Goal: Complete application form: Complete application form

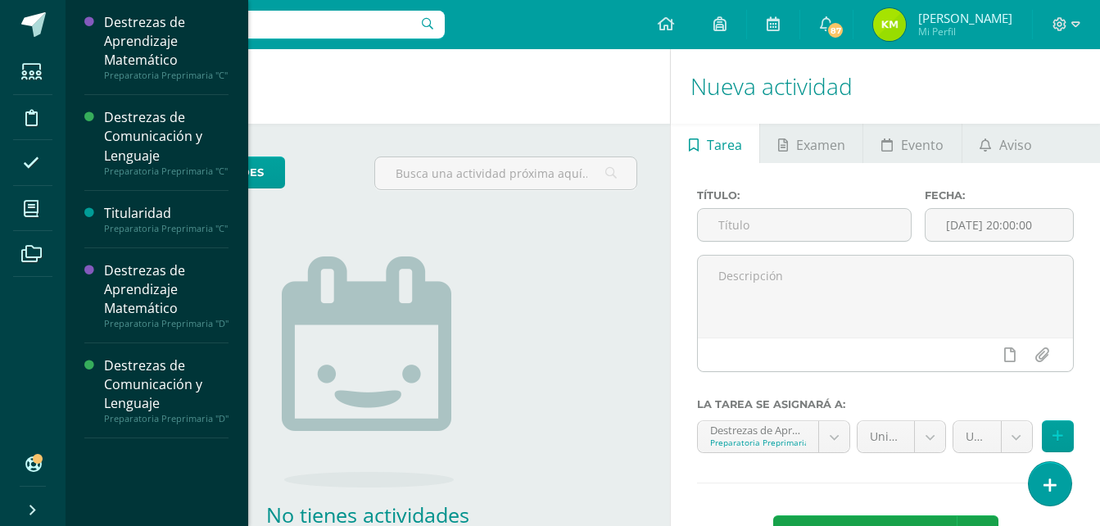
click at [244, 321] on div "Destrezas de Aprendizaje Matemático Preparatoria Preprimaria "C" Actividades Es…" at bounding box center [156, 263] width 183 height 526
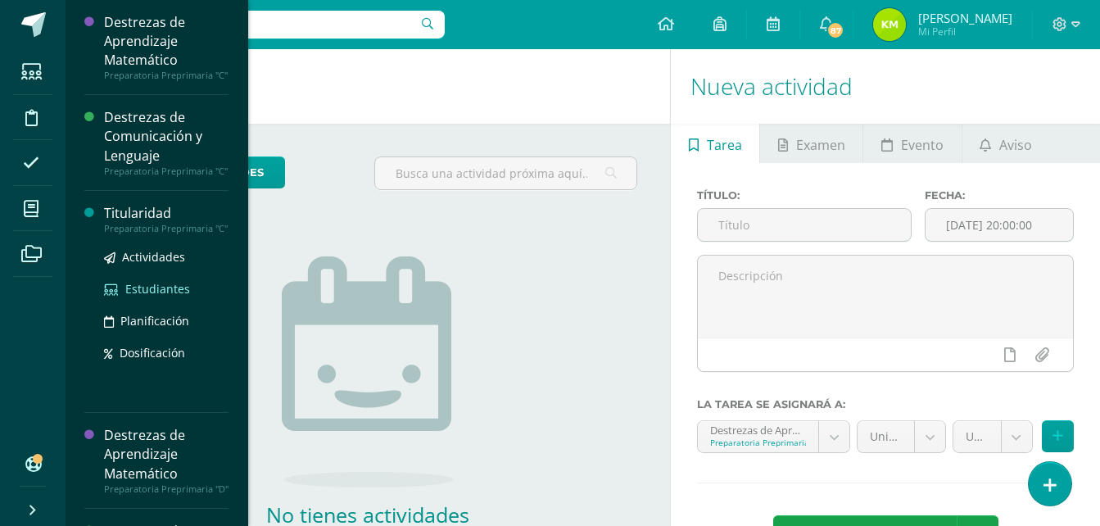
click at [138, 296] on span "Estudiantes" at bounding box center [157, 289] width 65 height 16
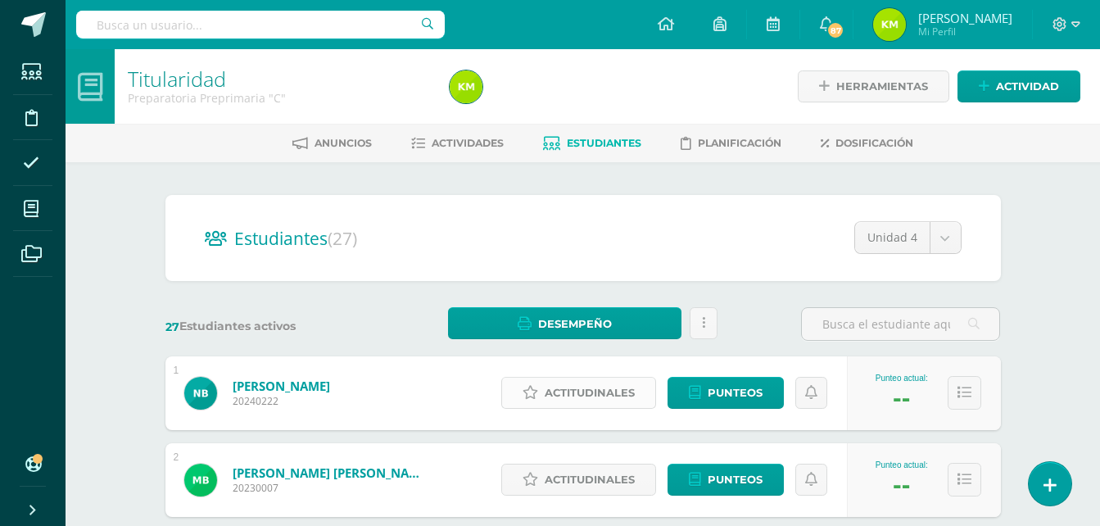
click at [581, 393] on span "Actitudinales" at bounding box center [590, 392] width 90 height 30
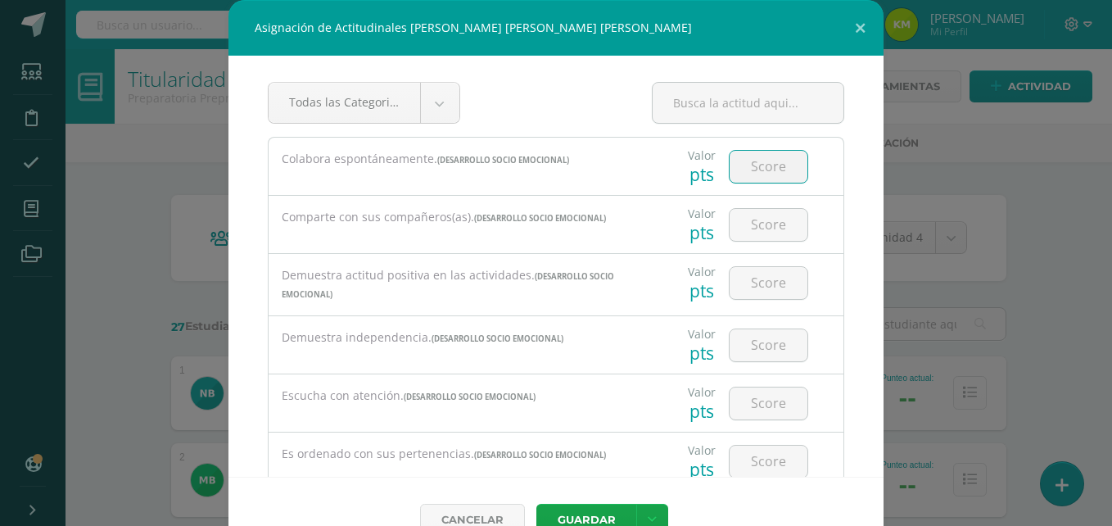
click at [747, 160] on input "number" at bounding box center [769, 167] width 78 height 32
type input "3"
type input "4"
type input "3"
type input "4"
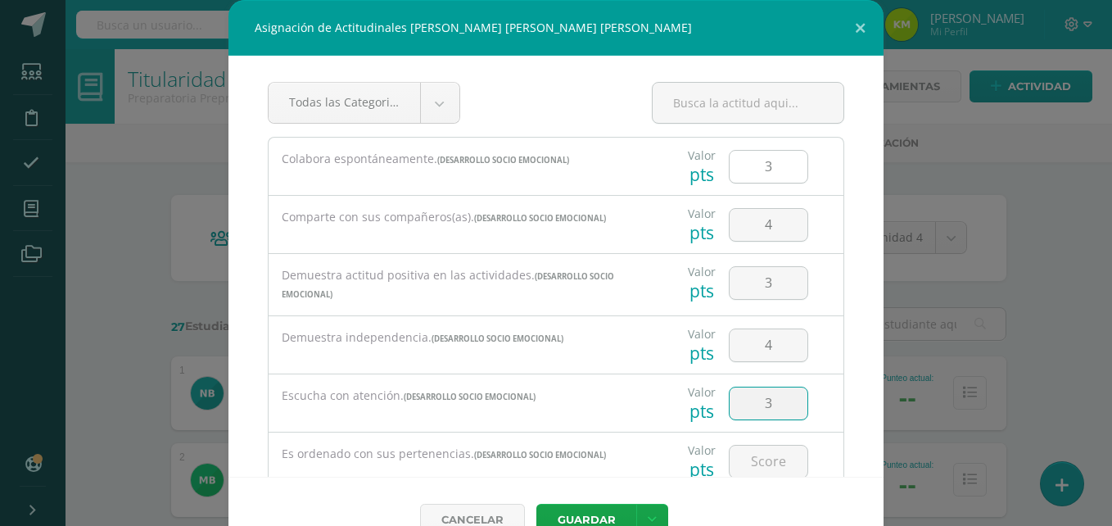
type input "3"
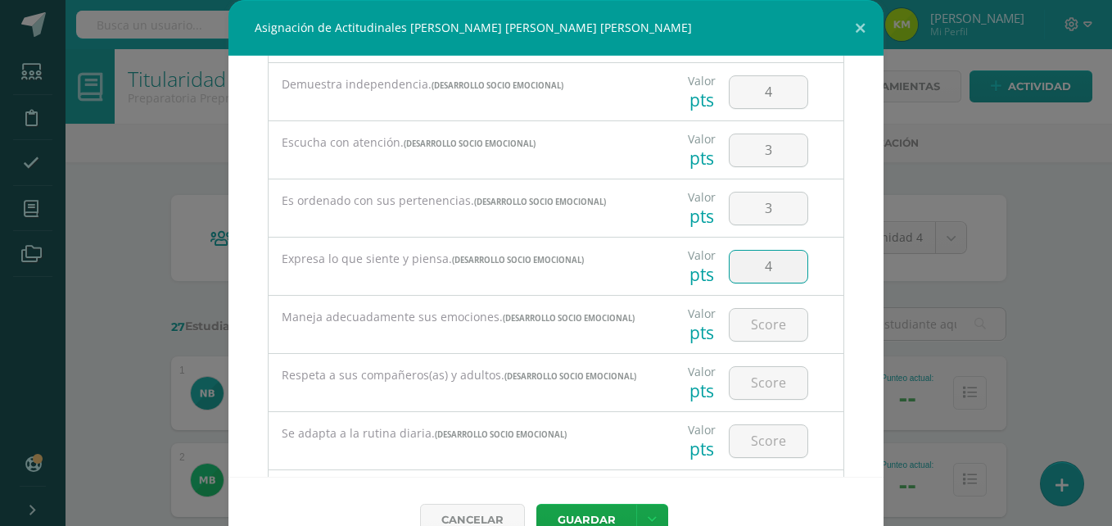
type input "4"
type input "3"
type input "4"
type input "3"
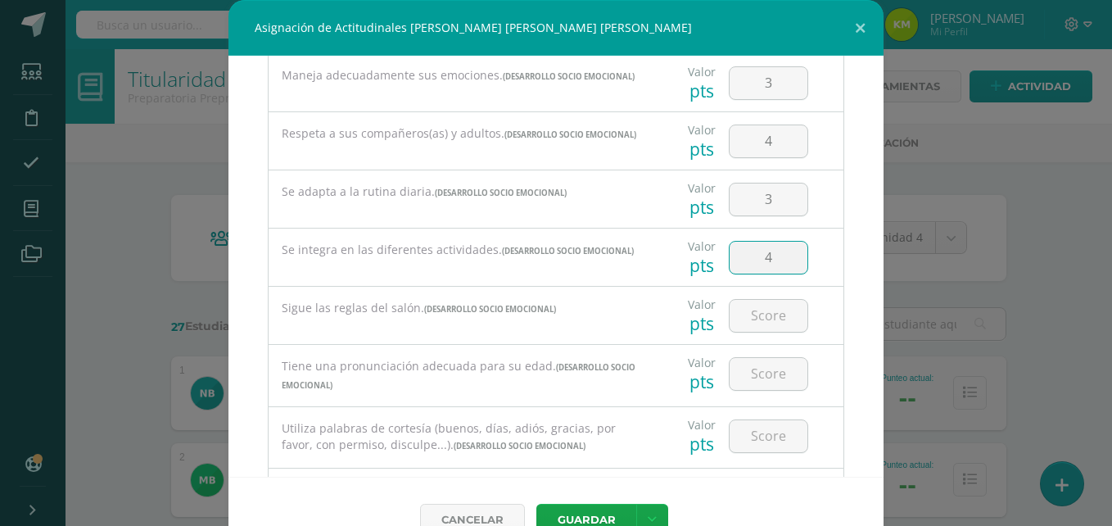
type input "4"
type input "3"
type input "4"
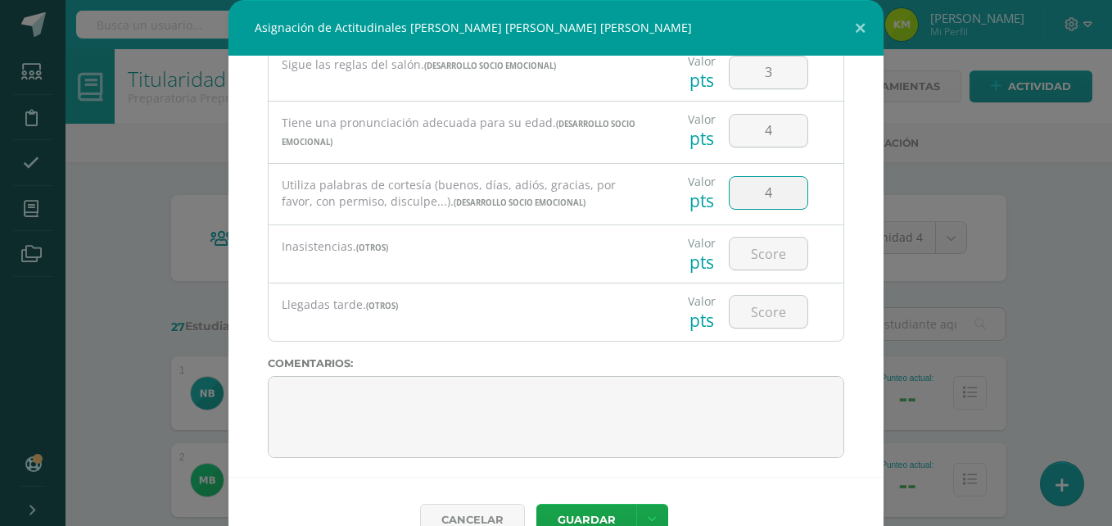
scroll to position [753, 0]
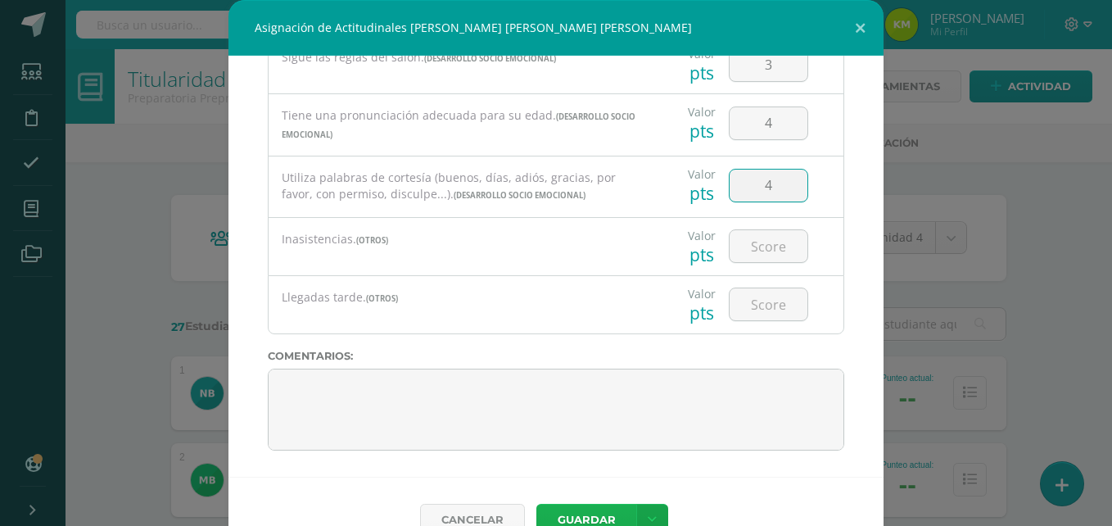
type input "4"
click at [582, 520] on button "Guardar" at bounding box center [586, 520] width 100 height 32
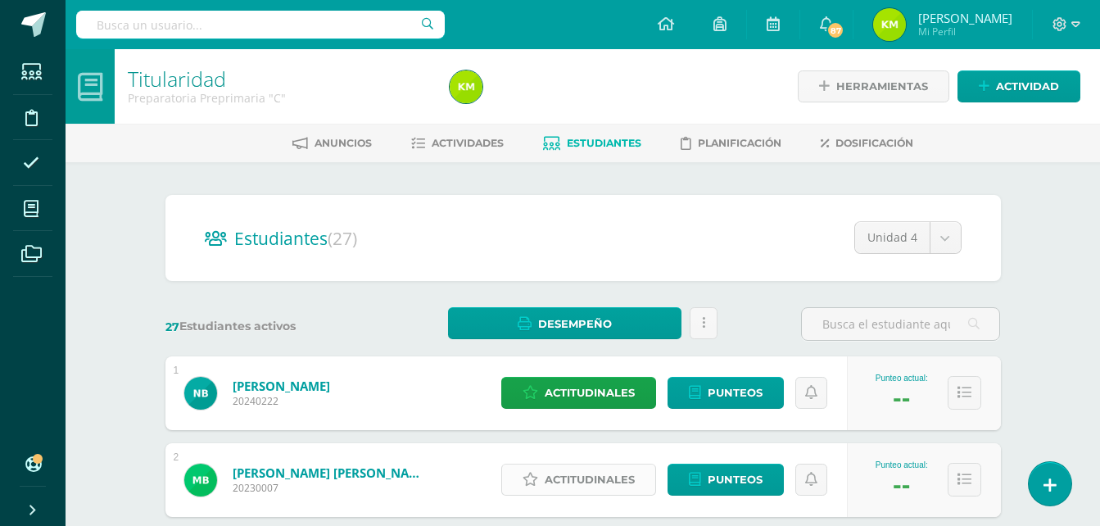
click at [595, 478] on span "Actitudinales" at bounding box center [590, 479] width 90 height 30
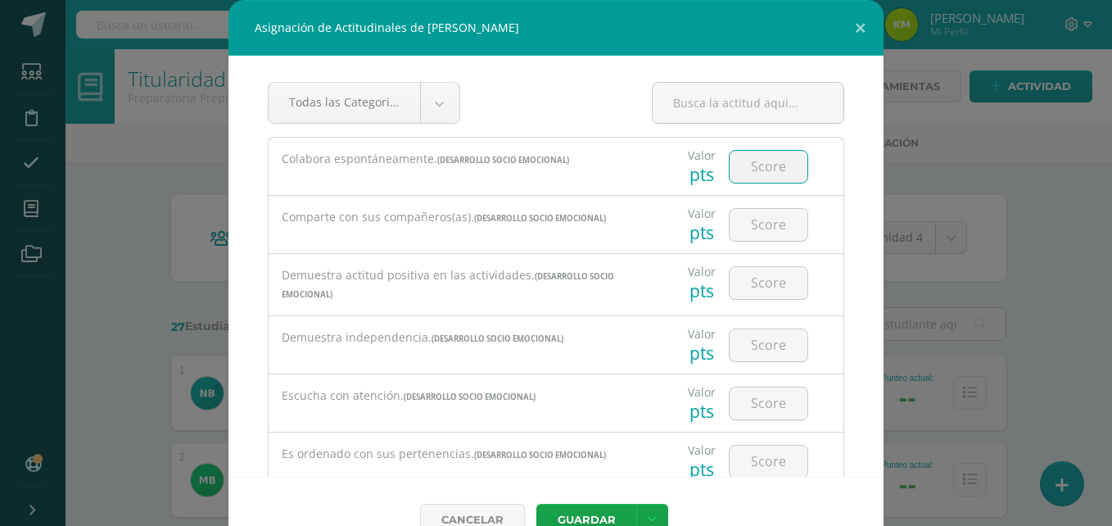
click at [757, 165] on input "number" at bounding box center [769, 167] width 78 height 32
type input "4"
type input "3"
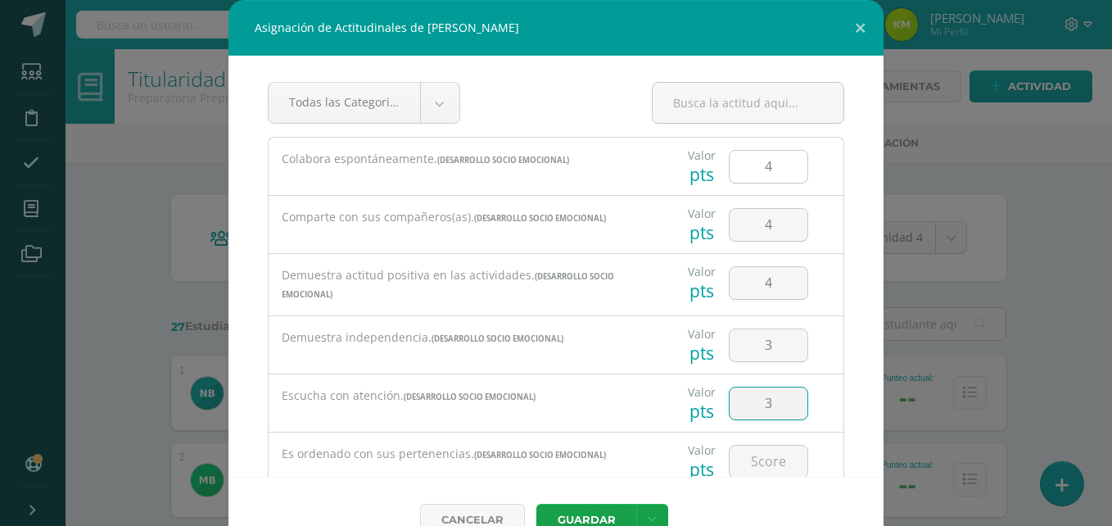
type input "3"
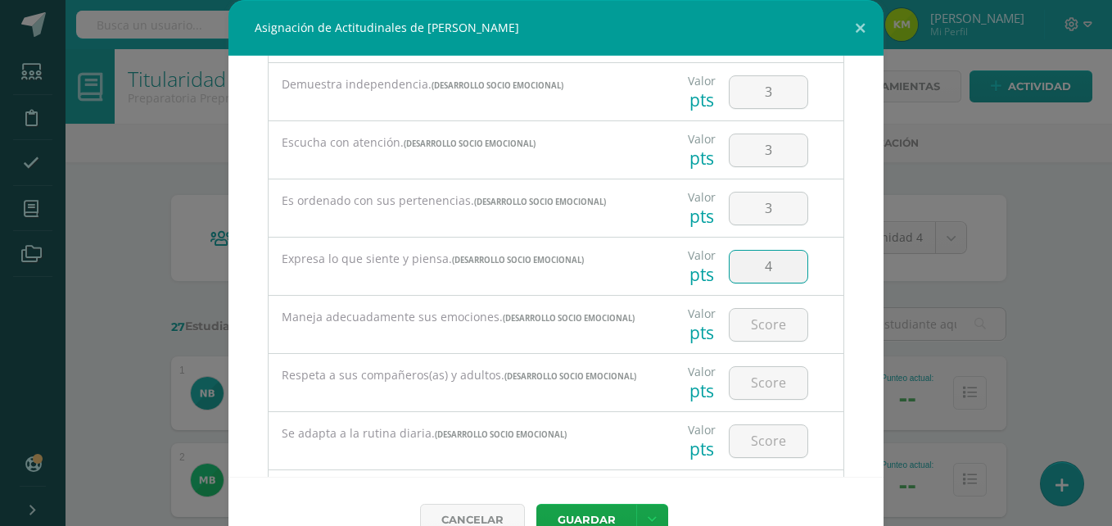
type input "4"
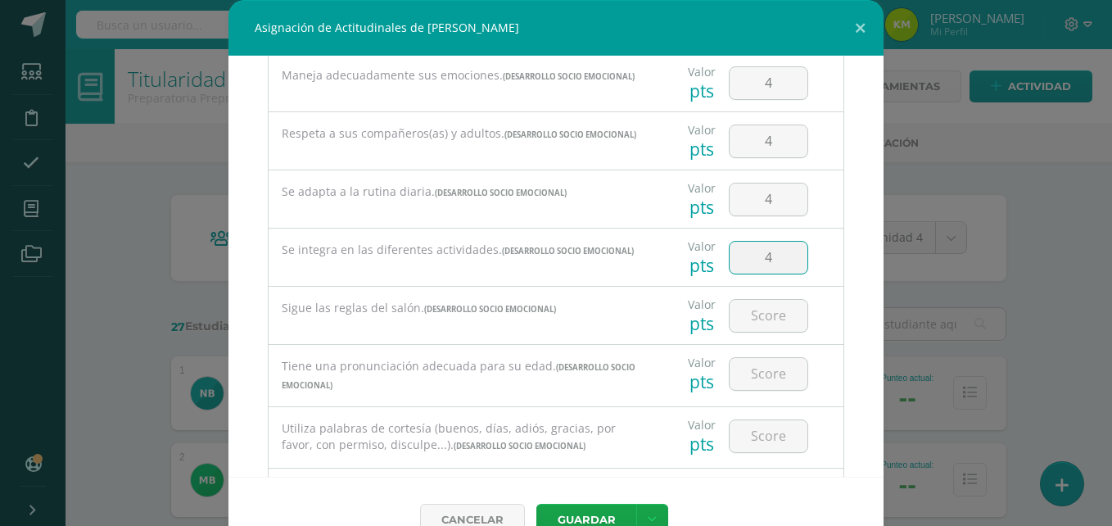
type input "4"
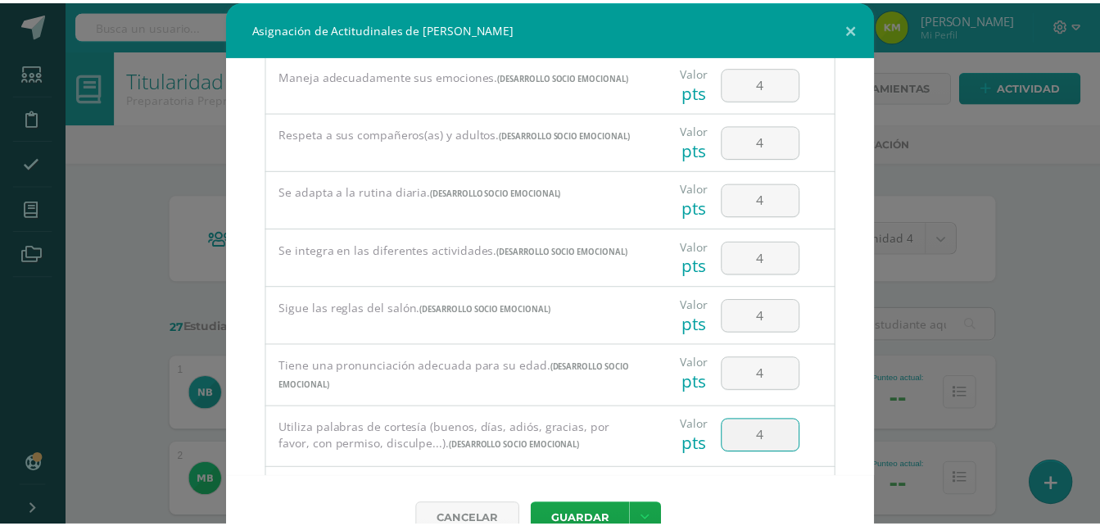
scroll to position [734, 0]
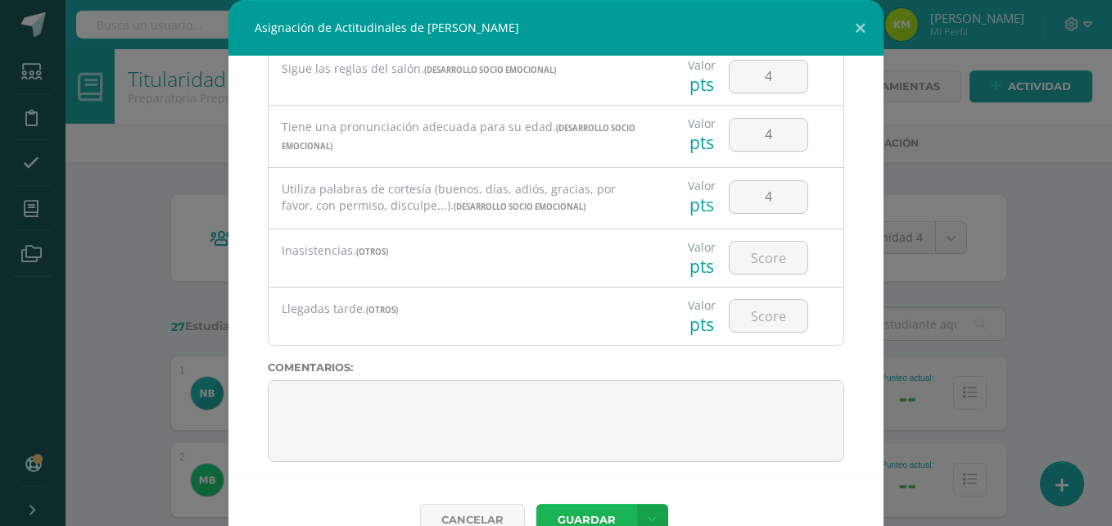
click at [562, 509] on button "Guardar" at bounding box center [586, 520] width 100 height 32
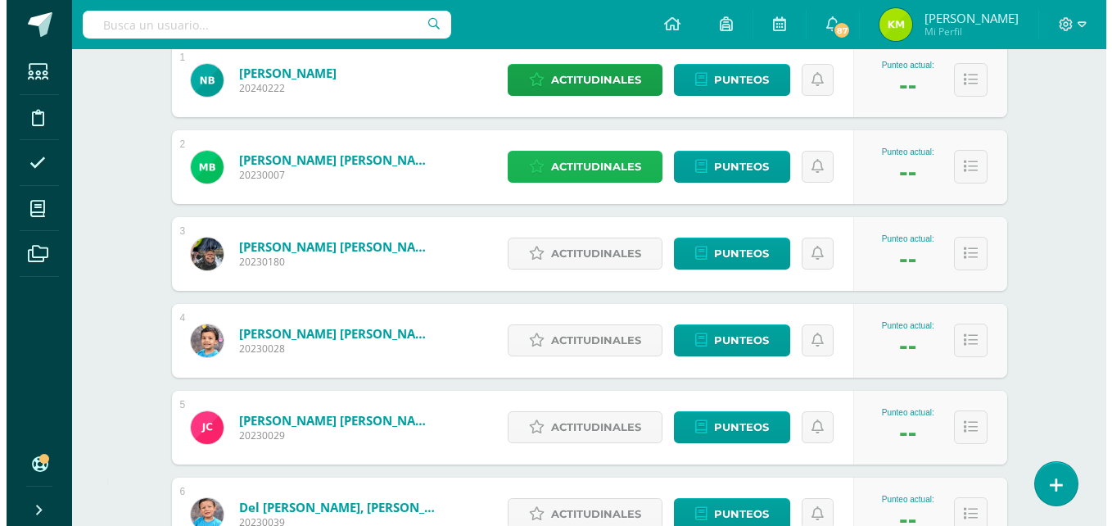
scroll to position [322, 0]
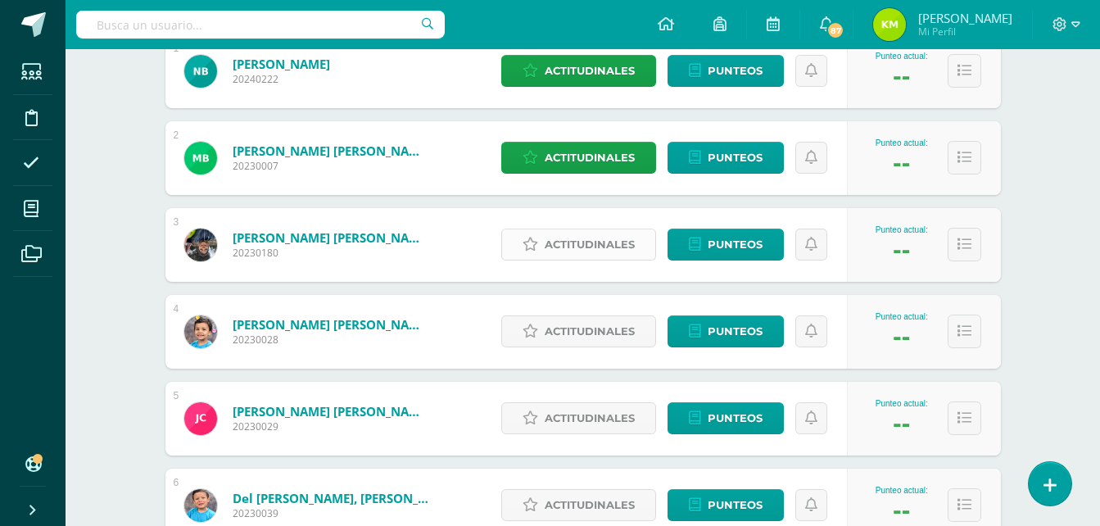
click at [599, 231] on span "Actitudinales" at bounding box center [590, 244] width 90 height 30
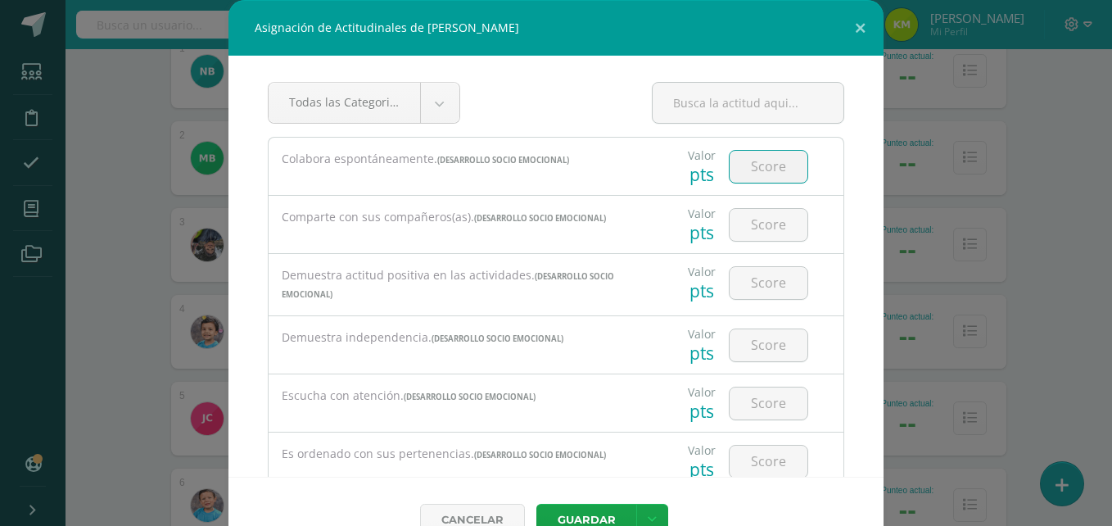
click at [757, 166] on input "number" at bounding box center [769, 167] width 78 height 32
type input "4"
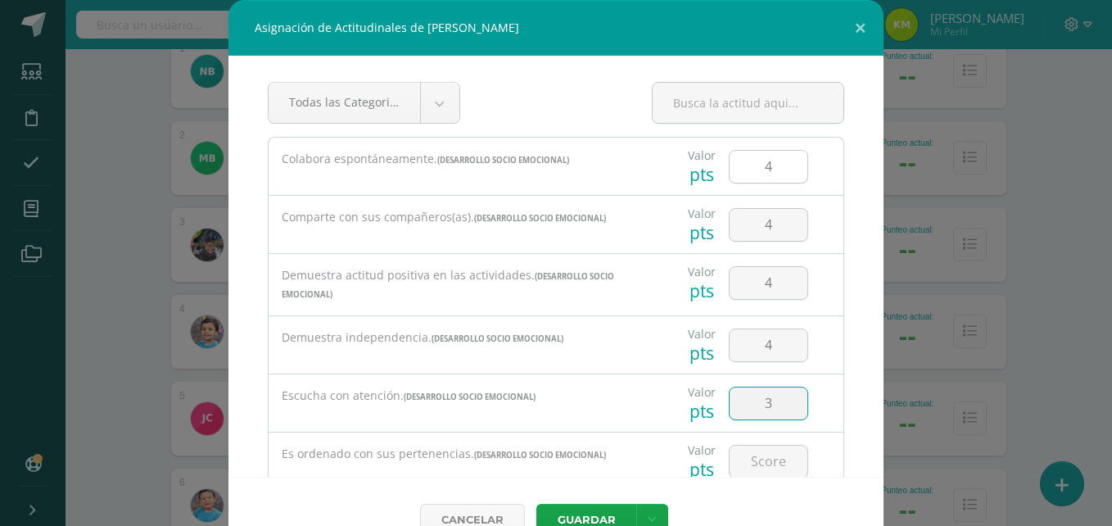
type input "3"
type input "4"
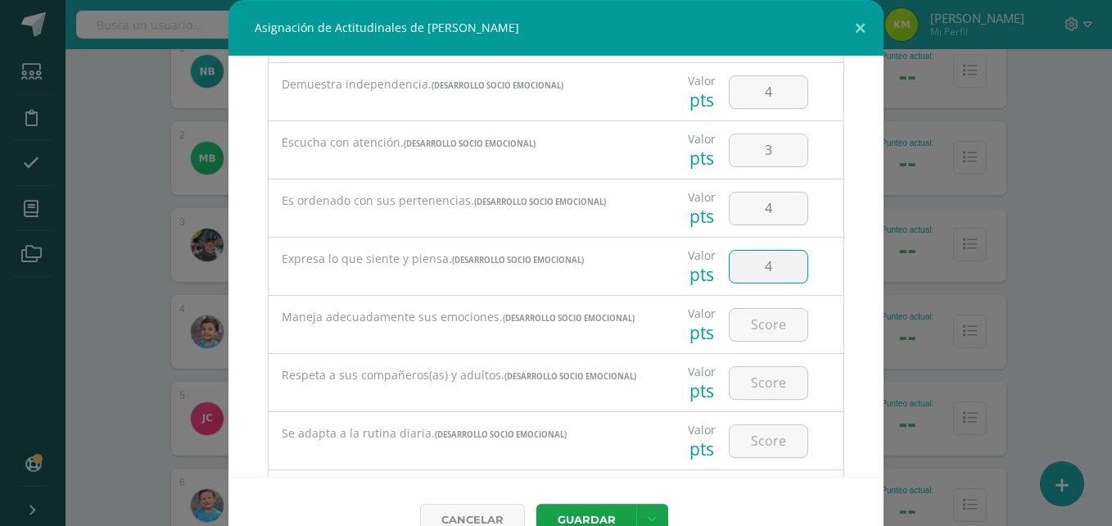
type input "4"
click at [754, 205] on input "4" at bounding box center [769, 208] width 78 height 32
type input "3"
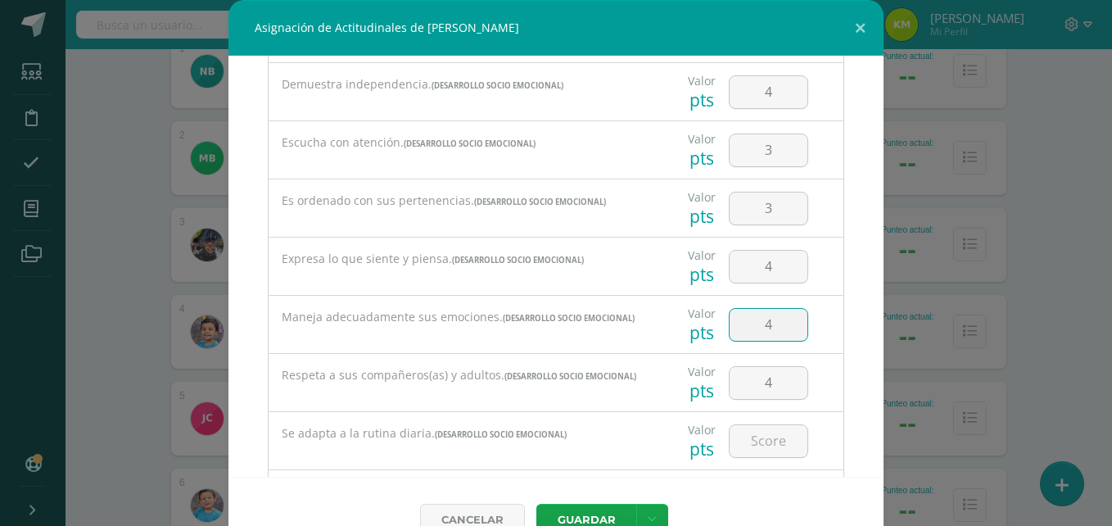
click at [759, 320] on input "4" at bounding box center [769, 325] width 78 height 32
type input "3"
click at [762, 438] on input "number" at bounding box center [769, 441] width 78 height 32
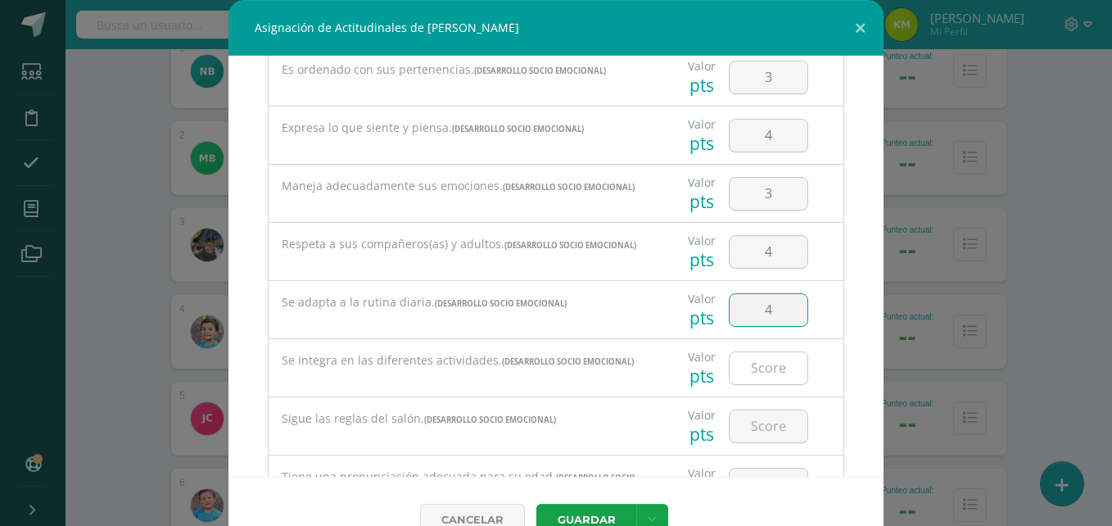
type input "4"
click at [757, 380] on input "number" at bounding box center [769, 368] width 78 height 32
type input "4"
type input "3"
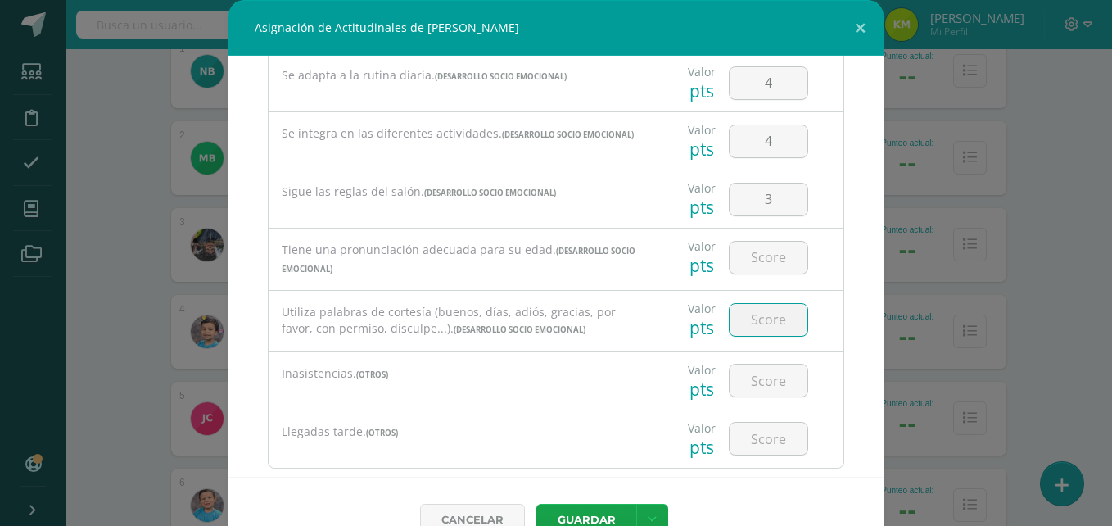
click at [746, 332] on input "number" at bounding box center [769, 320] width 78 height 32
click at [754, 273] on input "number" at bounding box center [769, 258] width 78 height 32
type input "4"
click at [752, 331] on input "number" at bounding box center [769, 320] width 78 height 32
type input "4"
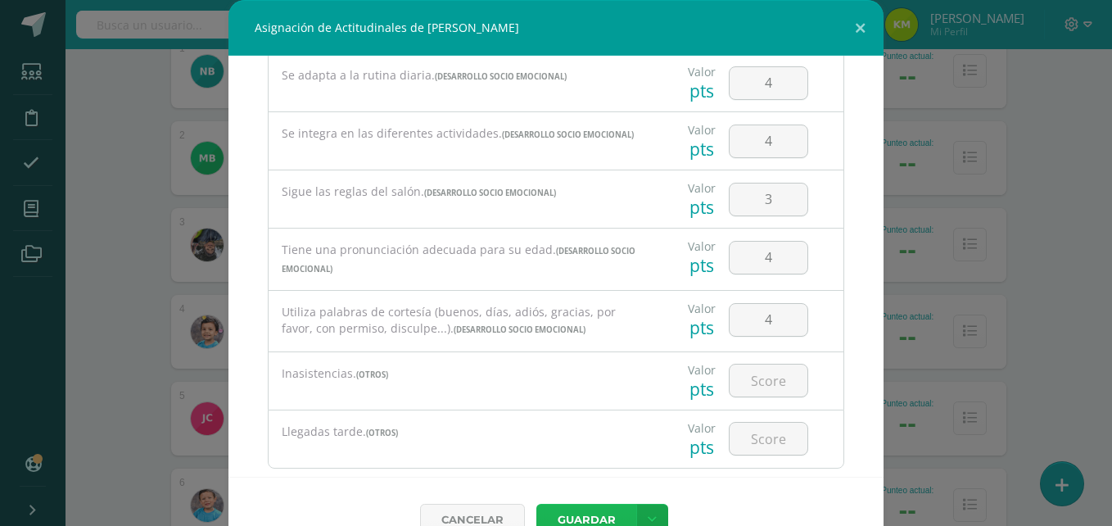
click at [580, 518] on button "Guardar" at bounding box center [586, 520] width 100 height 32
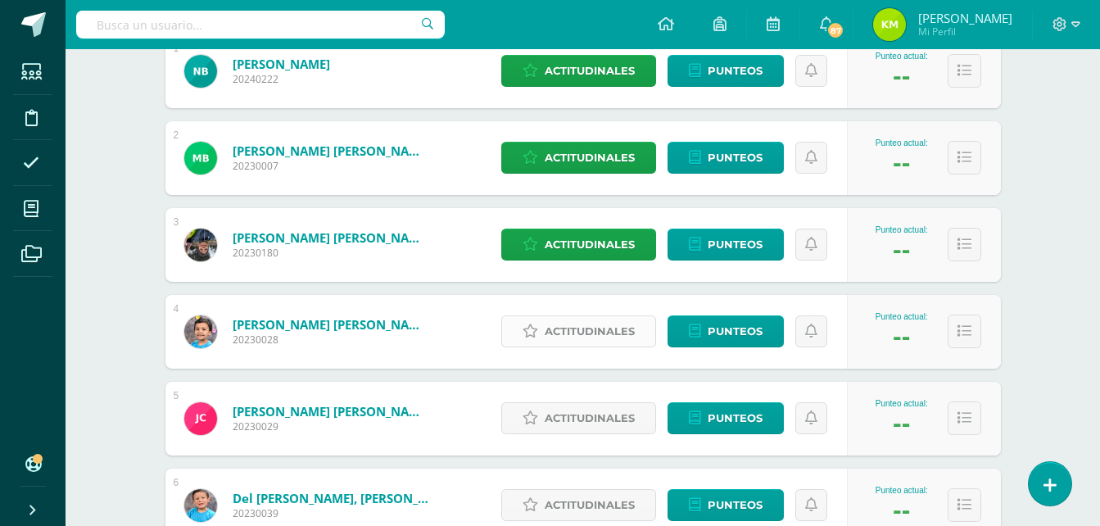
click at [563, 338] on span "Actitudinales" at bounding box center [590, 331] width 90 height 30
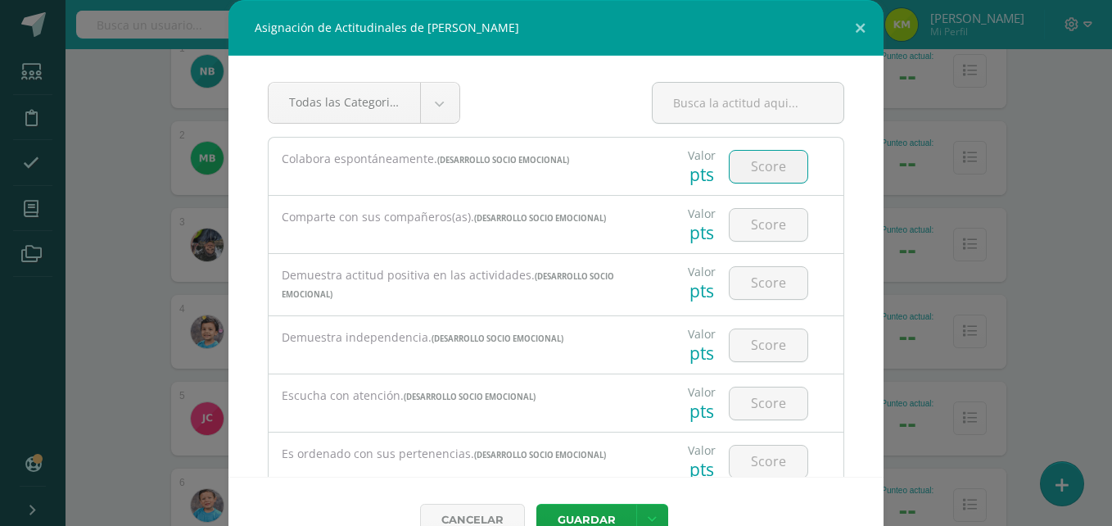
click at [732, 171] on input "number" at bounding box center [769, 167] width 78 height 32
type input "4"
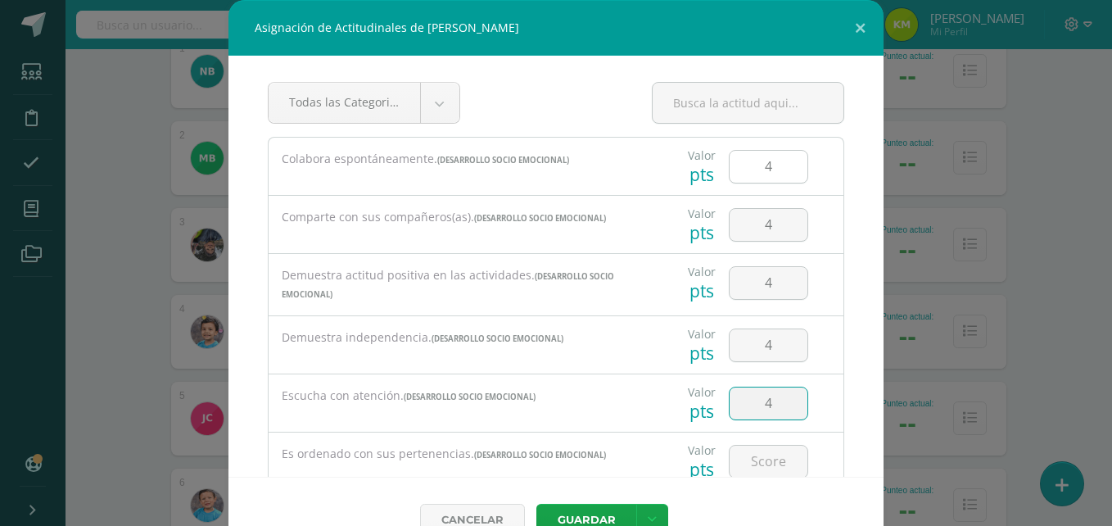
type input "4"
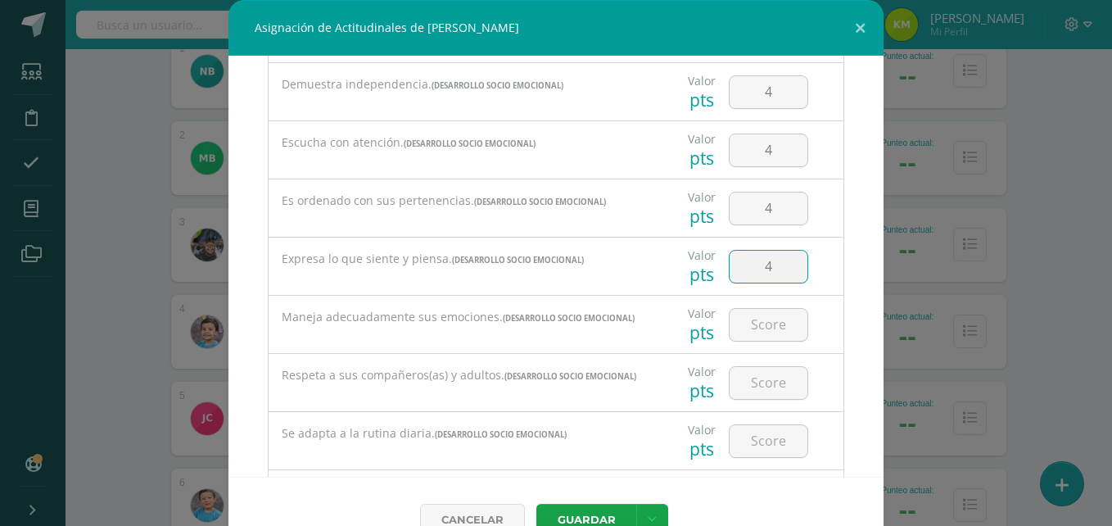
type input "4"
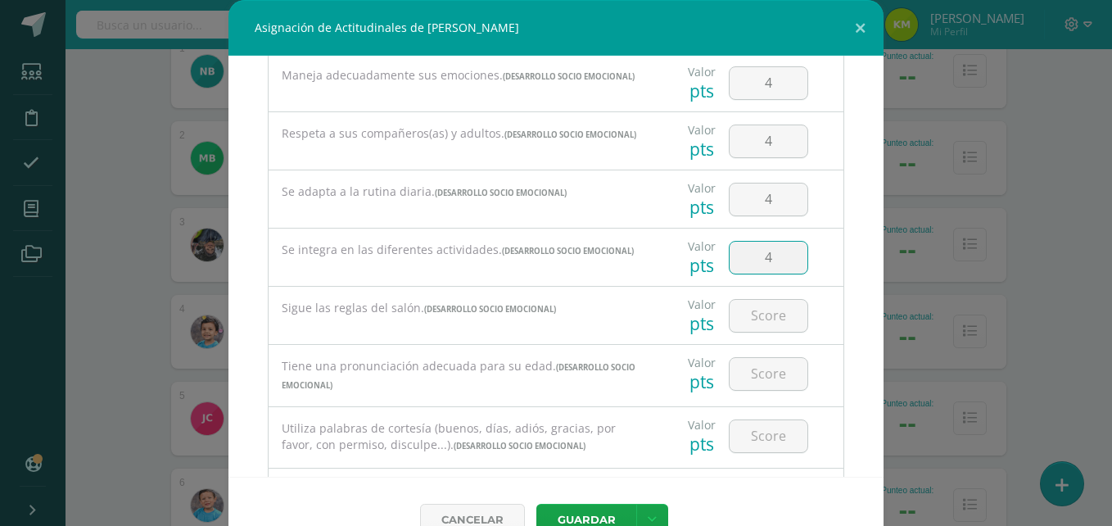
type input "4"
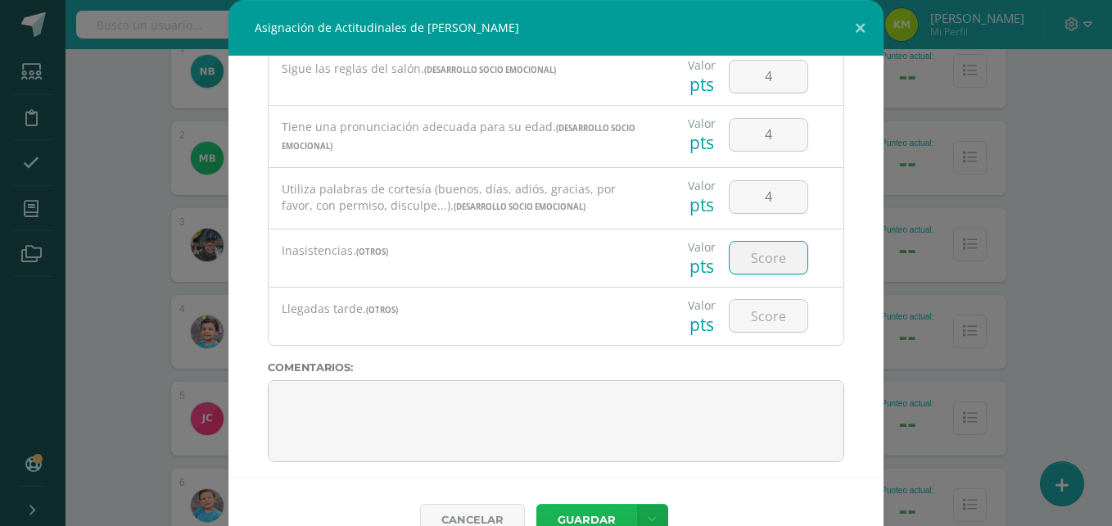
click at [590, 509] on button "Guardar" at bounding box center [586, 520] width 100 height 32
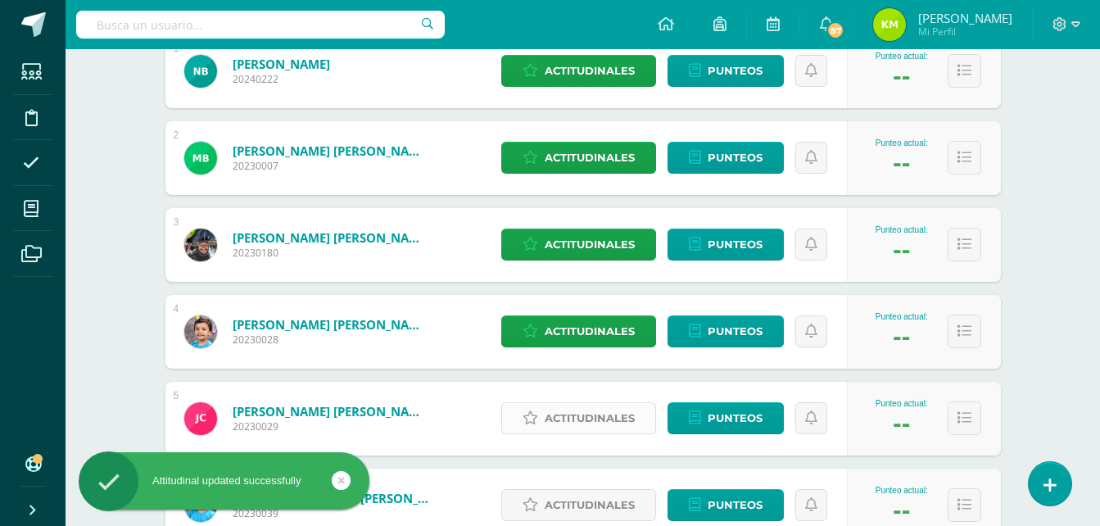
click at [594, 414] on span "Actitudinales" at bounding box center [590, 418] width 90 height 30
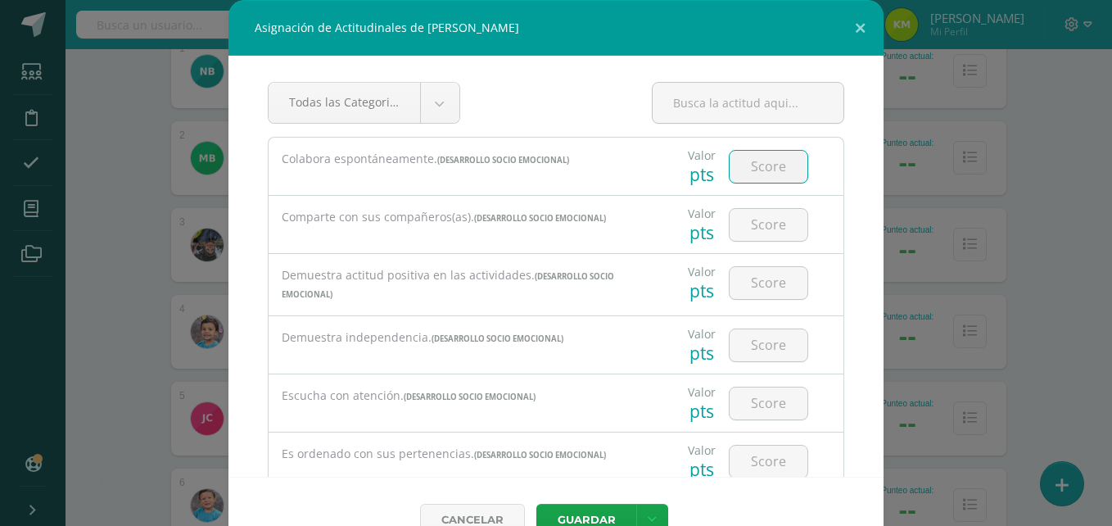
click at [755, 173] on input "number" at bounding box center [769, 167] width 78 height 32
type input "4"
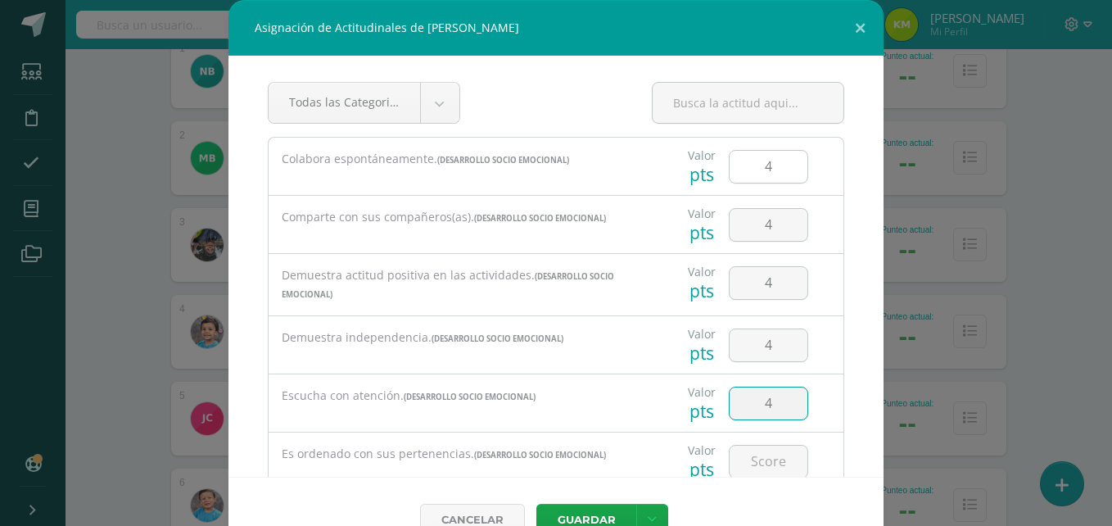
type input "4"
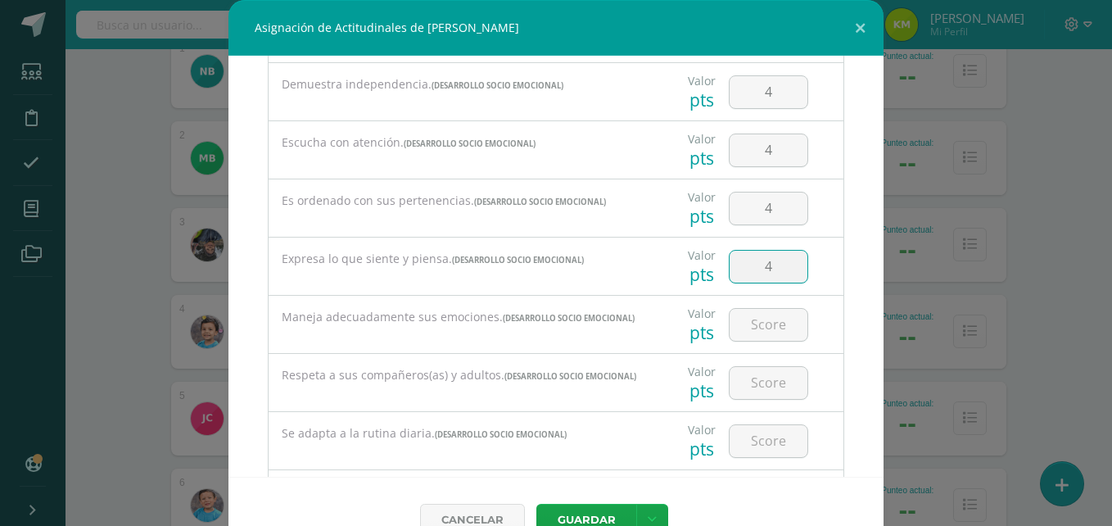
type input "4"
click at [536, 504] on button "Guardar" at bounding box center [586, 520] width 100 height 32
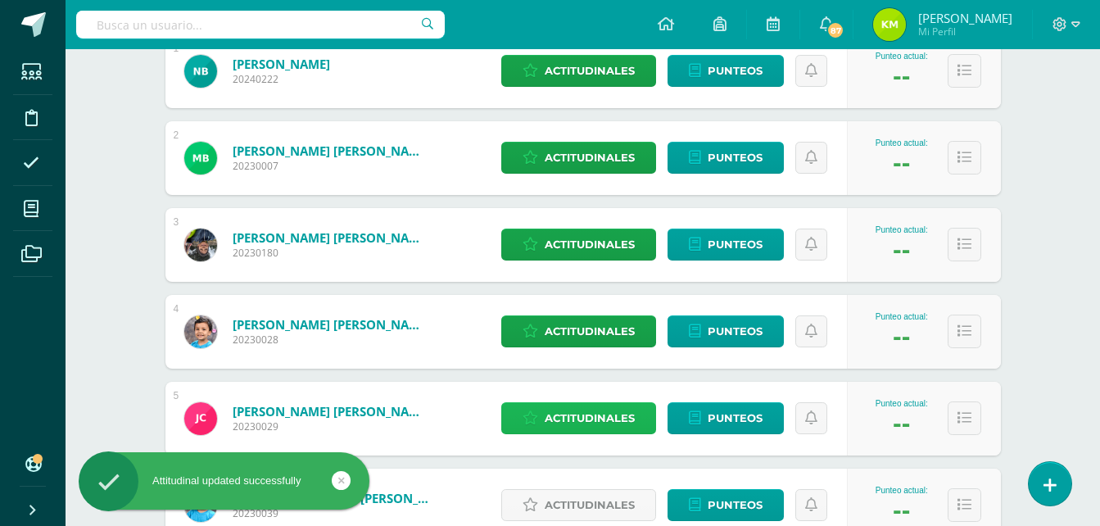
click at [602, 414] on span "Actitudinales" at bounding box center [590, 418] width 90 height 30
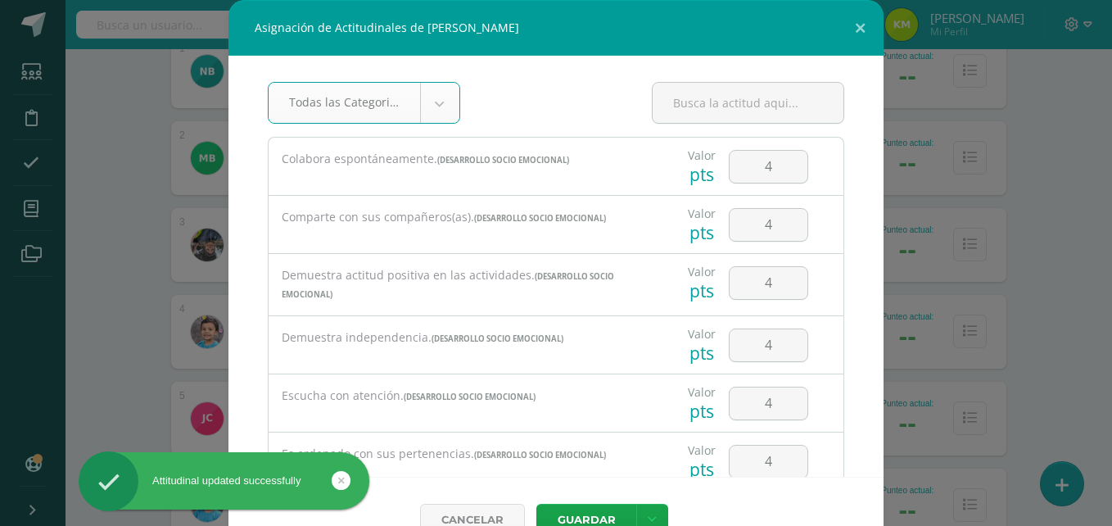
click at [602, 414] on div "Escucha con atención. (DESARROLLO SOCIO EMOCIONAL)" at bounding box center [460, 402] width 383 height 57
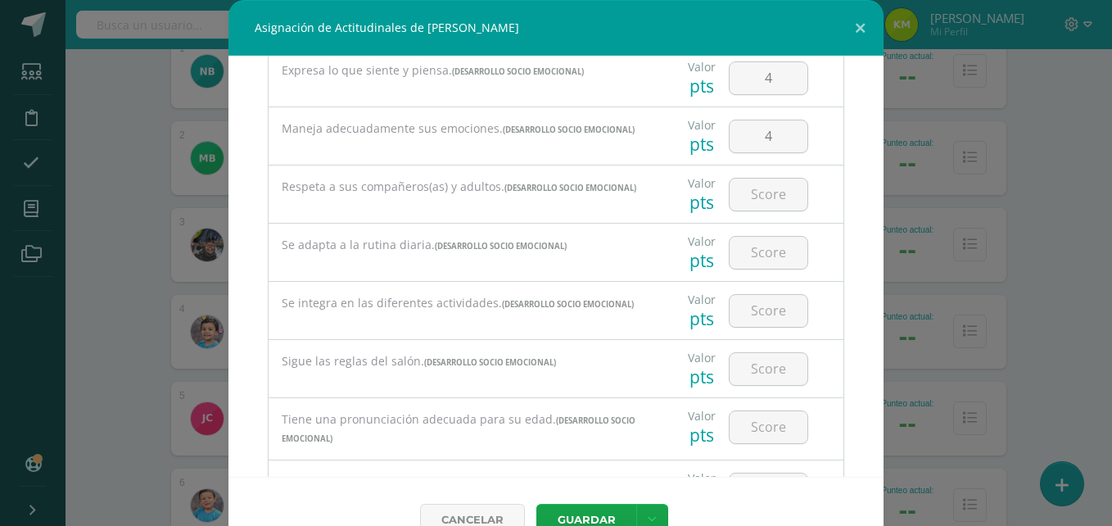
scroll to position [445, 0]
click at [755, 201] on input "number" at bounding box center [769, 191] width 78 height 32
type input "4"
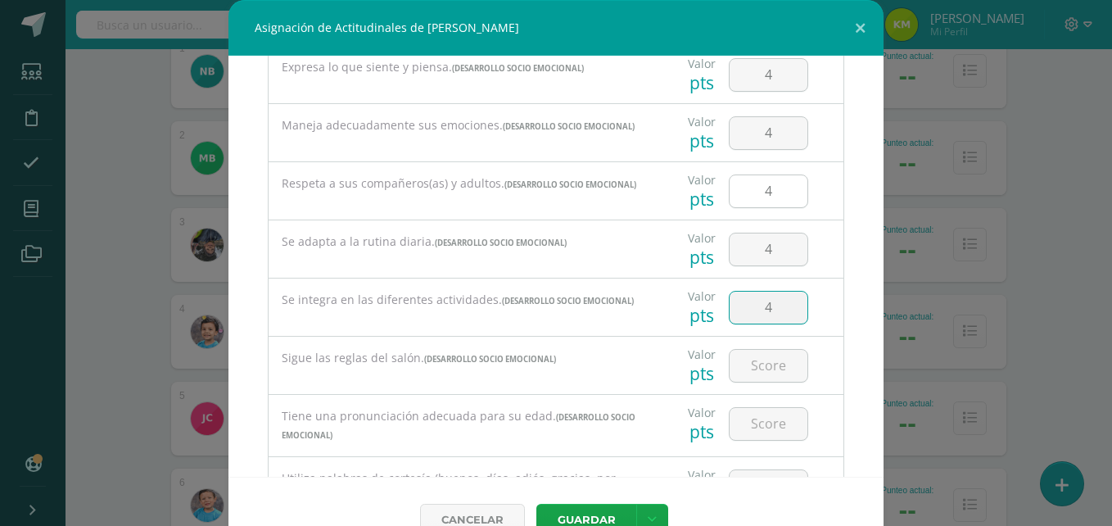
type input "4"
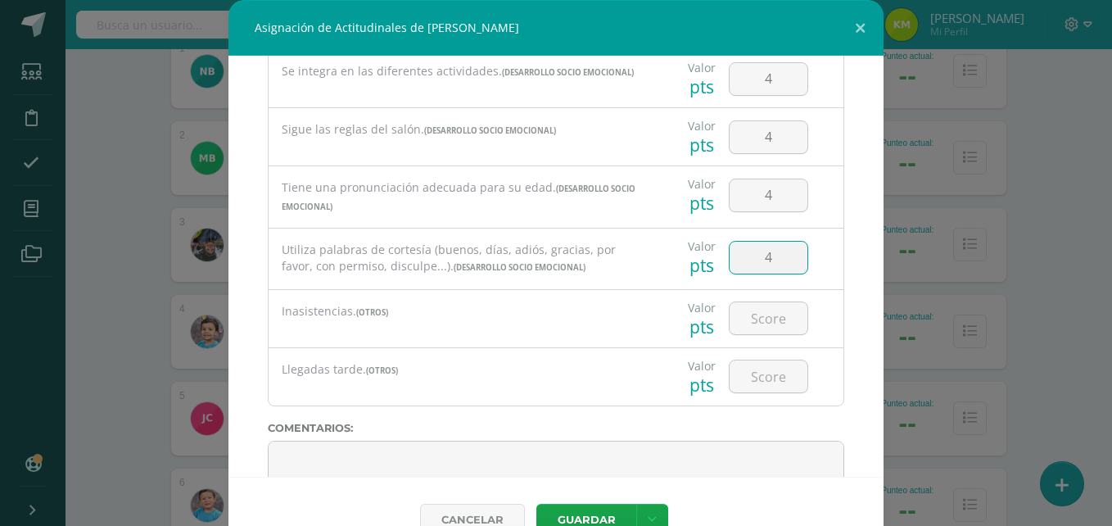
type input "4"
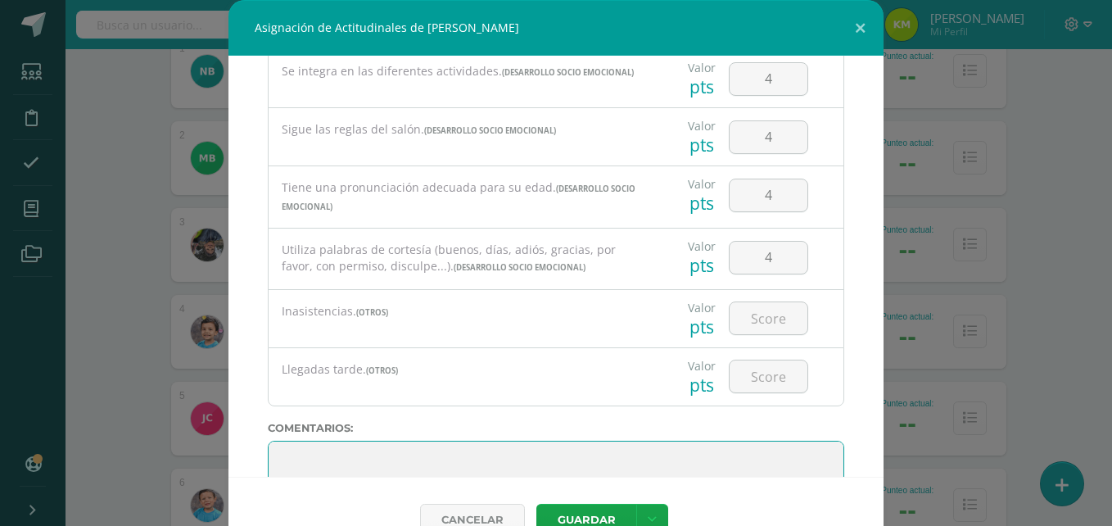
scroll to position [674, 0]
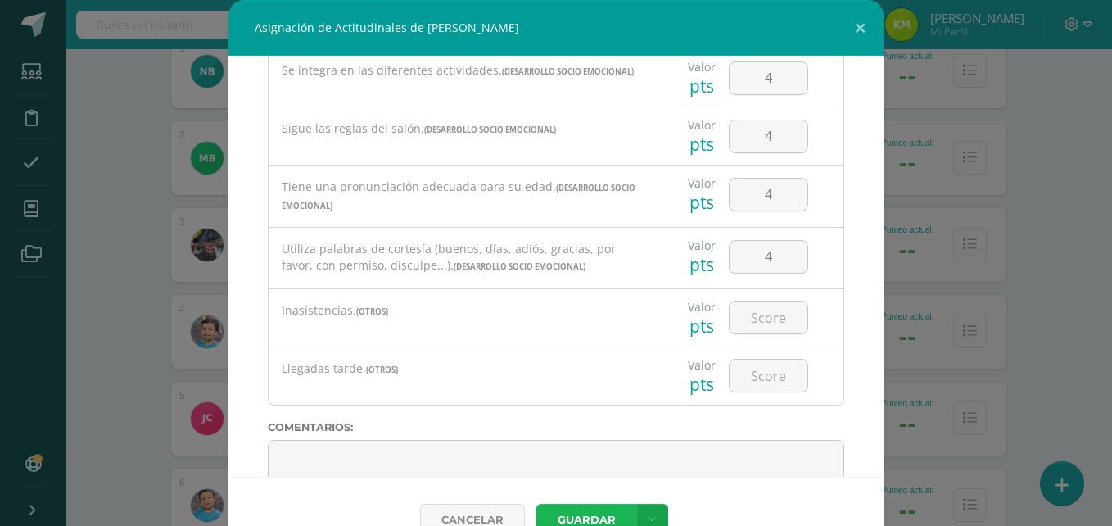
click at [583, 513] on button "Guardar" at bounding box center [586, 520] width 100 height 32
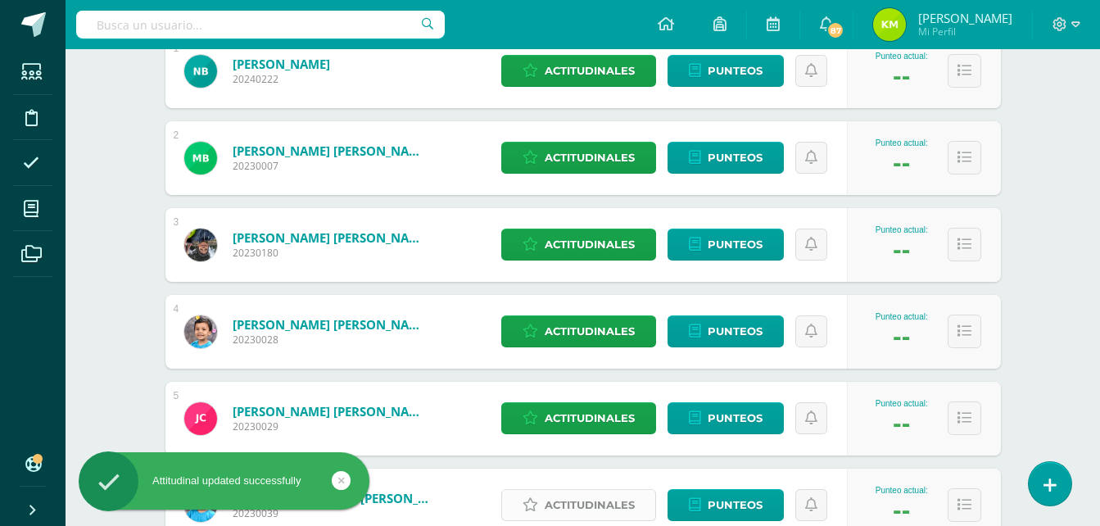
click at [589, 502] on span "Actitudinales" at bounding box center [590, 505] width 90 height 30
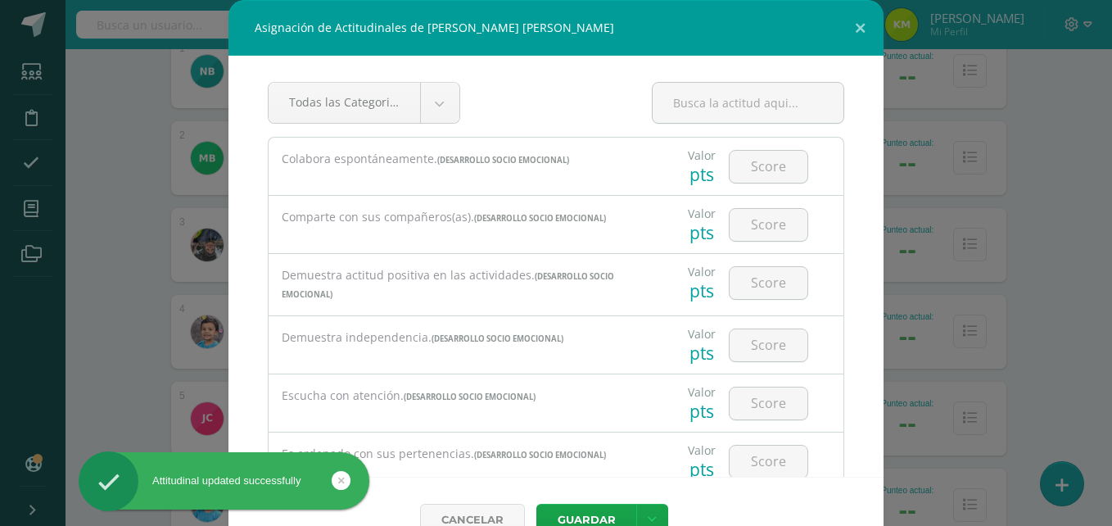
click at [589, 502] on div "Cancelar [GEOGRAPHIC_DATA] Guardar y poblar en todos mis cursos" at bounding box center [555, 519] width 655 height 85
click at [739, 177] on input "number" at bounding box center [769, 167] width 78 height 32
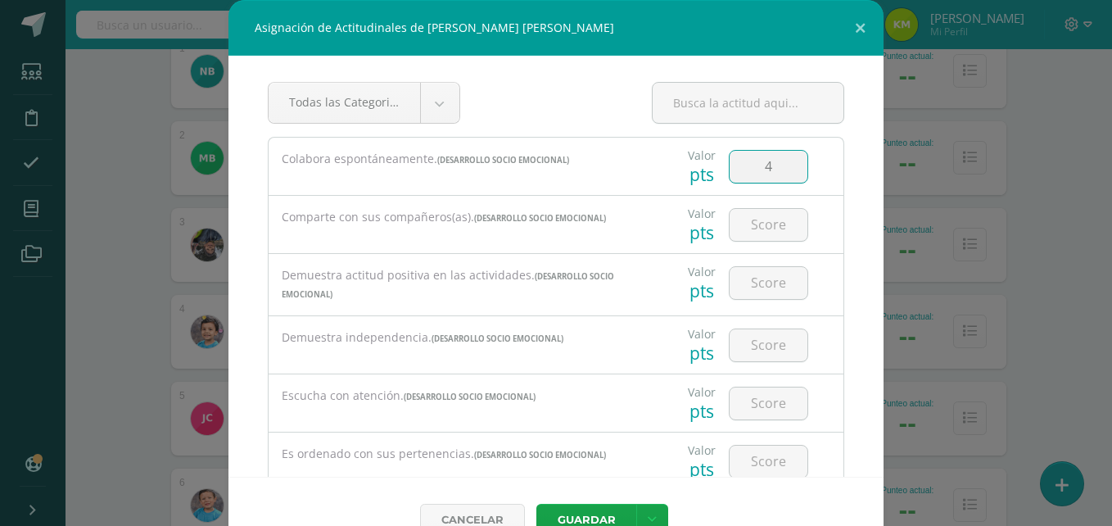
type input "4"
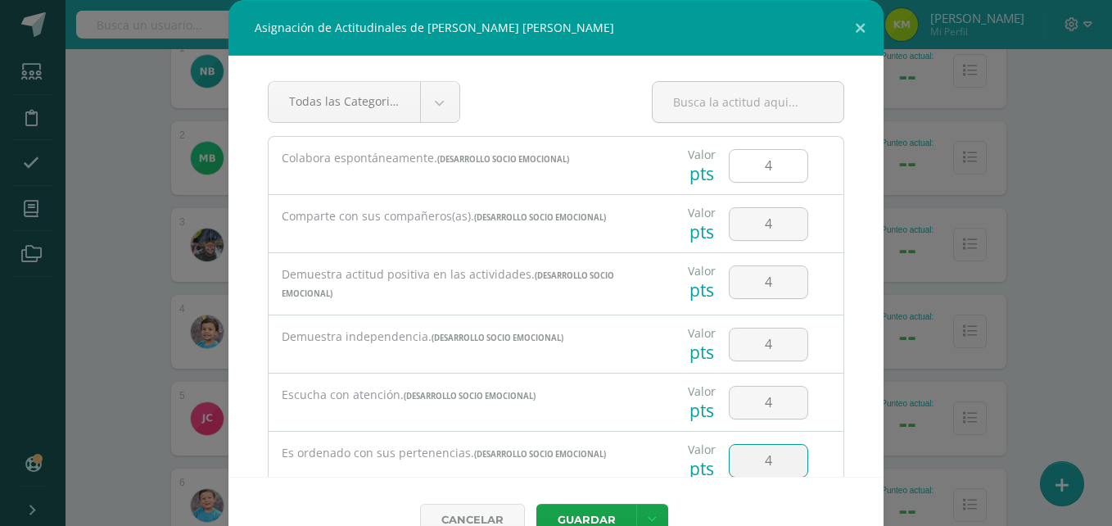
type input "4"
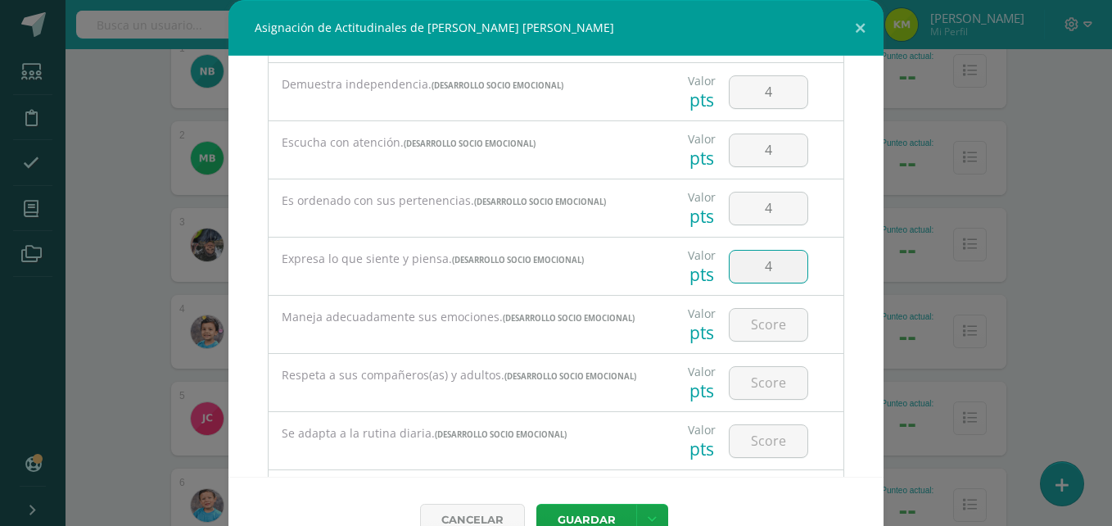
type input "4"
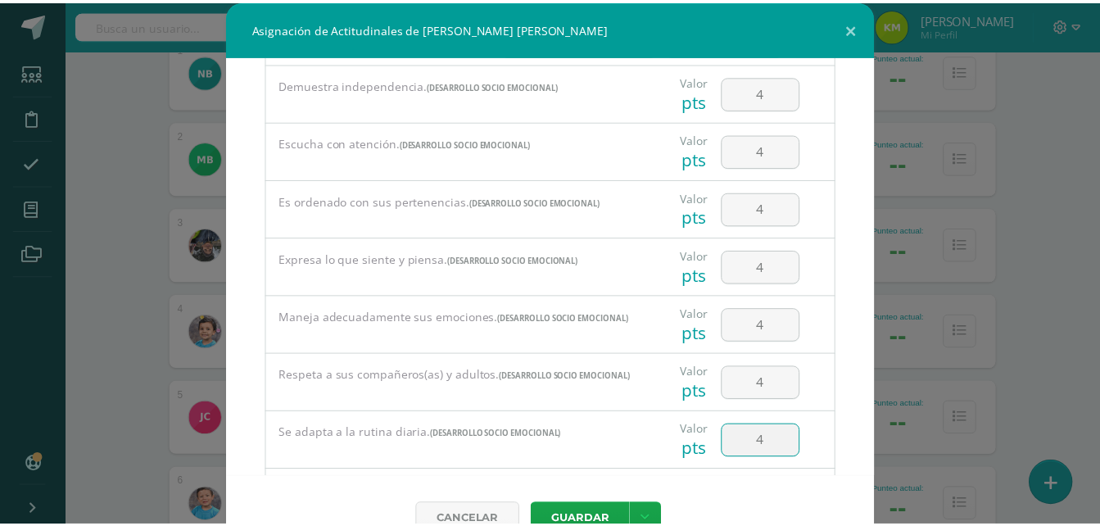
scroll to position [495, 0]
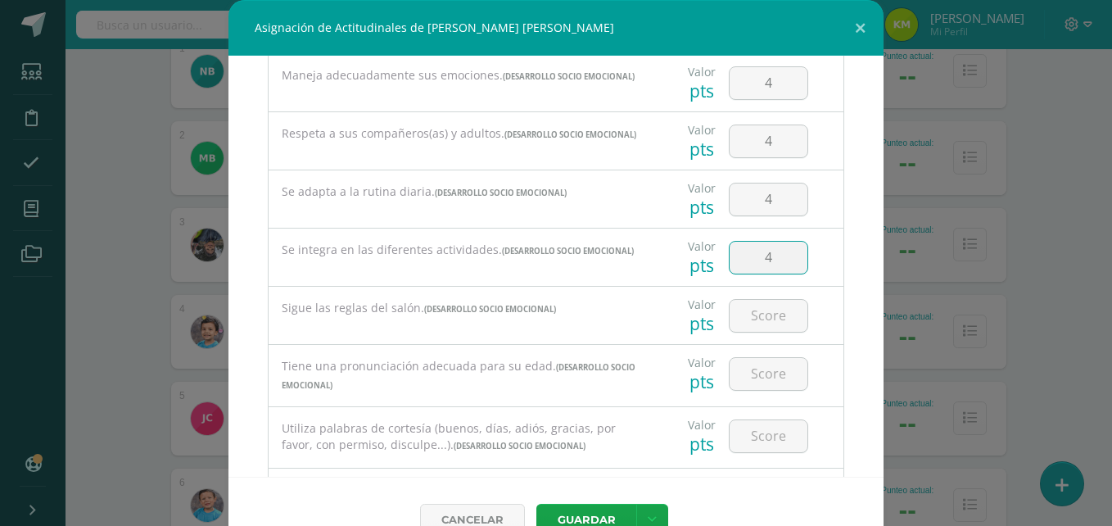
type input "4"
type input "3"
type input "4"
click at [588, 513] on button "Guardar" at bounding box center [586, 520] width 100 height 32
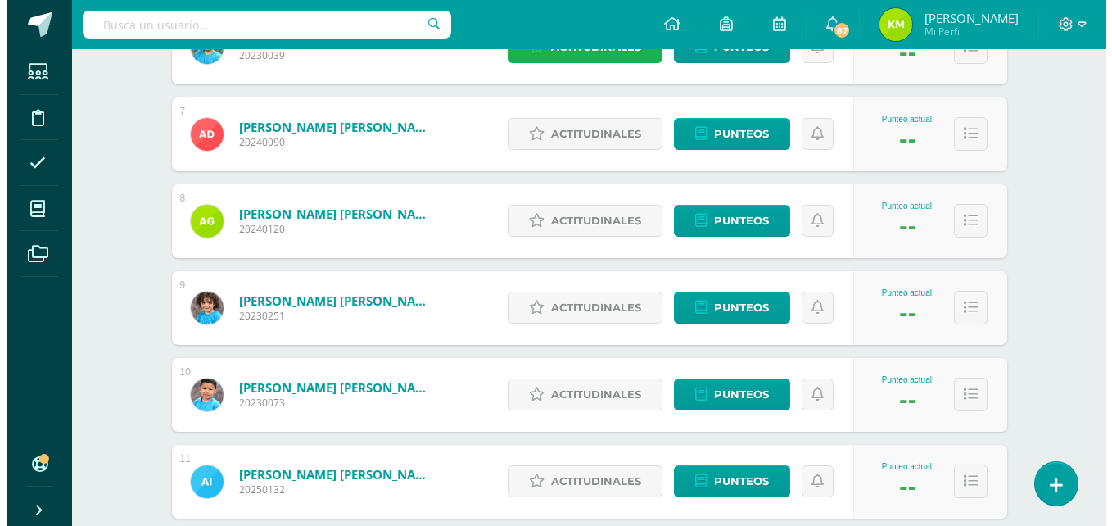
scroll to position [787, 0]
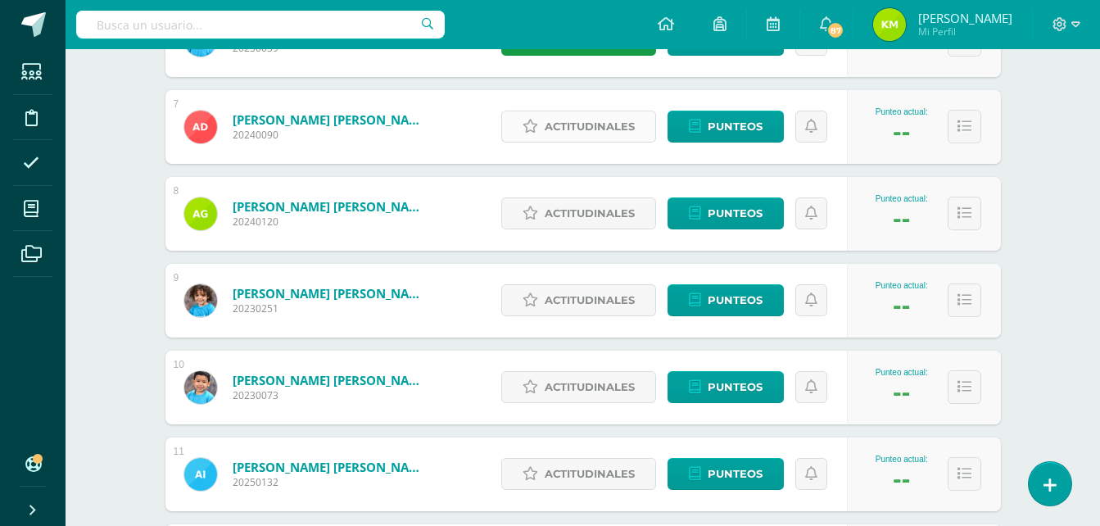
click at [573, 119] on span "Actitudinales" at bounding box center [590, 126] width 90 height 30
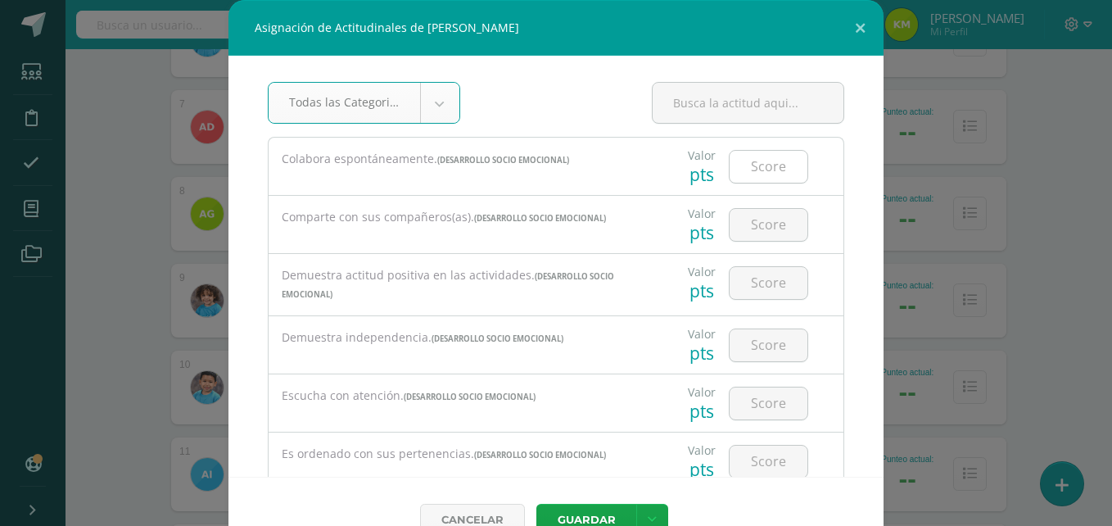
click at [746, 169] on input "number" at bounding box center [769, 167] width 78 height 32
type input "4"
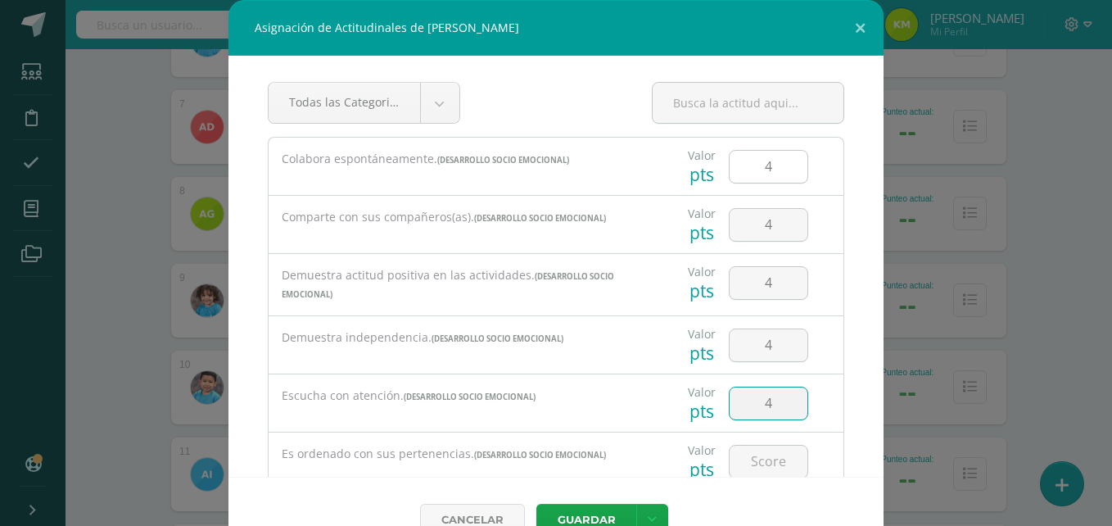
type input "4"
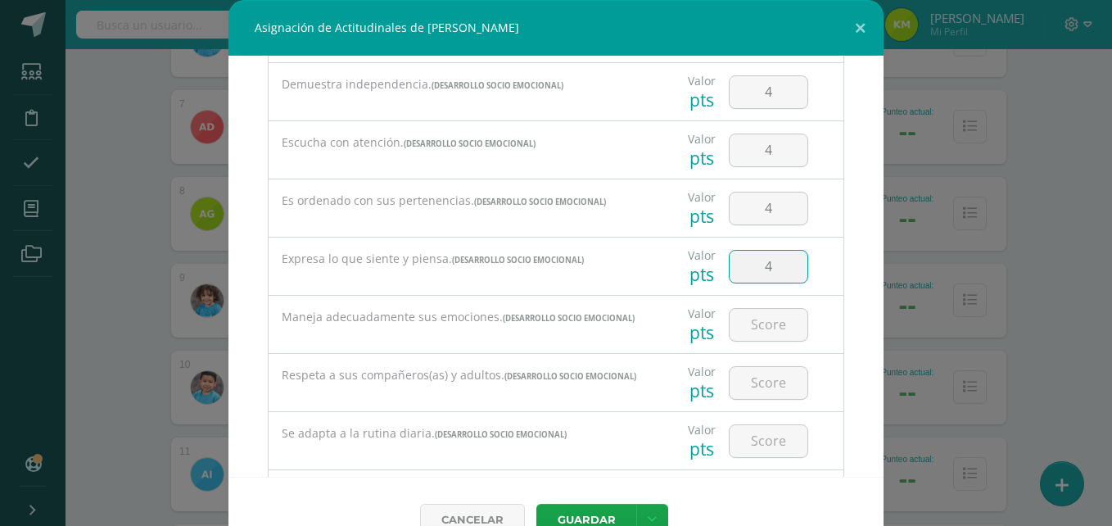
type input "4"
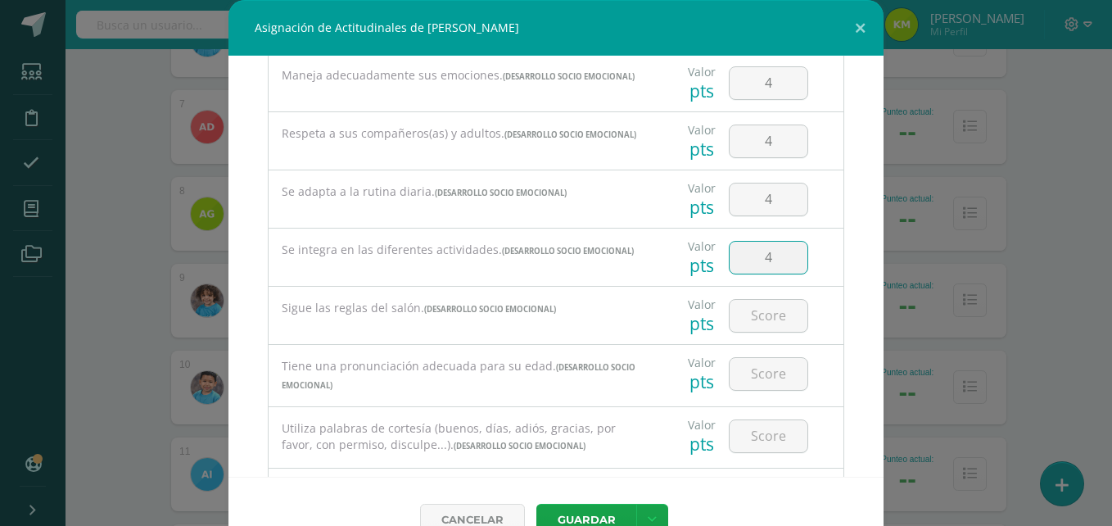
type input "4"
click at [592, 514] on button "Guardar" at bounding box center [586, 520] width 100 height 32
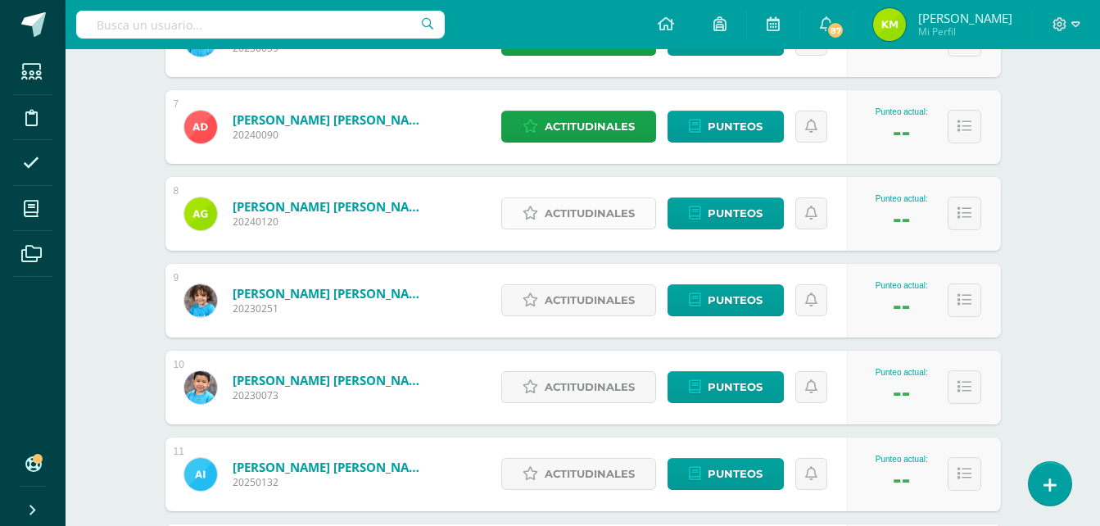
click at [561, 218] on span "Actitudinales" at bounding box center [590, 213] width 90 height 30
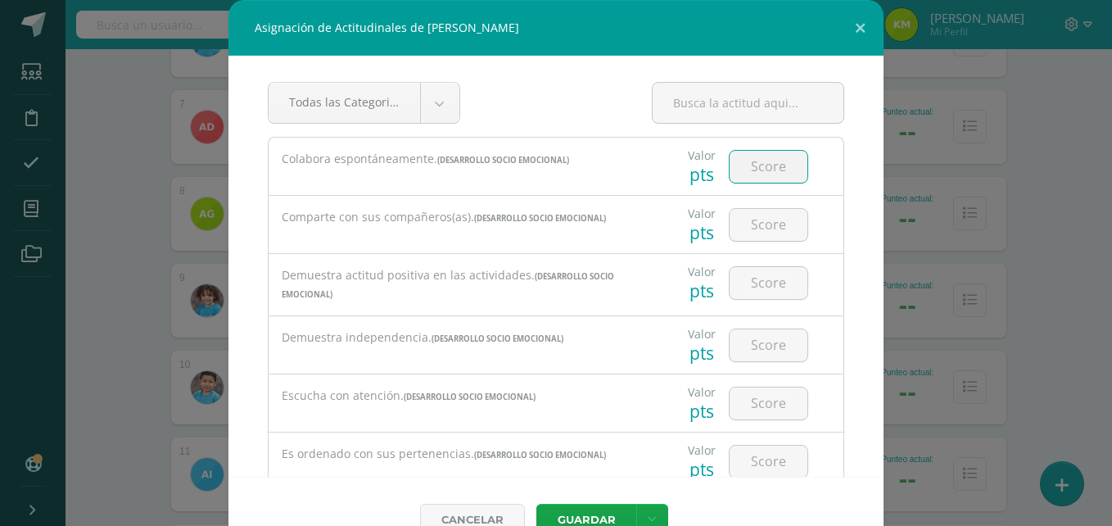
click at [753, 162] on input "number" at bounding box center [769, 167] width 78 height 32
type input "4"
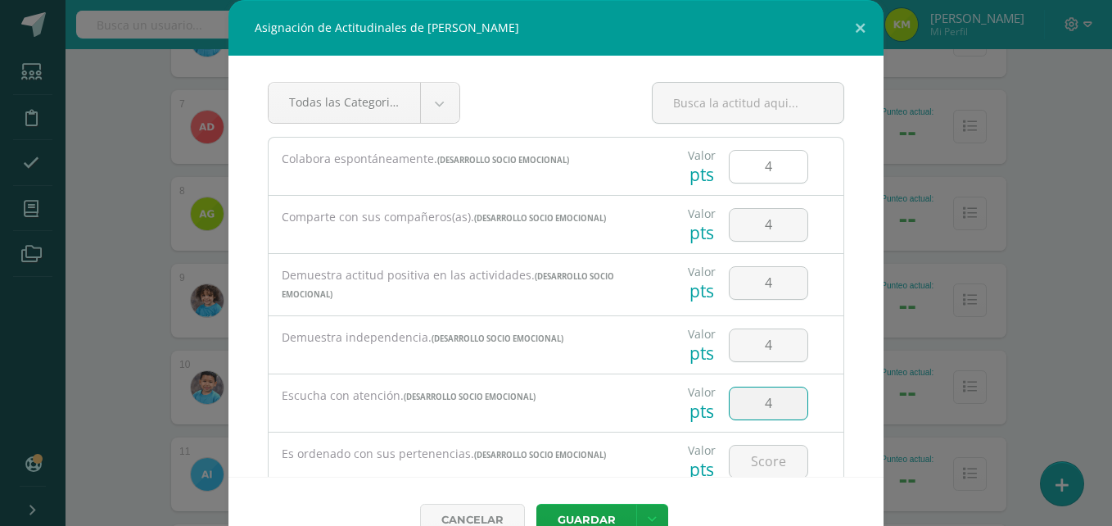
type input "4"
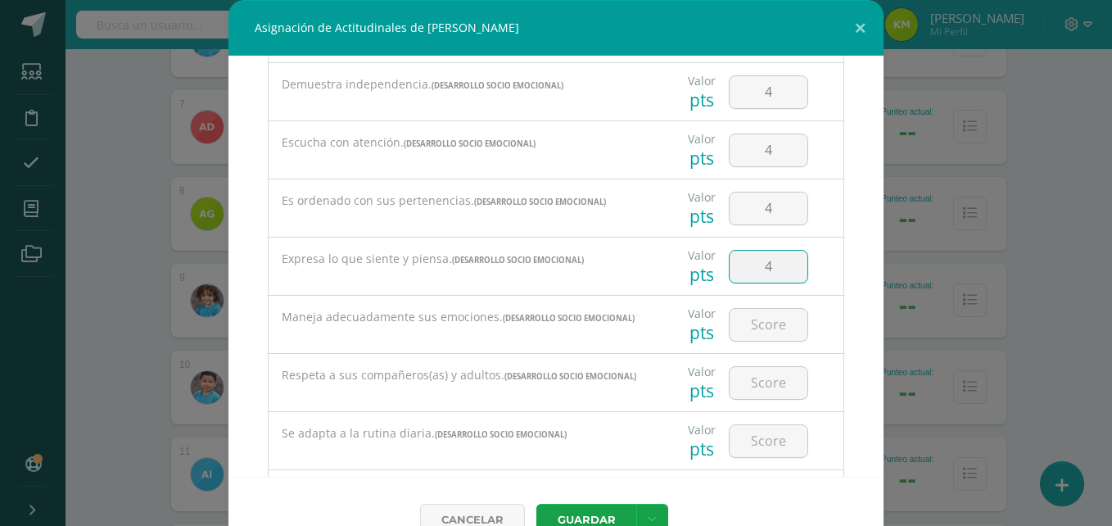
type input "4"
type input "3"
type input "4"
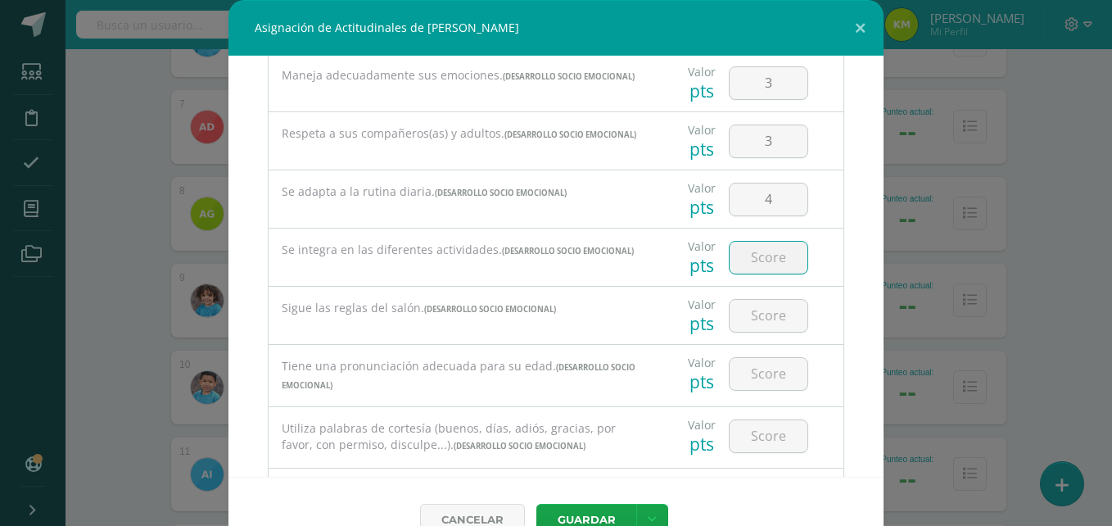
click at [536, 504] on button "Guardar" at bounding box center [586, 520] width 100 height 32
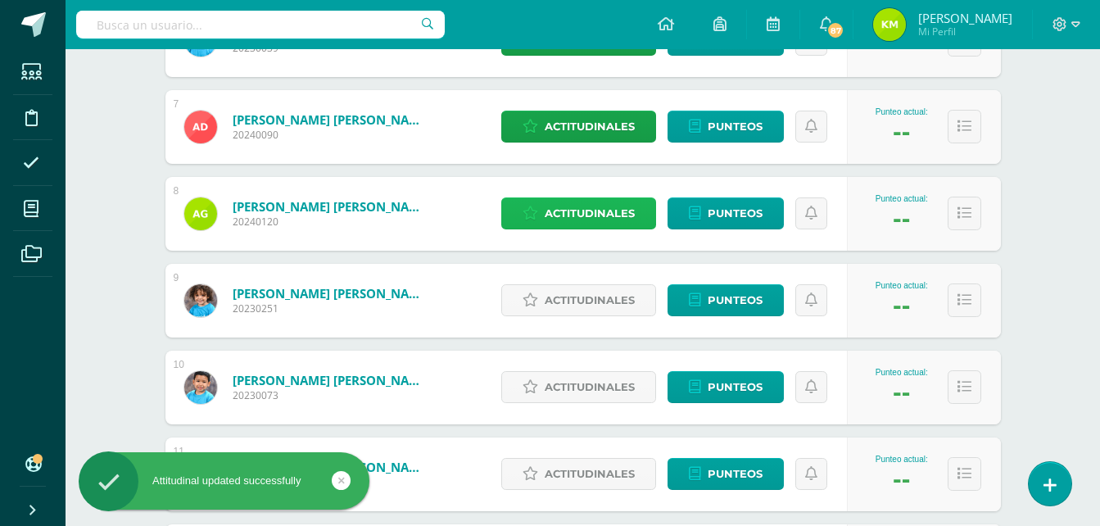
click at [586, 208] on span "Actitudinales" at bounding box center [590, 213] width 90 height 30
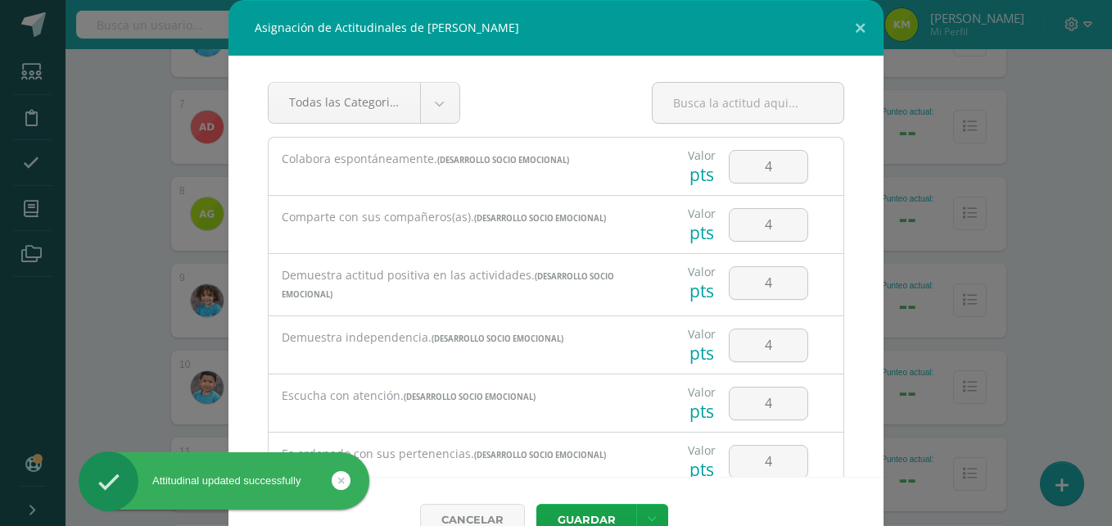
click at [586, 208] on div "Comparte con sus compañeros(as). (DESARROLLO SOCIO EMOCIONAL)" at bounding box center [460, 218] width 383 height 44
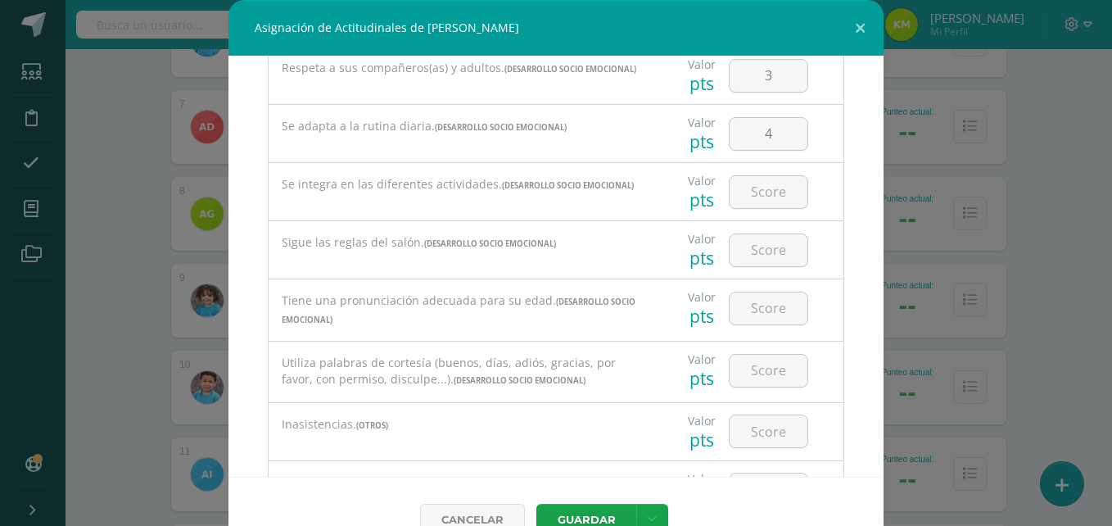
scroll to position [565, 0]
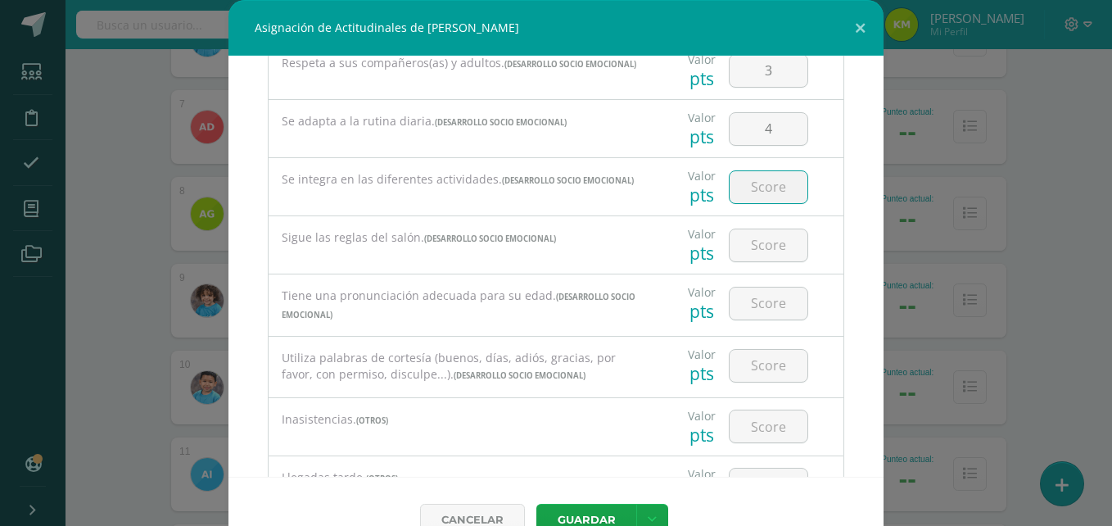
click at [753, 202] on input "number" at bounding box center [769, 187] width 78 height 32
type input "4"
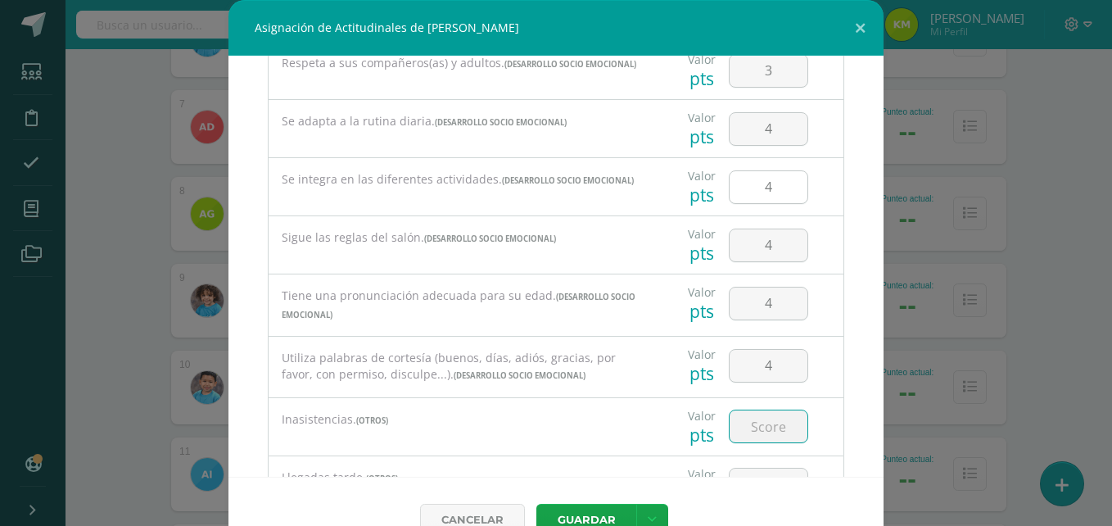
type input "4"
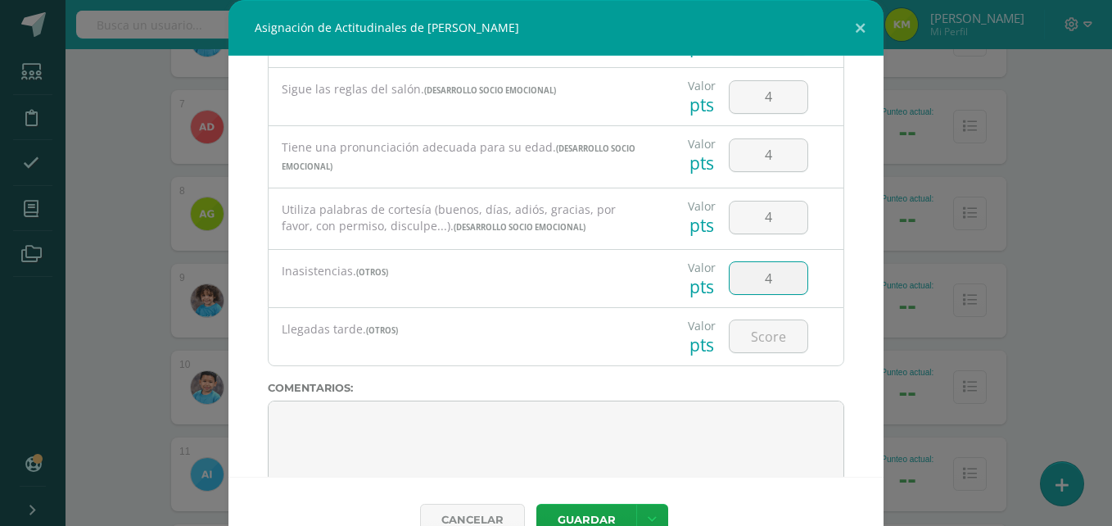
scroll to position [731, 0]
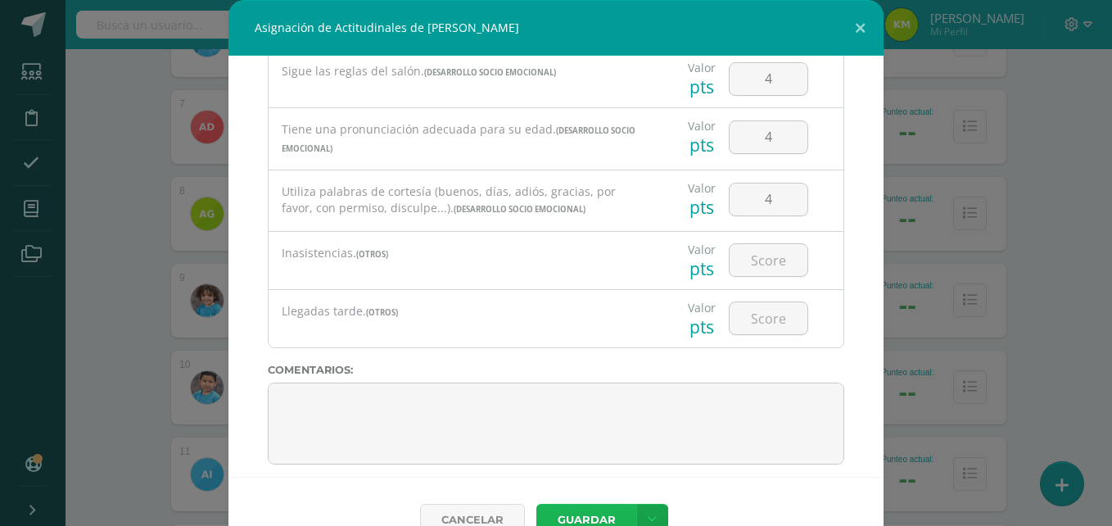
click at [590, 510] on button "Guardar" at bounding box center [586, 520] width 100 height 32
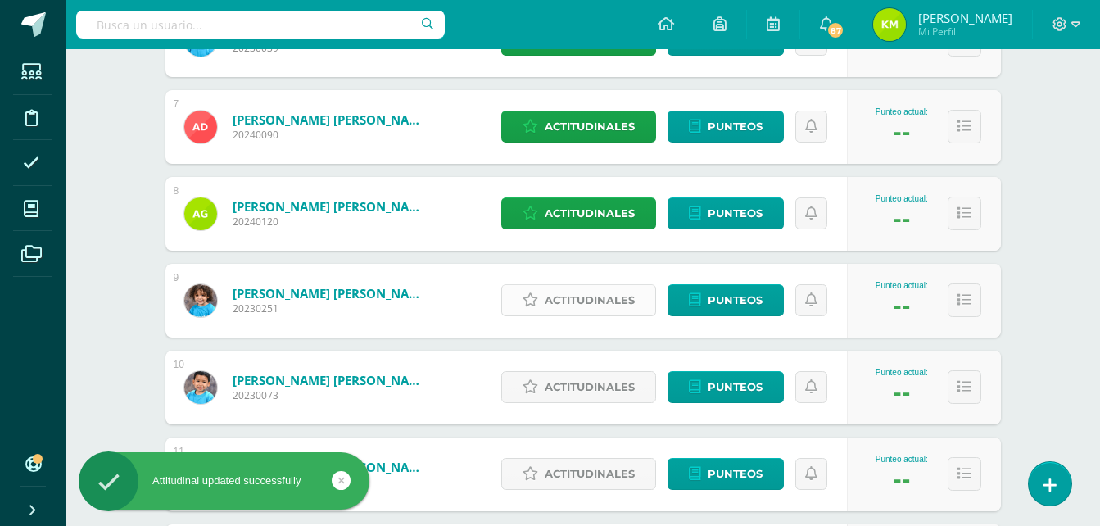
click at [603, 295] on span "Actitudinales" at bounding box center [590, 300] width 90 height 30
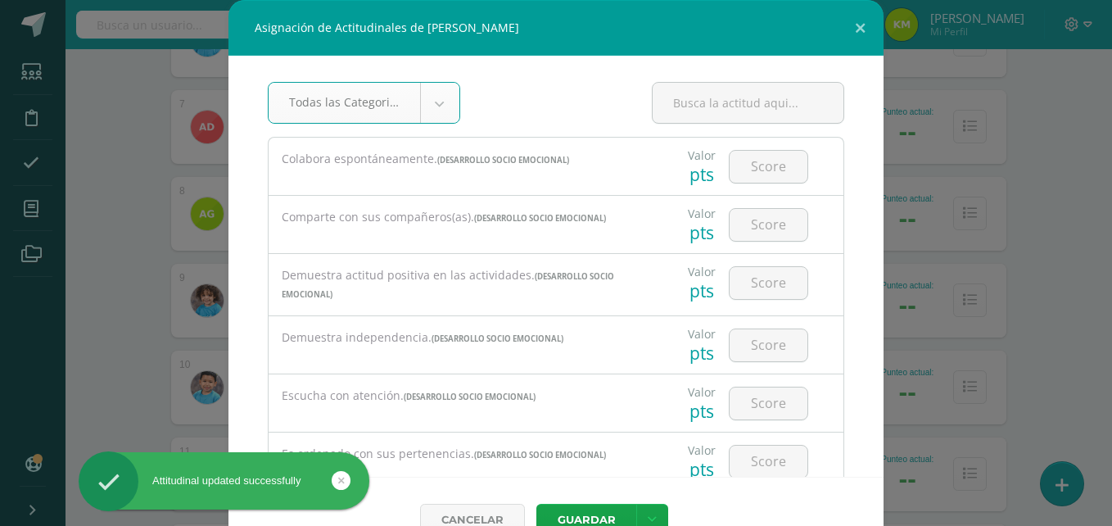
click at [603, 295] on div "Demuestra actitud positiva en las actividades. (DESARROLLO SOCIO EMOCIONAL)" at bounding box center [460, 284] width 357 height 35
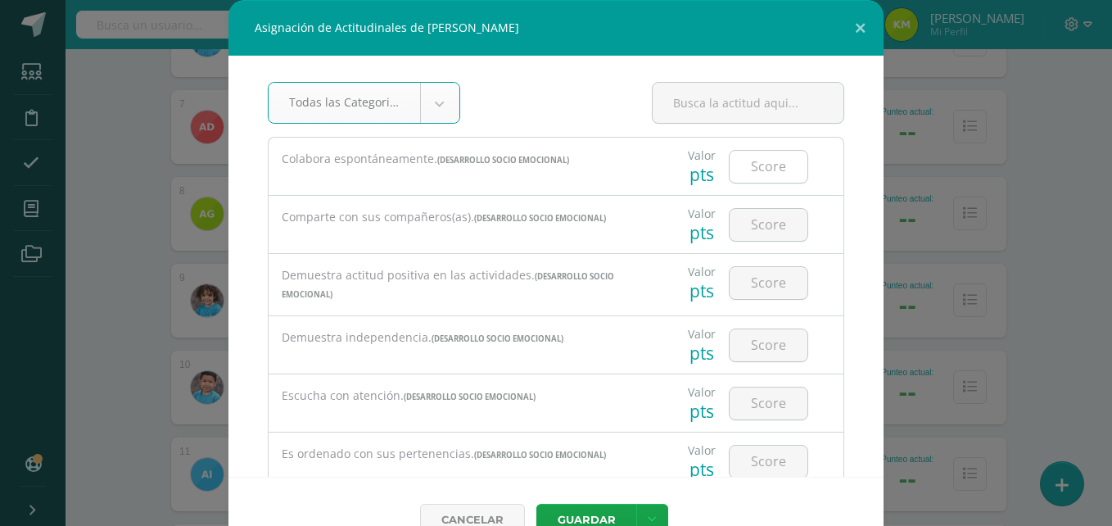
click at [755, 168] on input "number" at bounding box center [769, 167] width 78 height 32
type input "4"
type input "3"
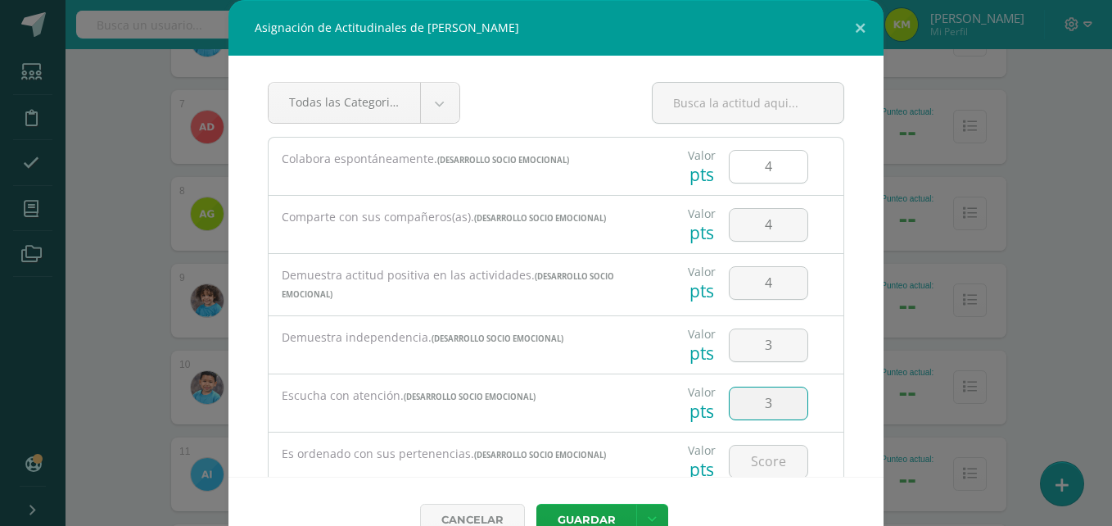
type input "3"
type input "4"
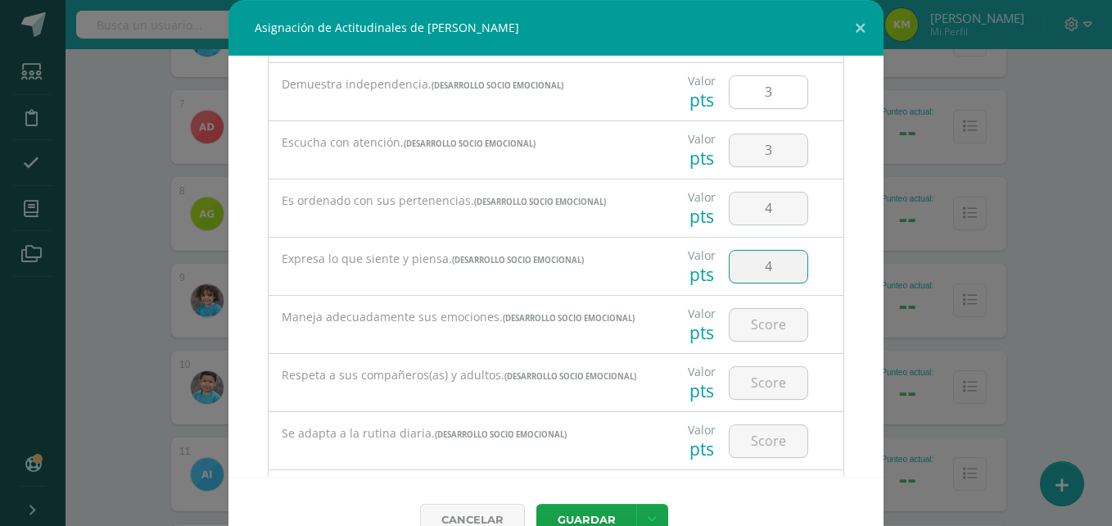
type input "4"
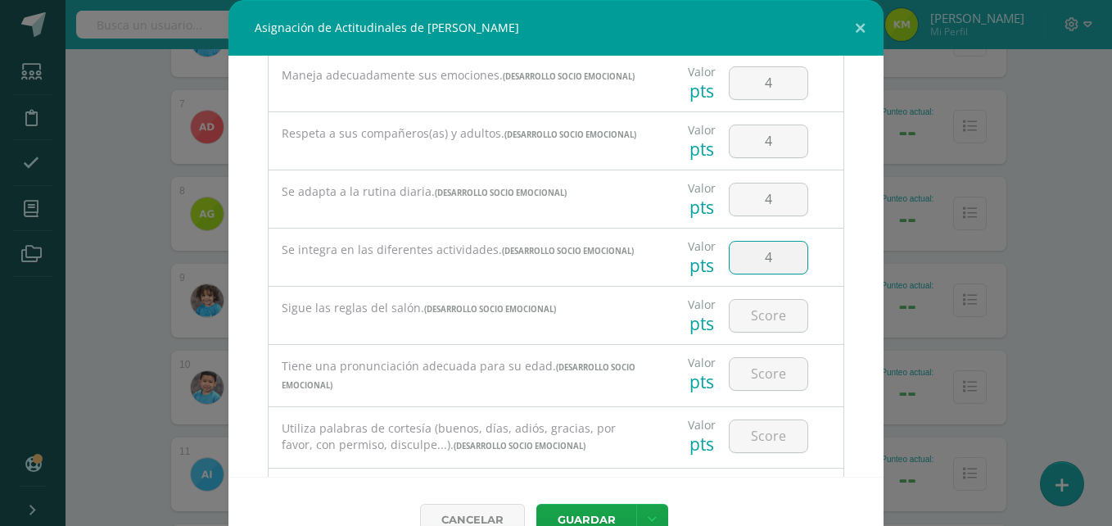
type input "4"
type input "3"
type input "4"
click at [600, 514] on button "Guardar" at bounding box center [586, 520] width 100 height 32
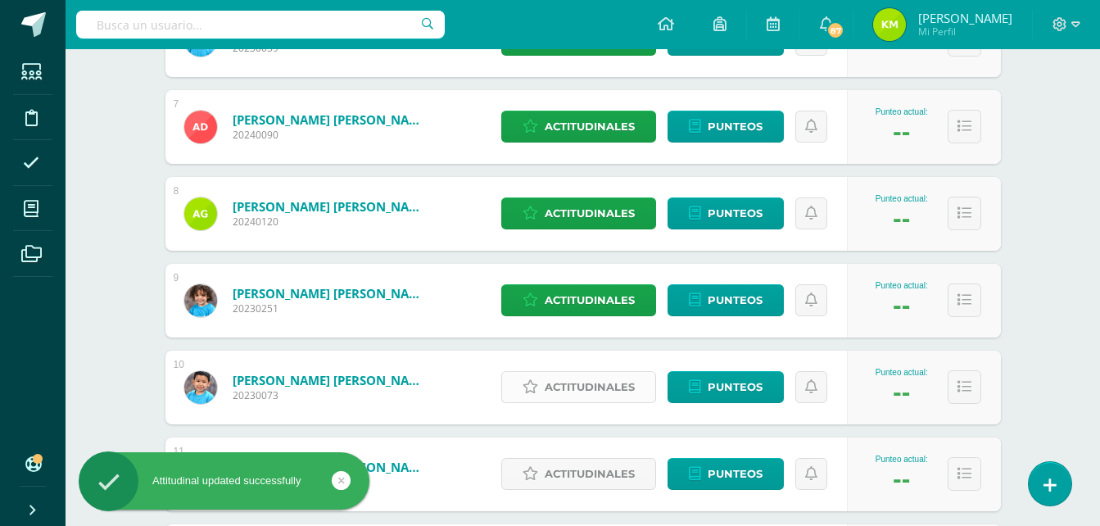
click at [570, 386] on span "Actitudinales" at bounding box center [590, 387] width 90 height 30
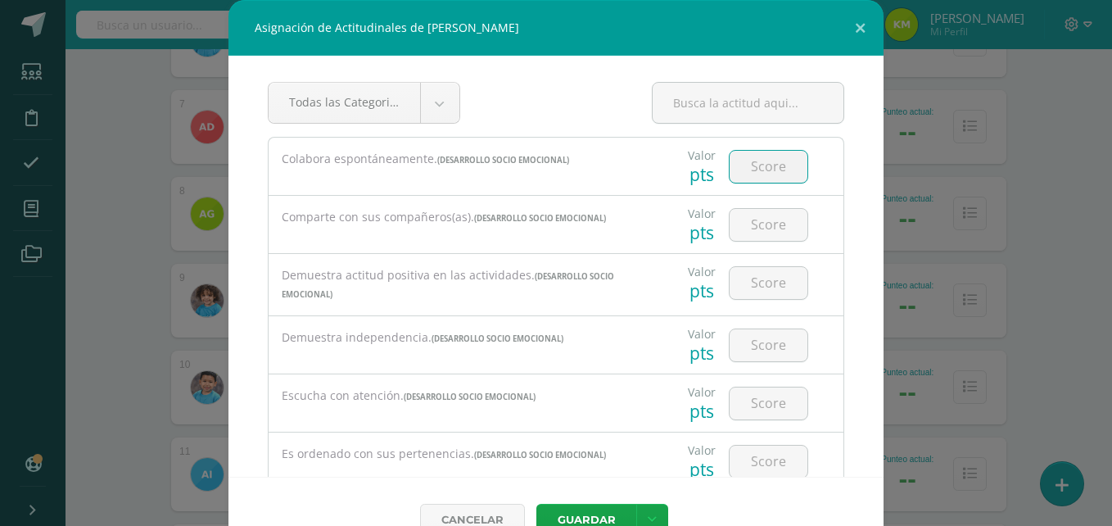
click at [764, 171] on input "number" at bounding box center [769, 167] width 78 height 32
type input "4"
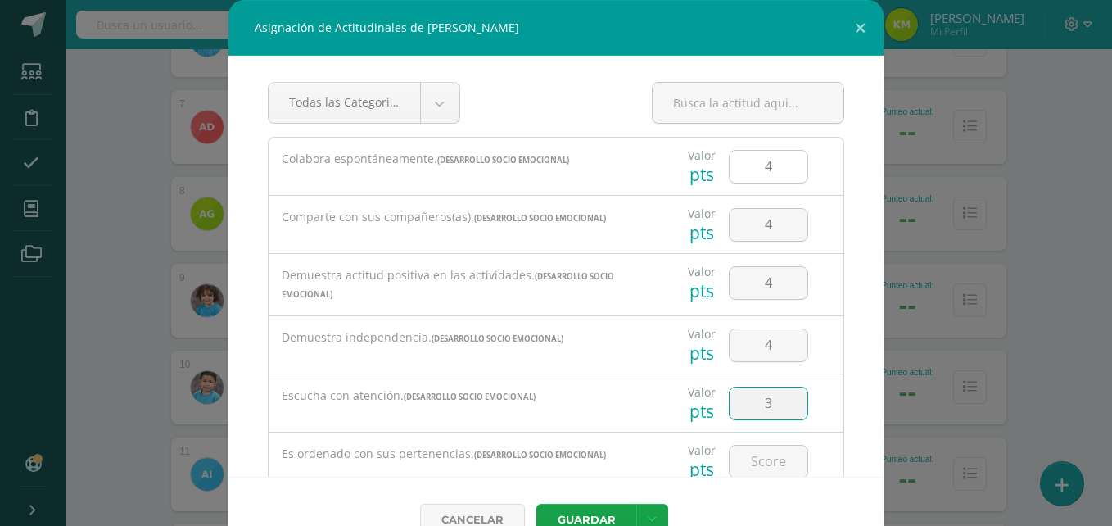
type input "3"
click at [536, 504] on button "Guardar" at bounding box center [586, 520] width 100 height 32
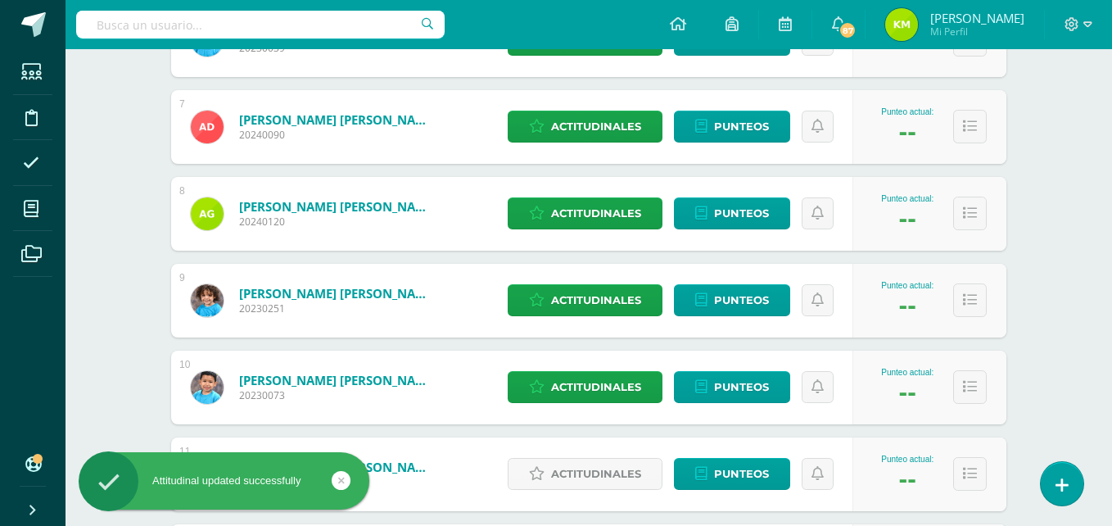
click at [538, 481] on button "Guardar" at bounding box center [583, 495] width 90 height 29
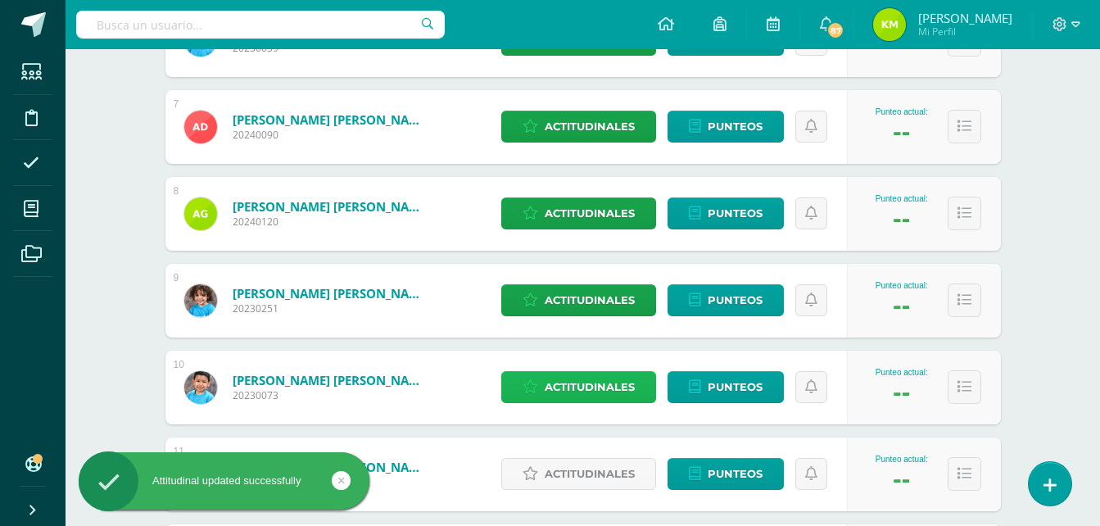
click at [607, 386] on span "Actitudinales" at bounding box center [590, 387] width 90 height 30
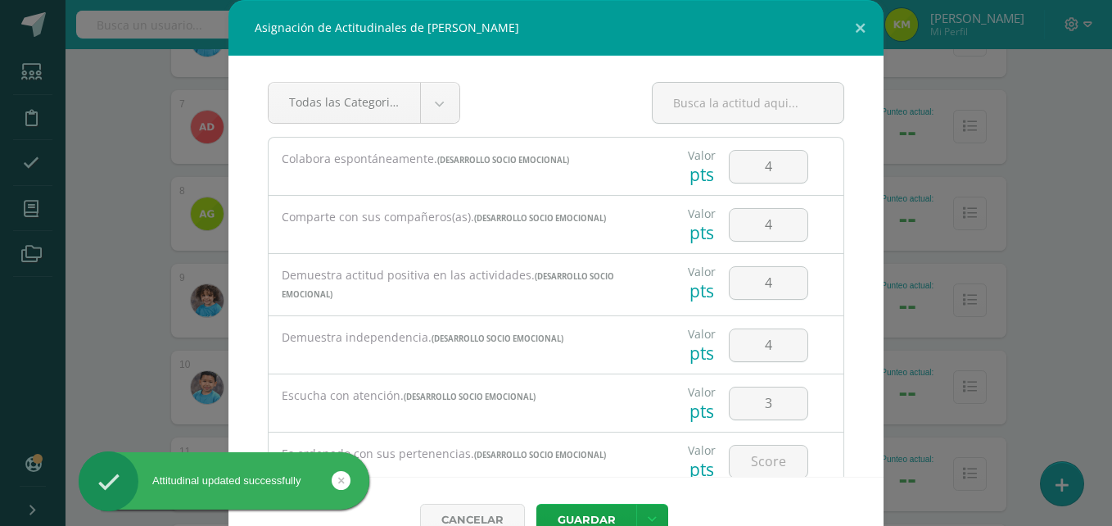
click at [607, 387] on div "Escucha con atención. (DESARROLLO SOCIO EMOCIONAL)" at bounding box center [460, 396] width 357 height 18
click at [756, 454] on input "number" at bounding box center [769, 461] width 78 height 32
type input "4"
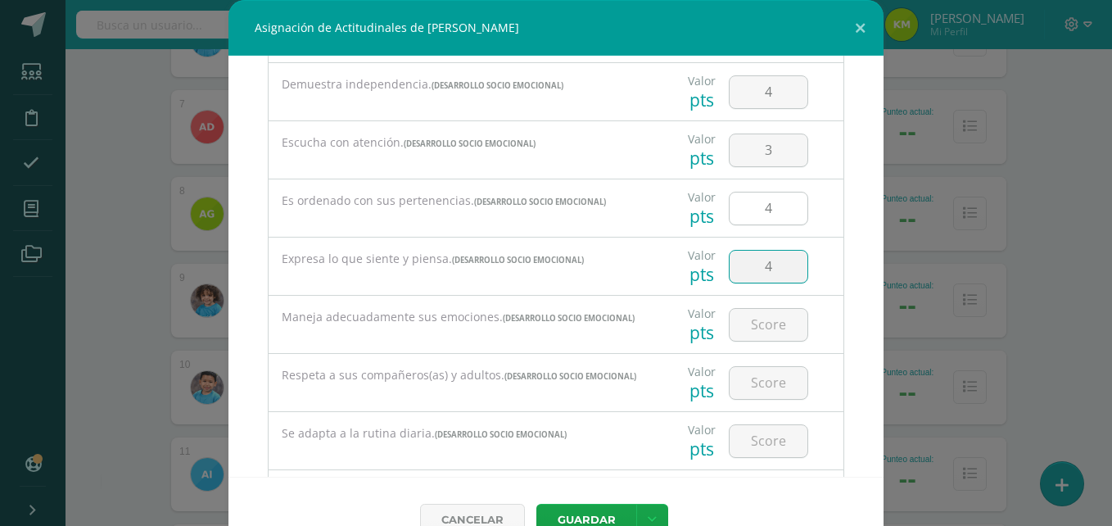
type input "4"
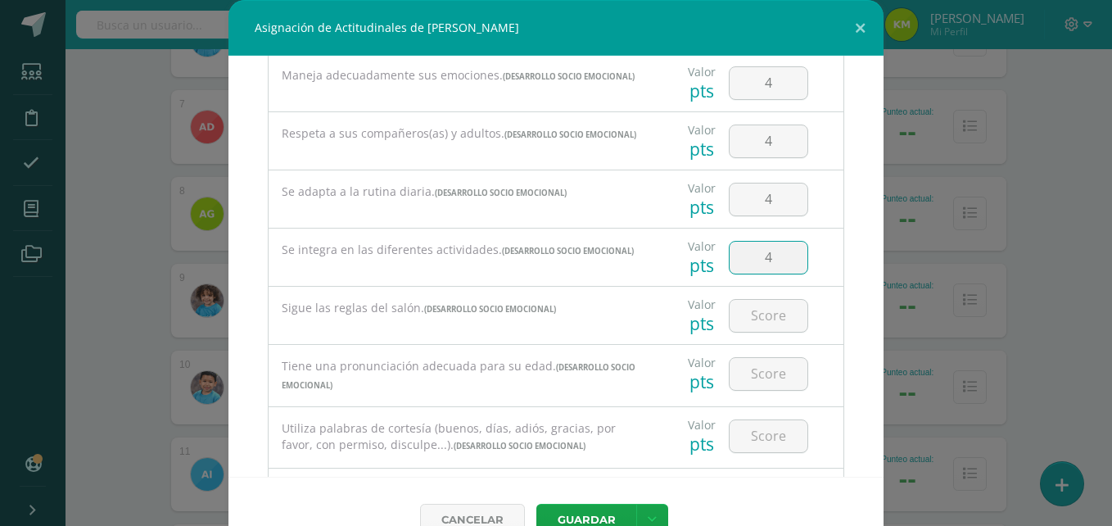
type input "4"
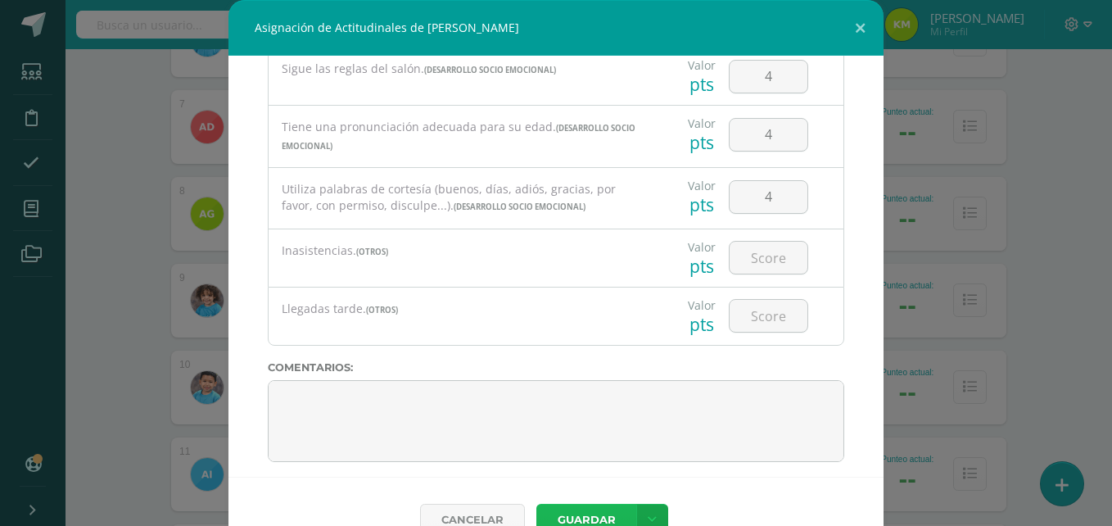
click at [585, 511] on button "Guardar" at bounding box center [586, 520] width 100 height 32
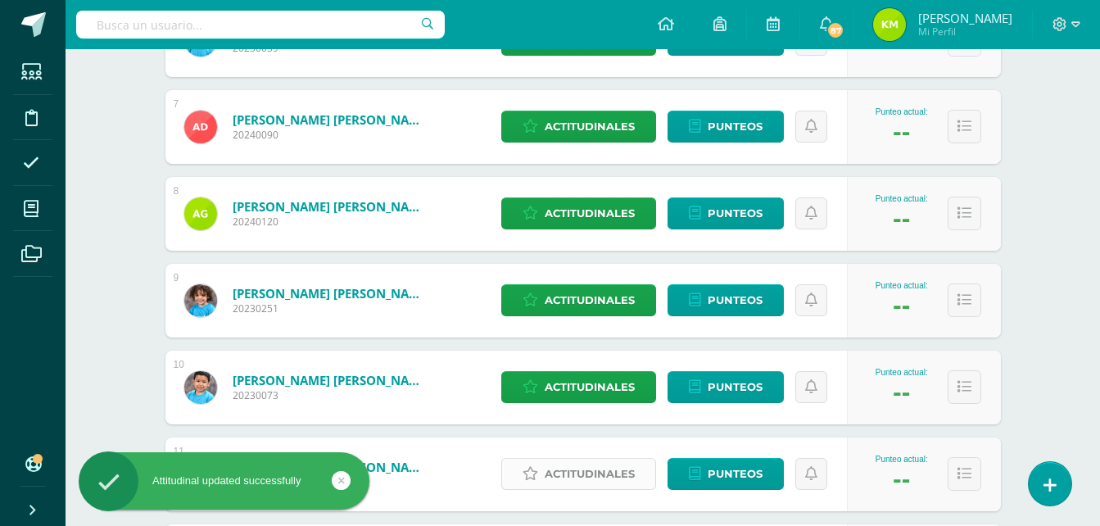
click at [584, 477] on span "Actitudinales" at bounding box center [590, 474] width 90 height 30
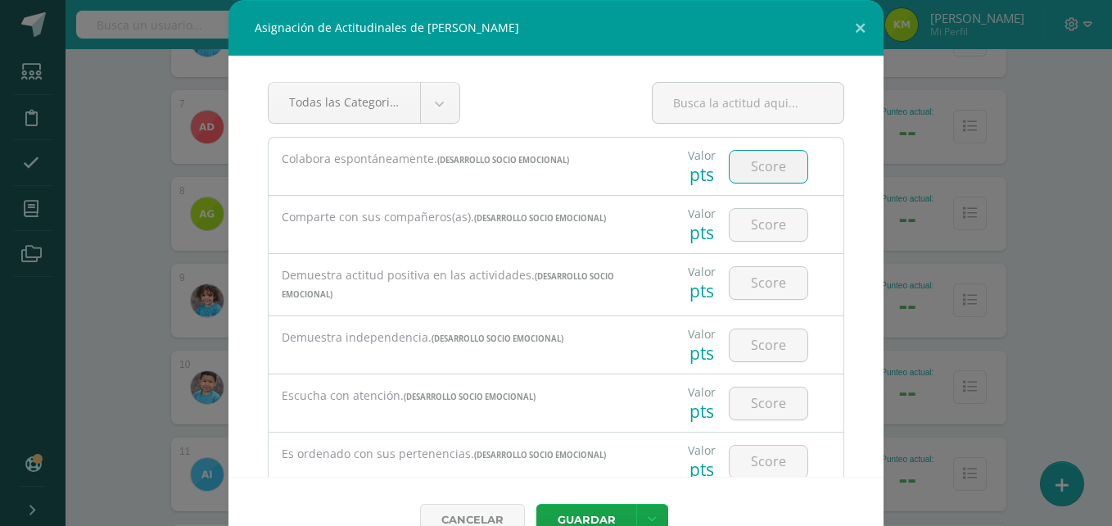
click at [758, 165] on input "number" at bounding box center [769, 167] width 78 height 32
type input "4"
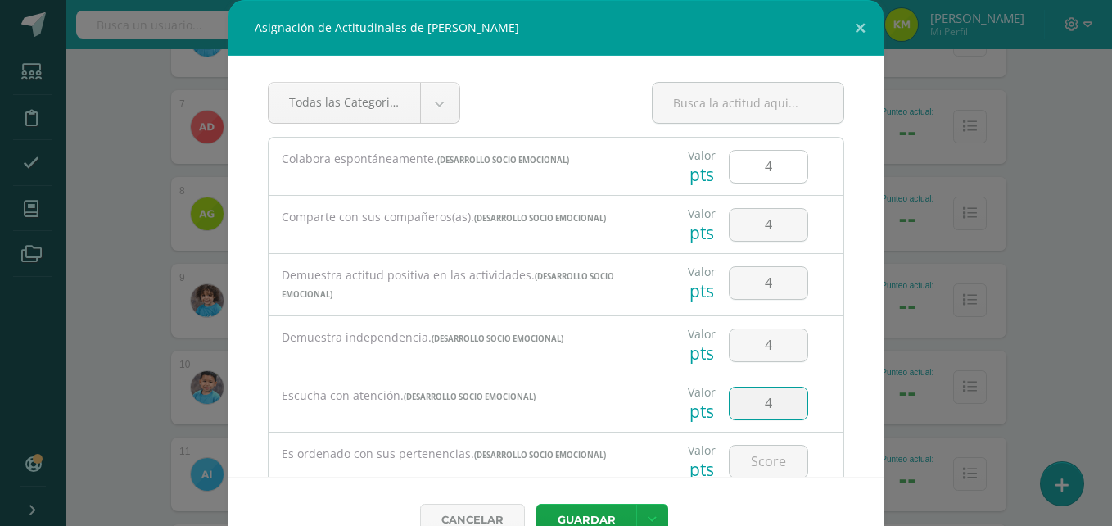
type input "4"
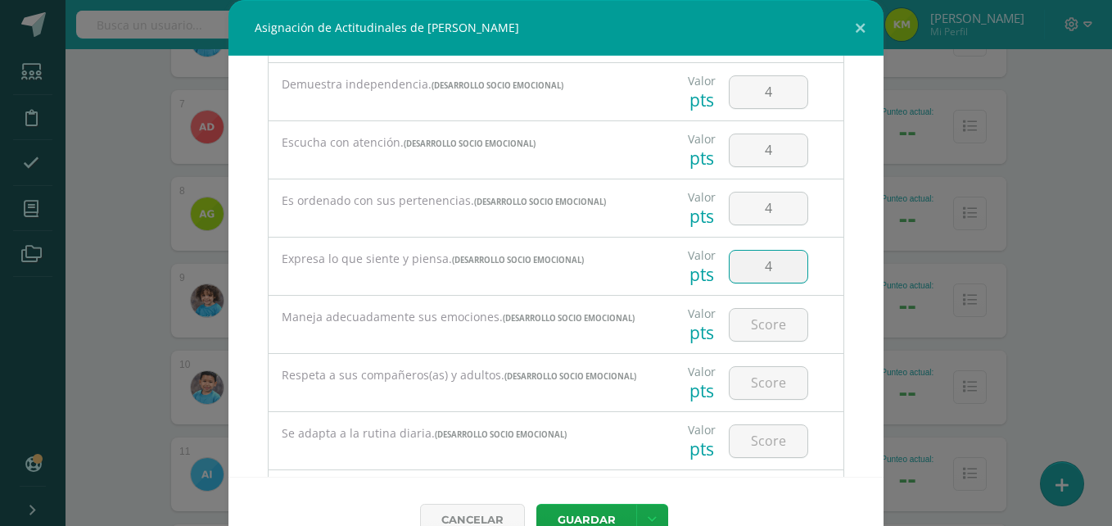
type input "4"
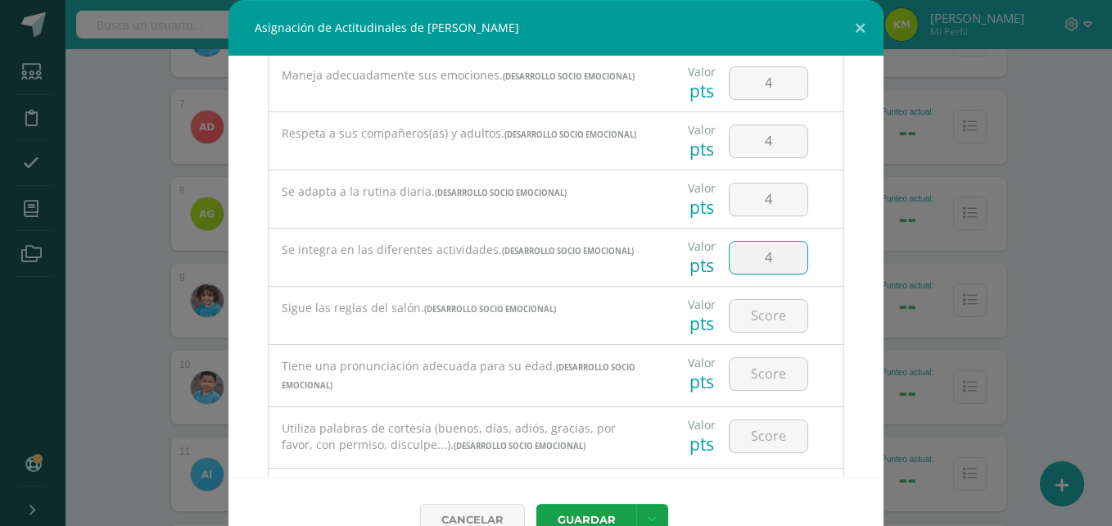
type input "4"
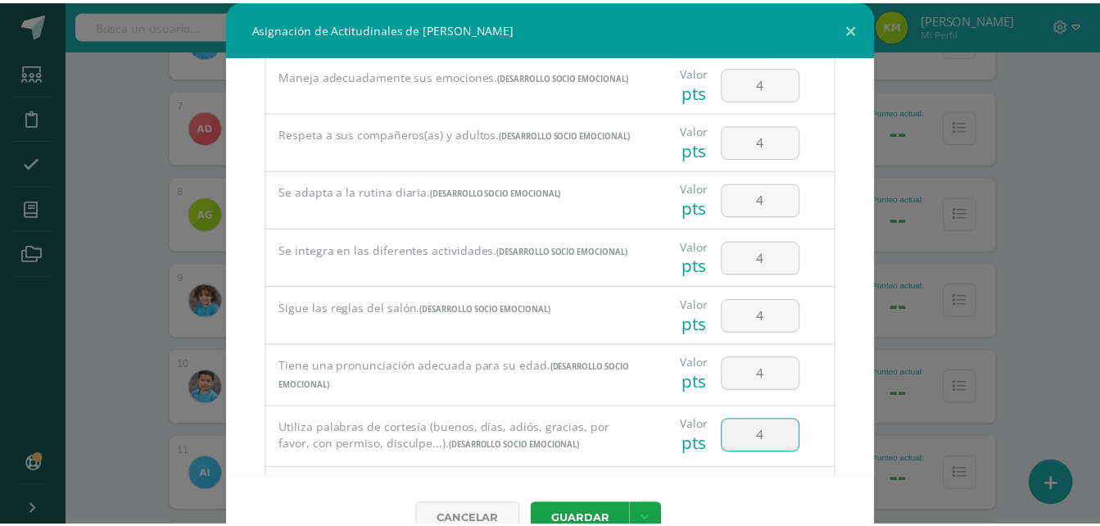
scroll to position [734, 0]
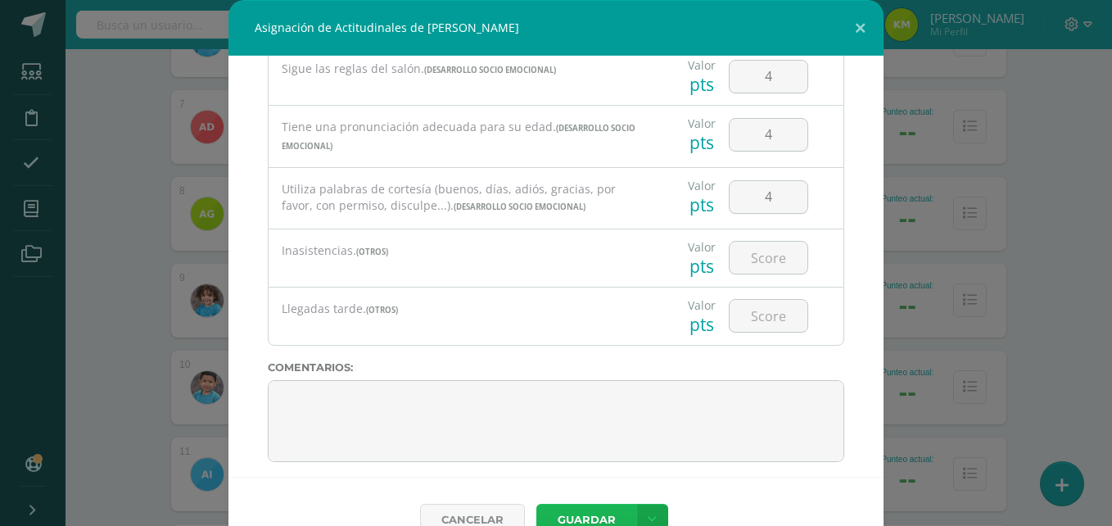
click at [565, 519] on button "Guardar" at bounding box center [586, 520] width 100 height 32
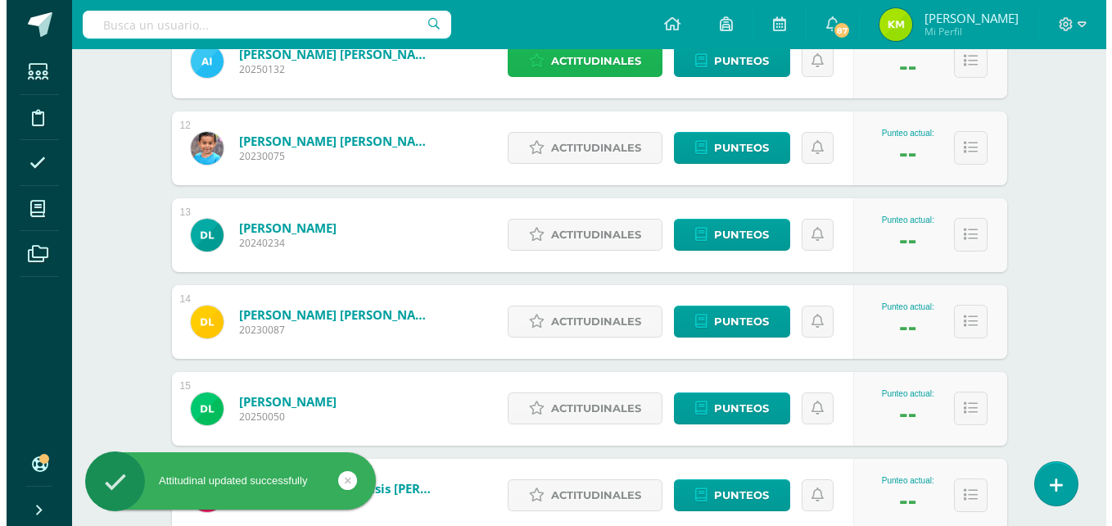
scroll to position [1228, 0]
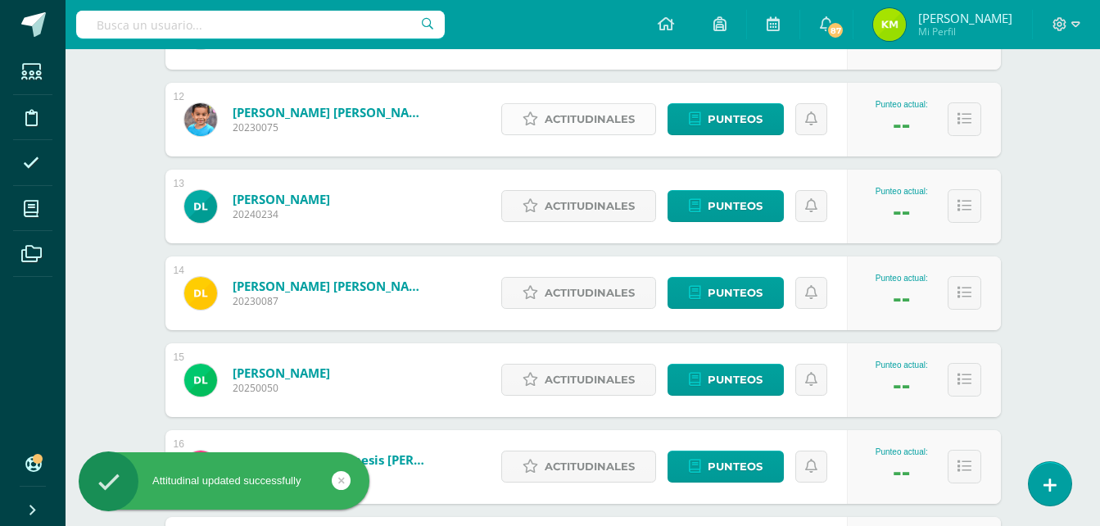
click at [590, 123] on span "Actitudinales" at bounding box center [590, 119] width 90 height 30
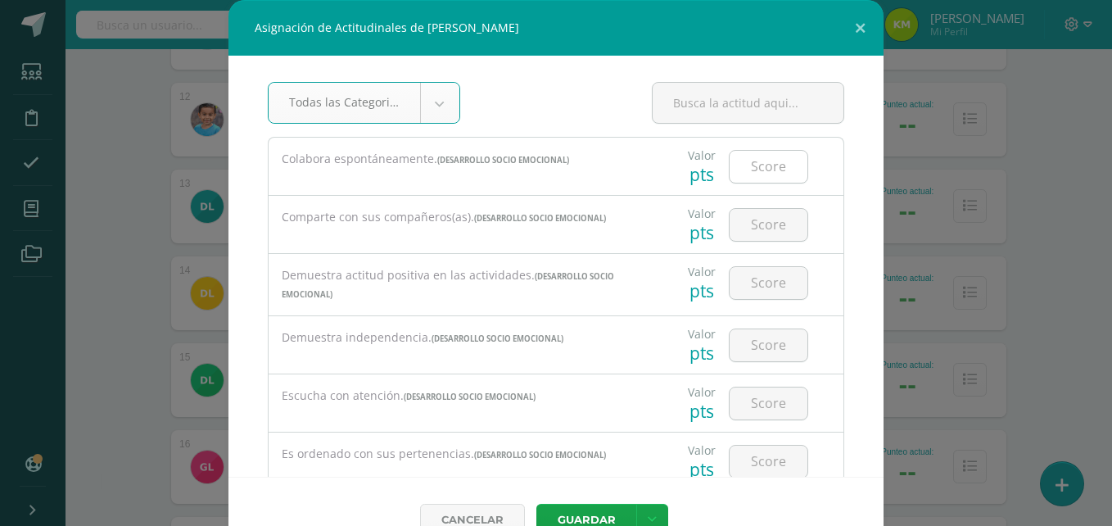
click at [769, 165] on input "number" at bounding box center [769, 167] width 78 height 32
type input "4"
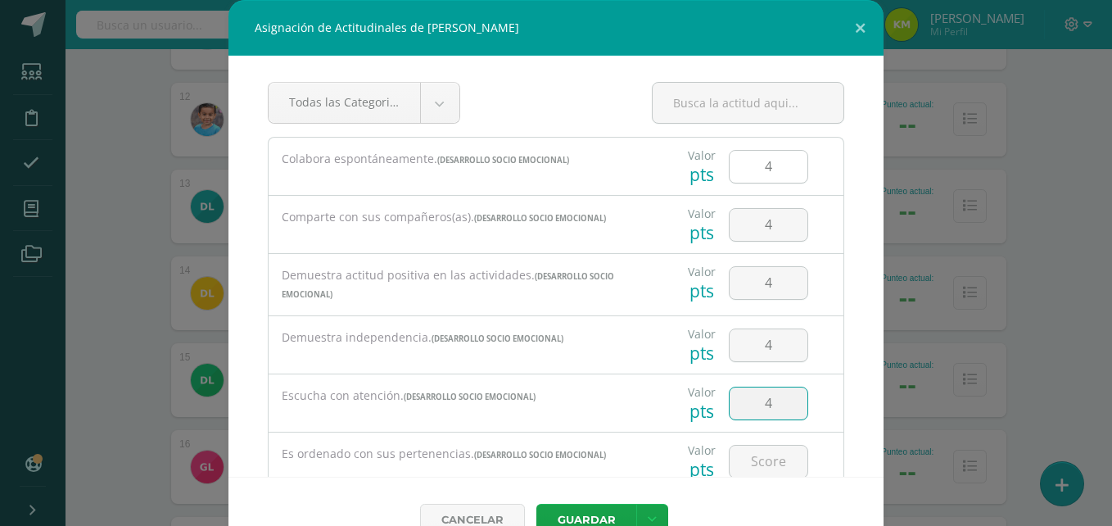
type input "4"
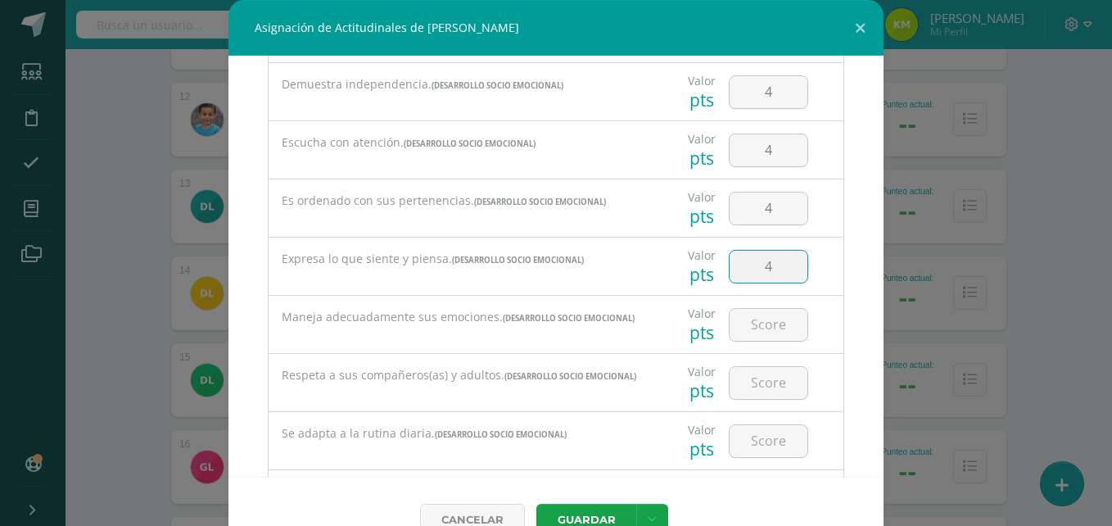
type input "4"
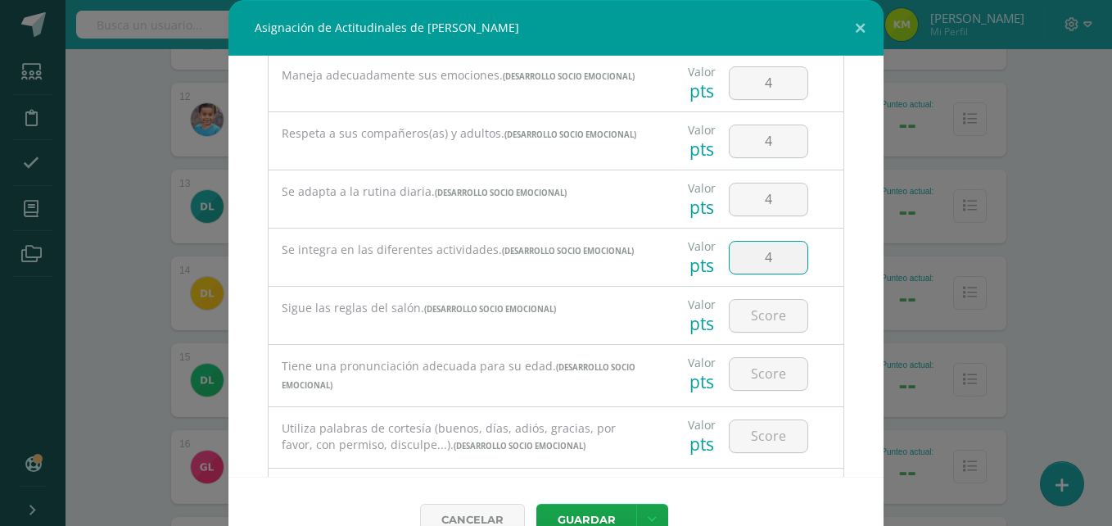
type input "4"
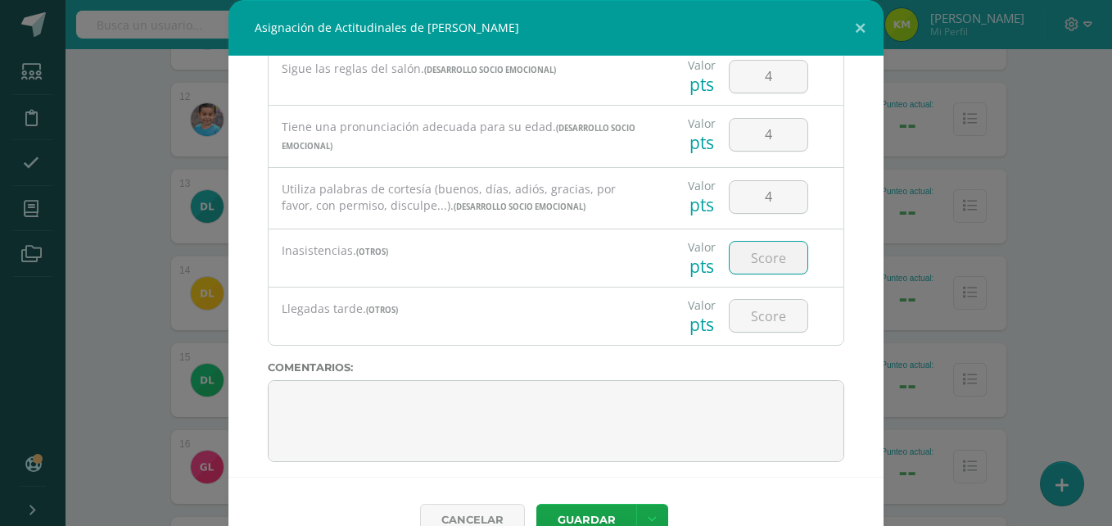
type input "4"
click at [585, 515] on button "Guardar" at bounding box center [586, 520] width 100 height 32
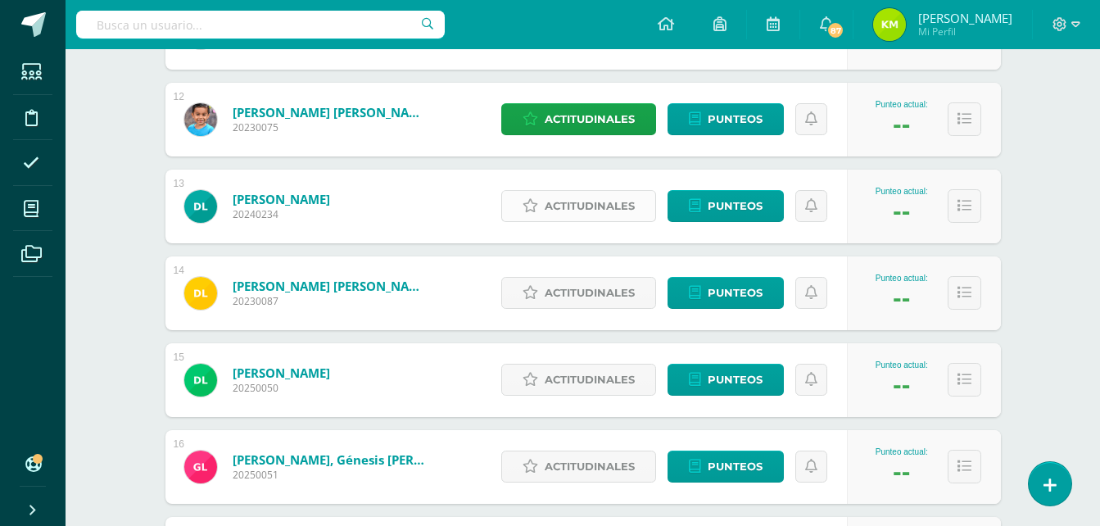
click at [557, 205] on span "Actitudinales" at bounding box center [590, 206] width 90 height 30
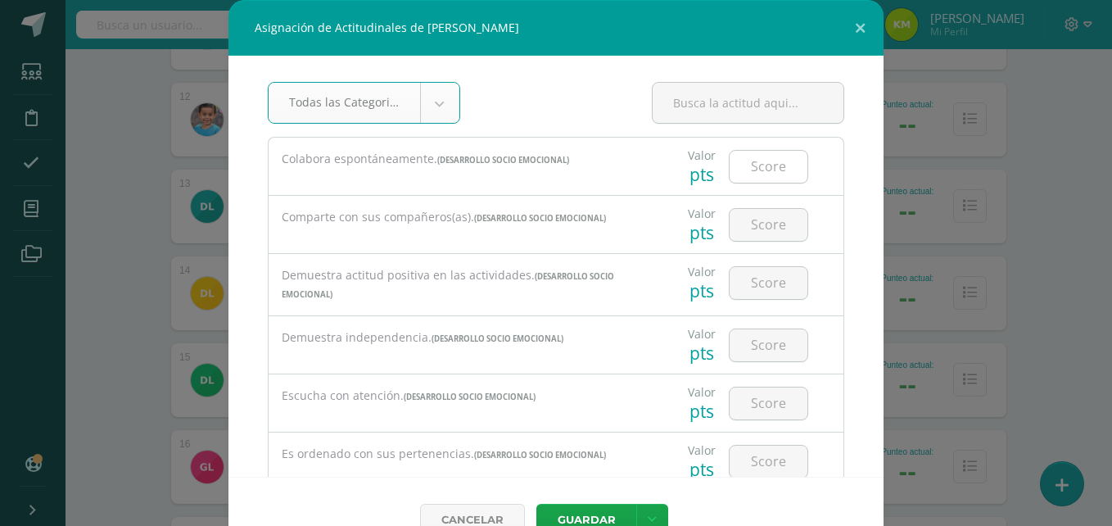
click at [759, 167] on input "number" at bounding box center [769, 167] width 78 height 32
type input "4"
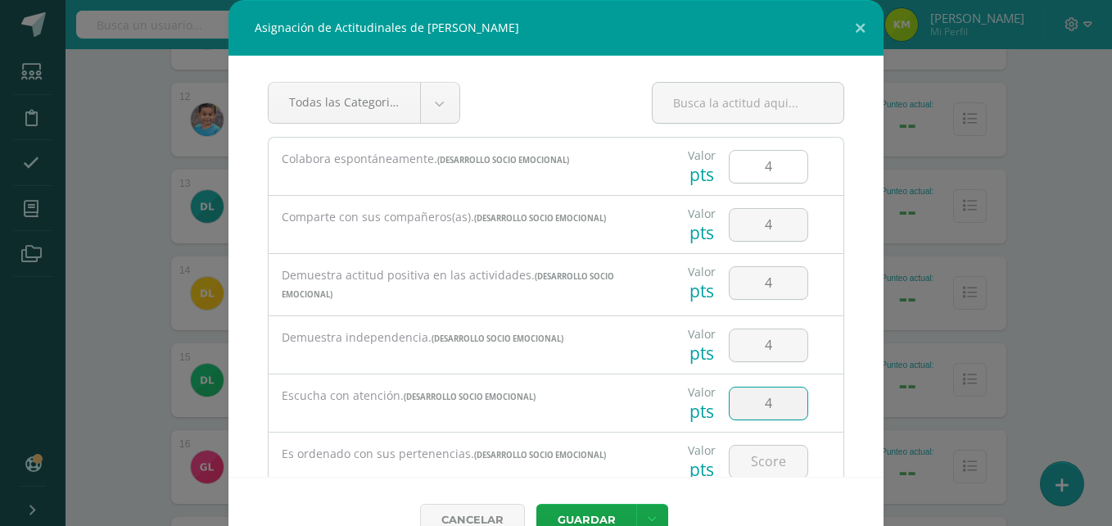
type input "4"
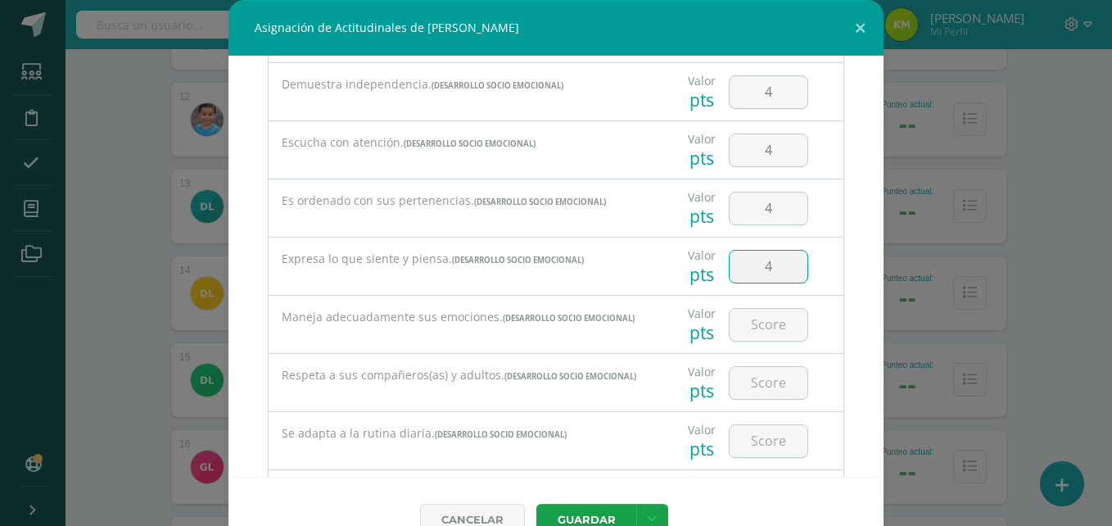
type input "4"
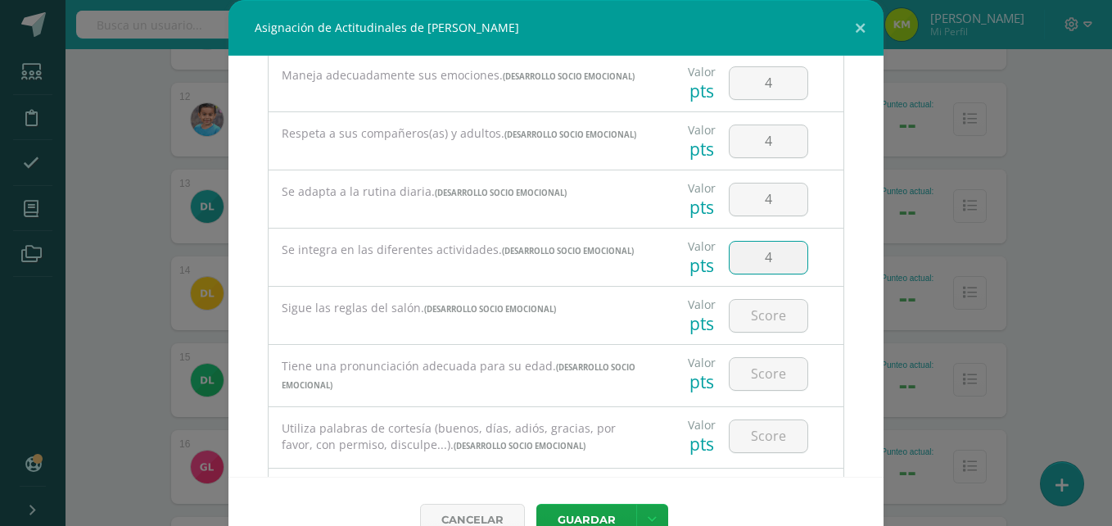
type input "4"
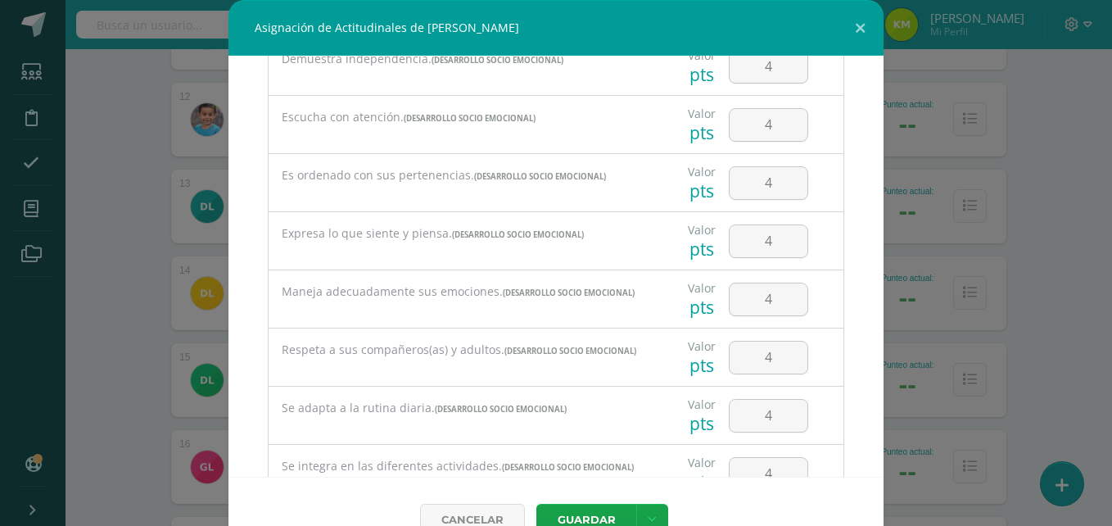
scroll to position [273, 0]
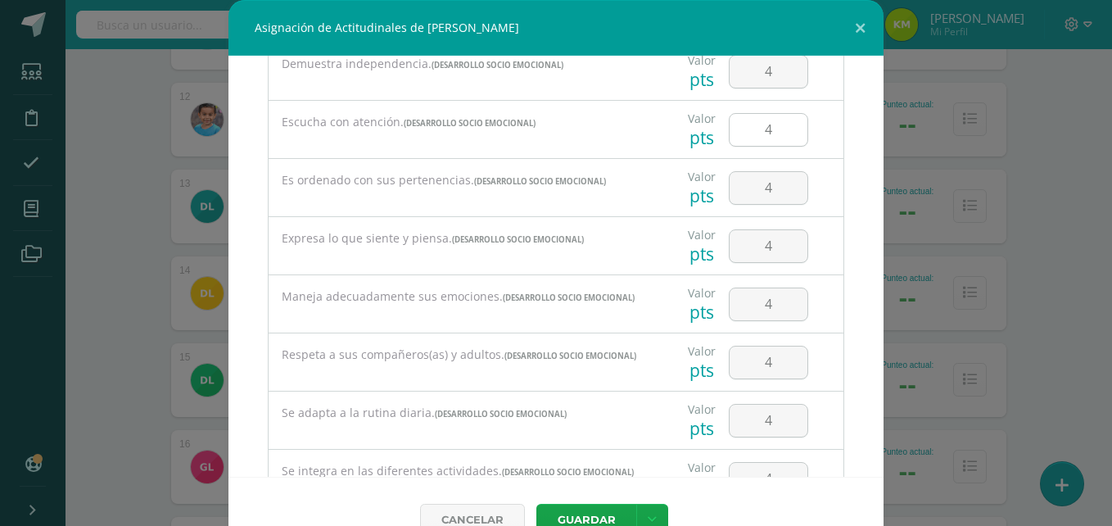
type input "4"
click at [775, 128] on input "4" at bounding box center [769, 130] width 78 height 32
type input "3"
click at [568, 513] on button "Guardar" at bounding box center [586, 520] width 100 height 32
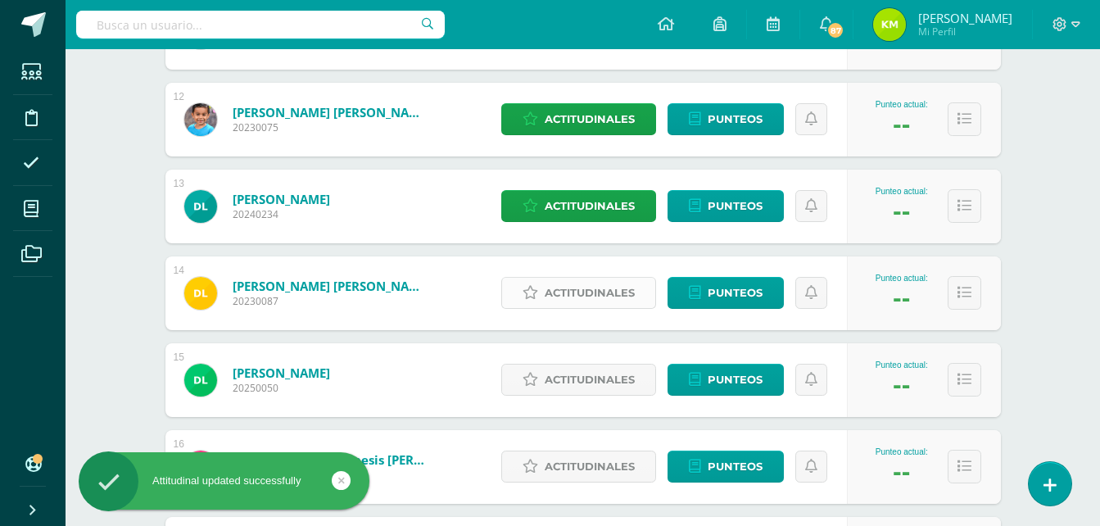
click at [561, 292] on span "Actitudinales" at bounding box center [590, 293] width 90 height 30
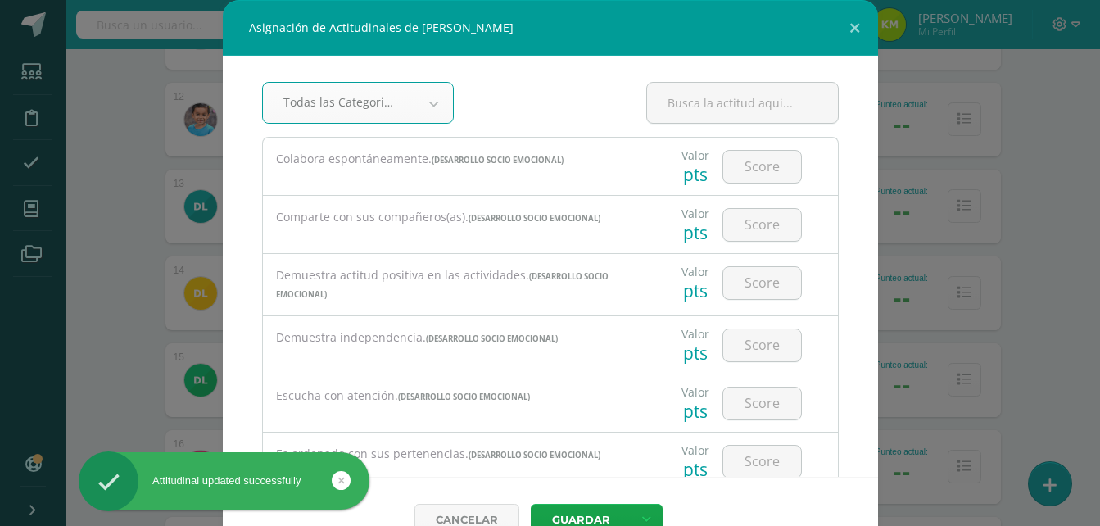
click at [561, 292] on div "Demuestra actitud positiva en las actividades. (DESARROLLO SOCIO EMOCIONAL)" at bounding box center [454, 284] width 357 height 35
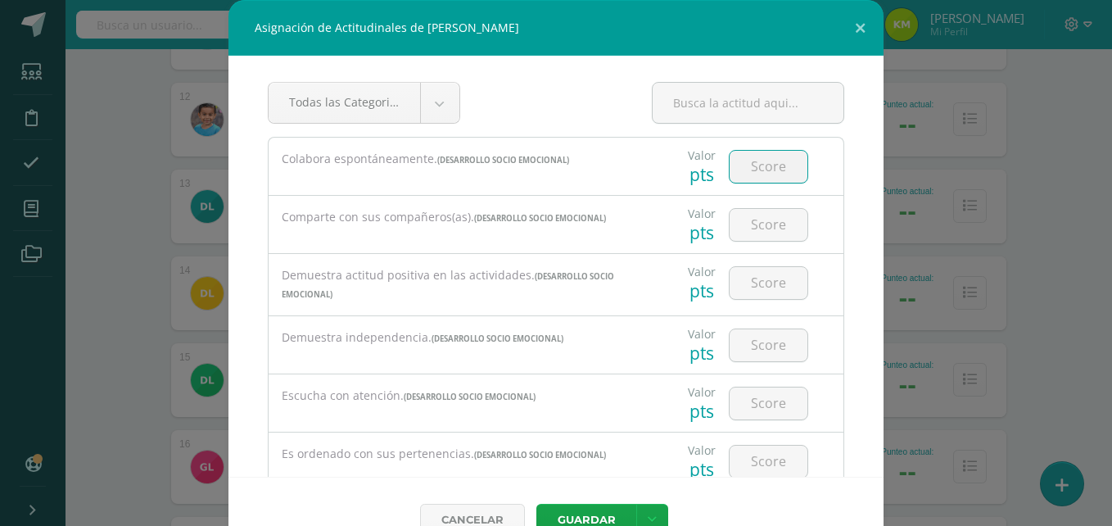
click at [753, 165] on input "number" at bounding box center [769, 167] width 78 height 32
type input "4"
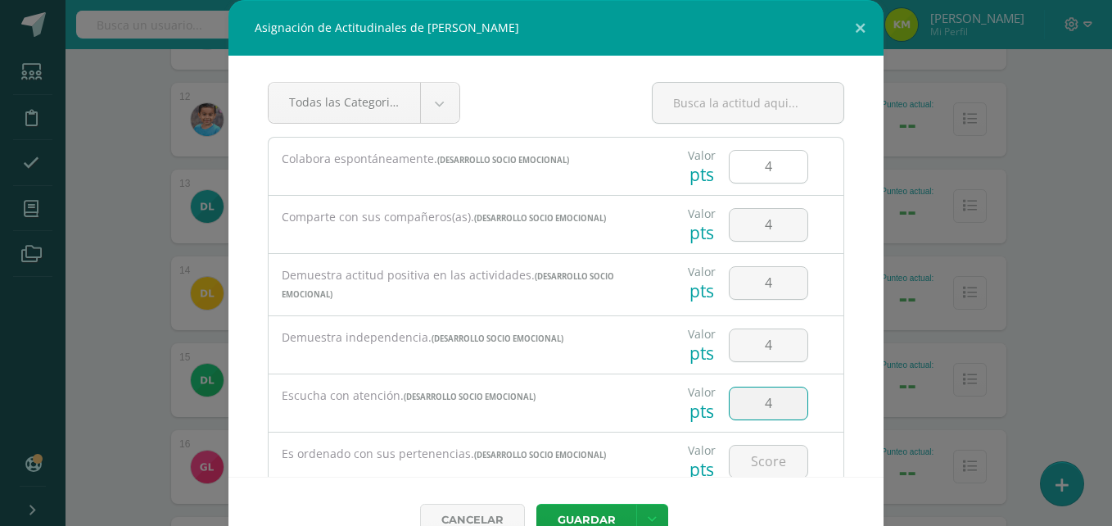
type input "4"
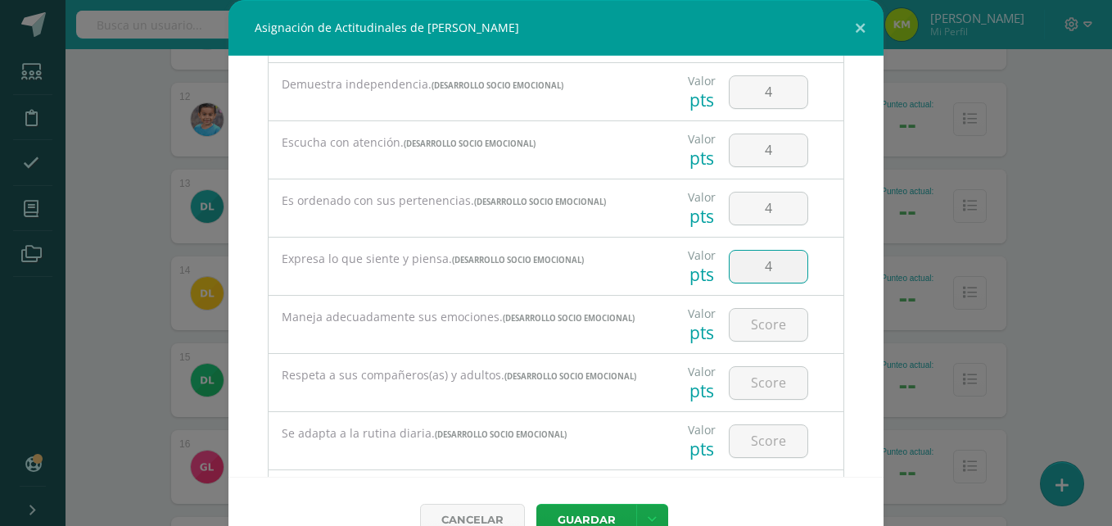
type input "4"
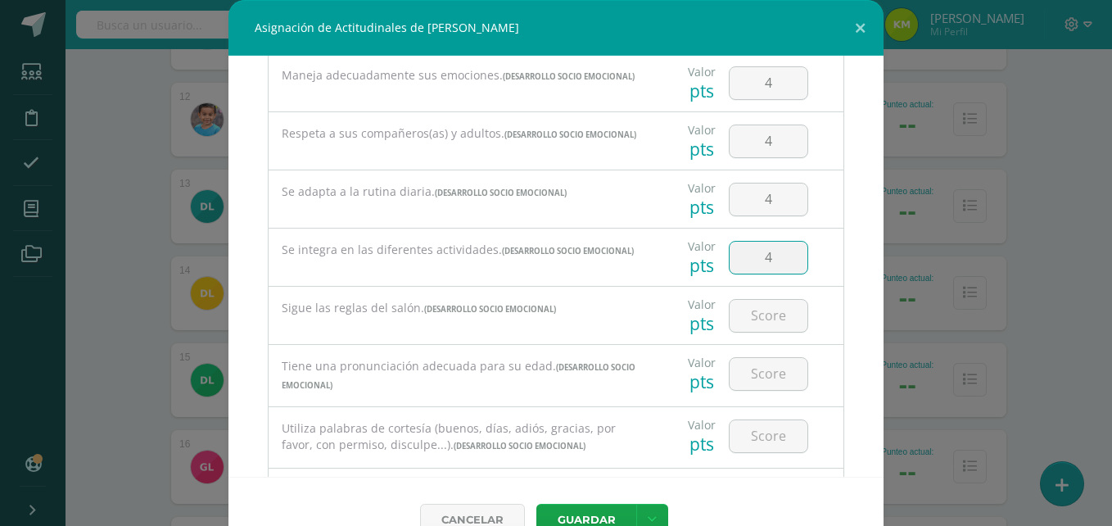
type input "4"
click at [572, 510] on button "Guardar" at bounding box center [586, 520] width 100 height 32
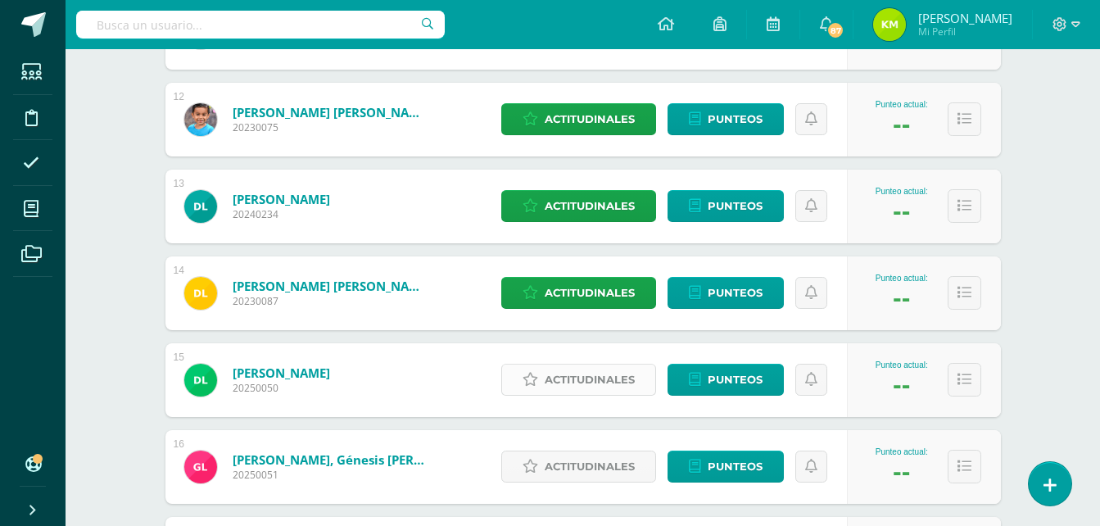
click at [599, 368] on span "Actitudinales" at bounding box center [590, 379] width 90 height 30
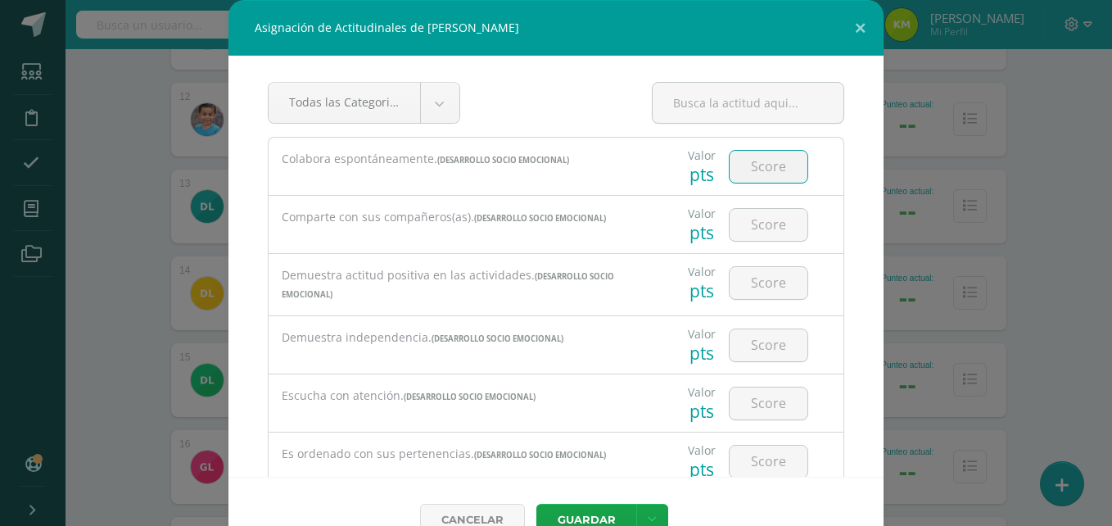
click at [739, 169] on input "number" at bounding box center [769, 167] width 78 height 32
click at [536, 504] on button "Guardar" at bounding box center [586, 520] width 100 height 32
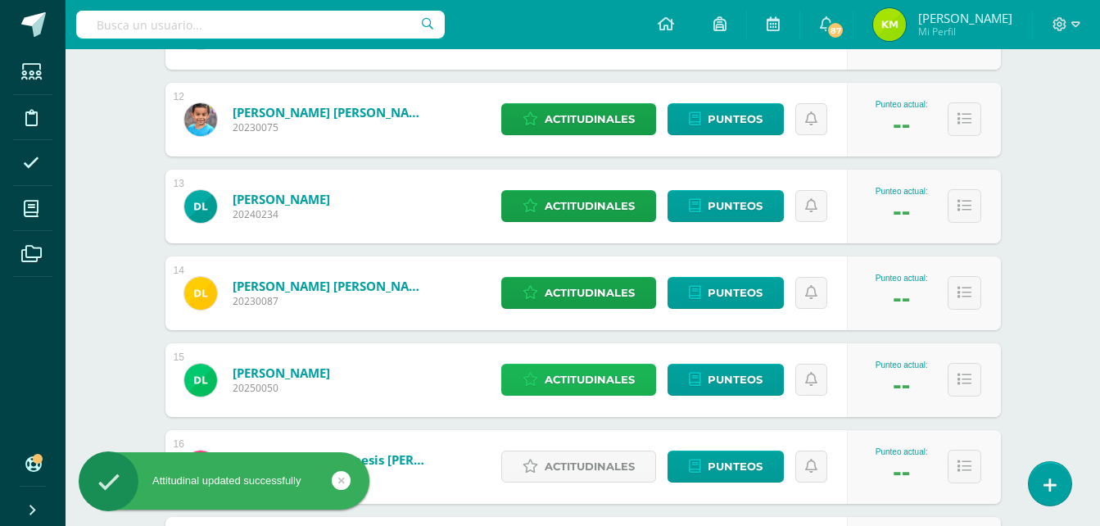
click at [606, 373] on span "Actitudinales" at bounding box center [590, 379] width 90 height 30
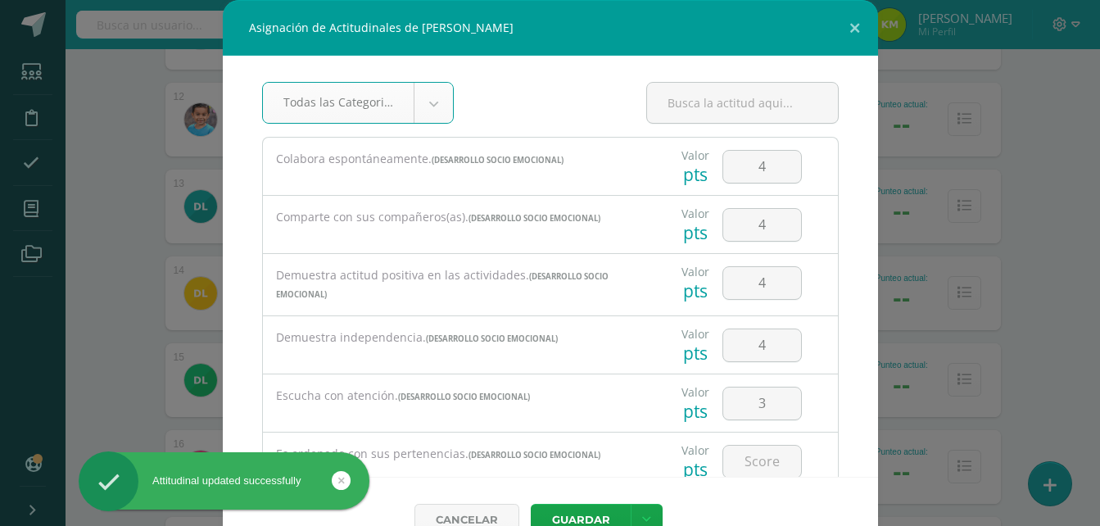
click at [606, 374] on div "Escucha con atención. (DESARROLLO SOCIO EMOCIONAL)" at bounding box center [454, 396] width 383 height 44
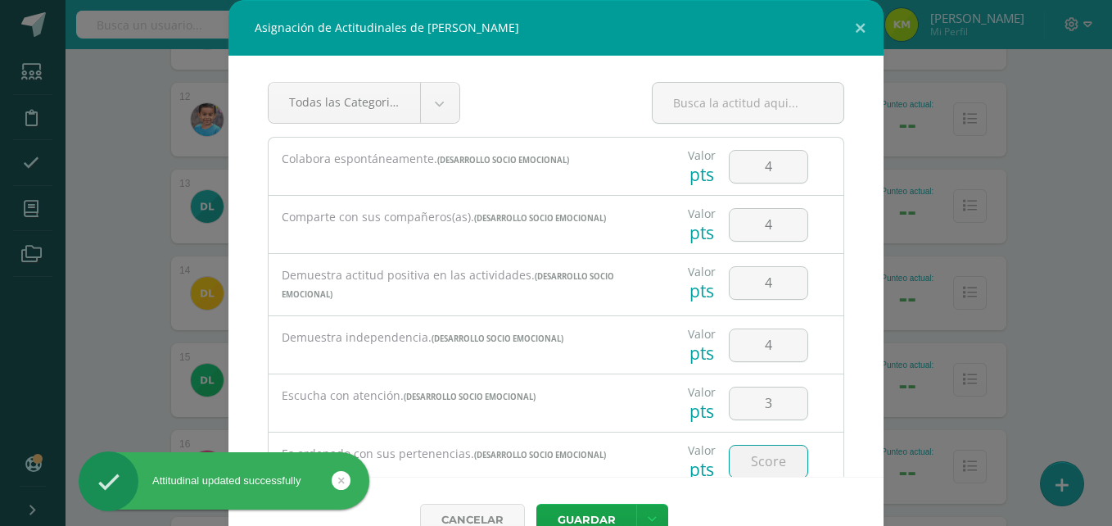
click at [745, 457] on input "number" at bounding box center [769, 461] width 78 height 32
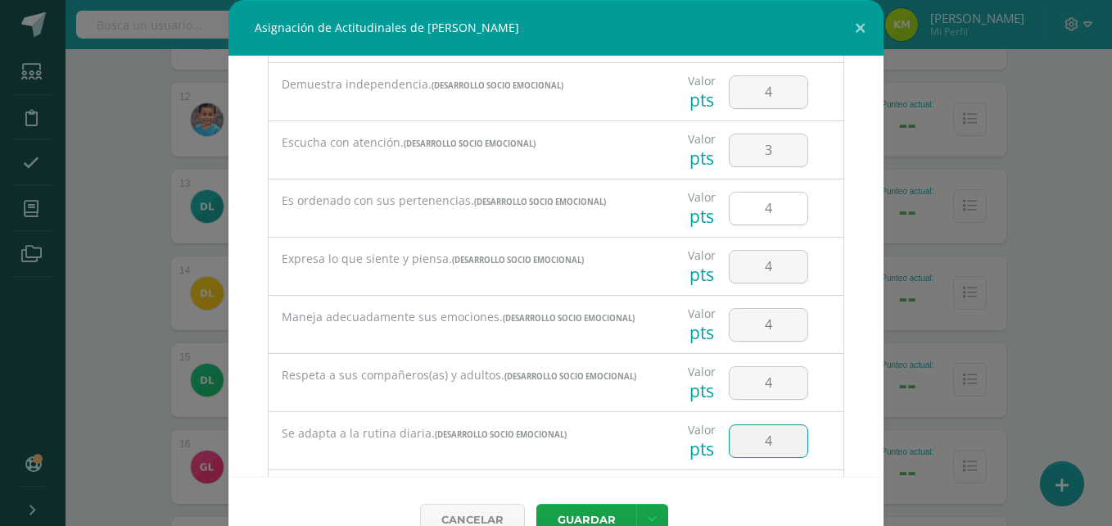
scroll to position [495, 0]
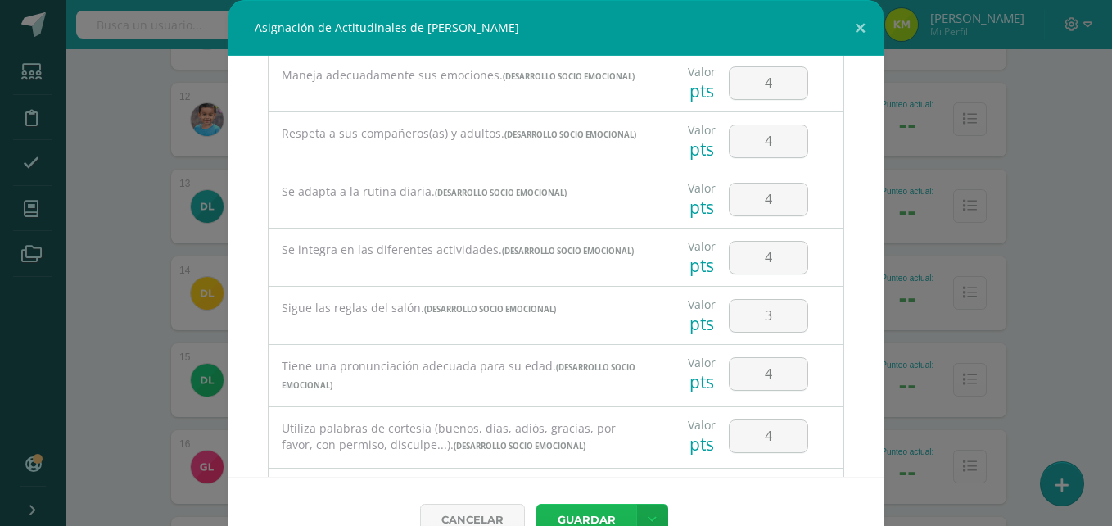
click at [585, 515] on button "Guardar" at bounding box center [586, 520] width 100 height 32
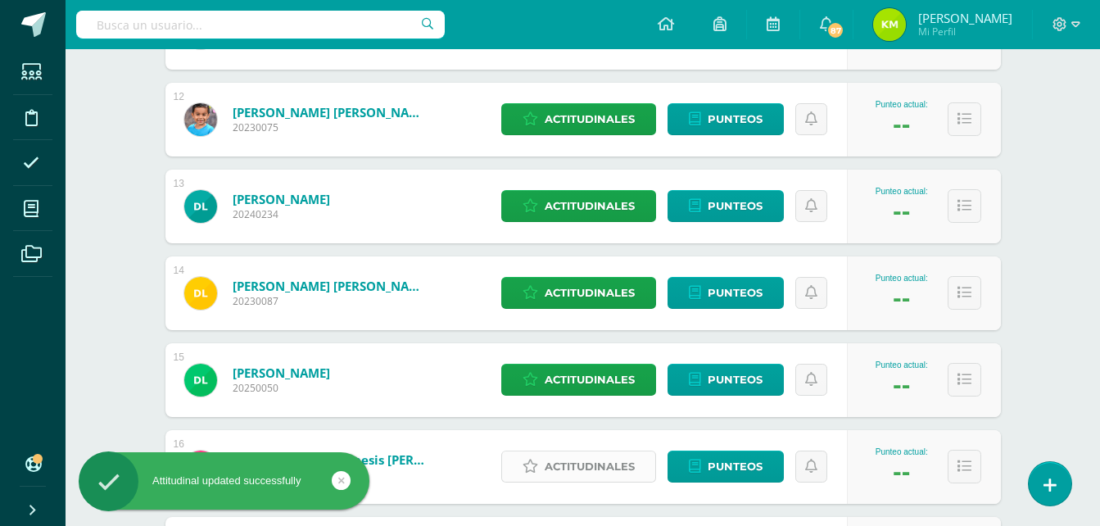
click at [592, 465] on span "Actitudinales" at bounding box center [590, 466] width 90 height 30
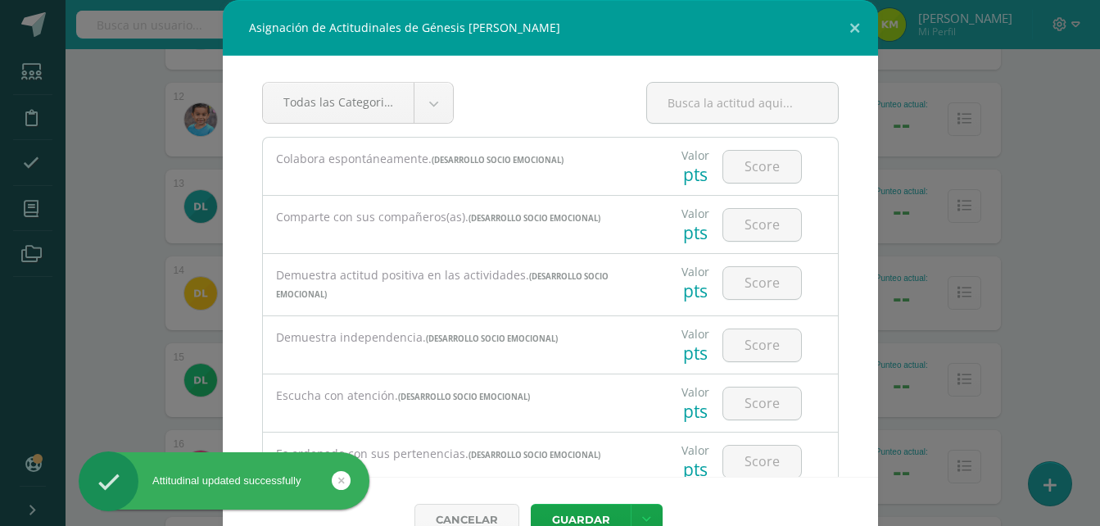
click at [592, 465] on form "Todas las Categorias Todas las Categorias DESARROLLO SOCIO EMOCIONAL OTROS Sin …" at bounding box center [550, 309] width 655 height 506
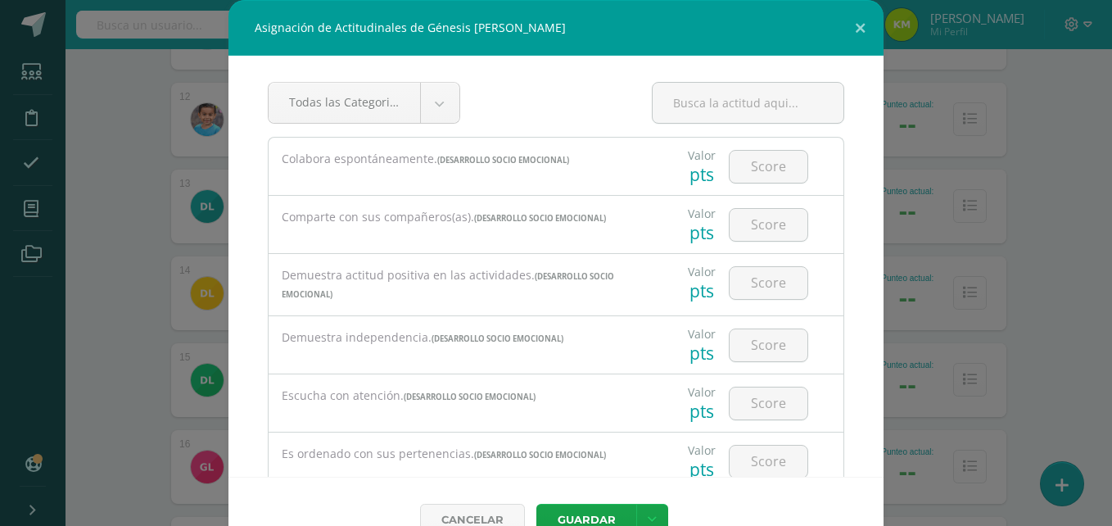
click at [746, 160] on body "Asignación de Actitudinales de Génesis [PERSON_NAME] Todas las Categorias Todas…" at bounding box center [556, 169] width 1112 height 2795
click at [735, 163] on input "number" at bounding box center [769, 167] width 78 height 32
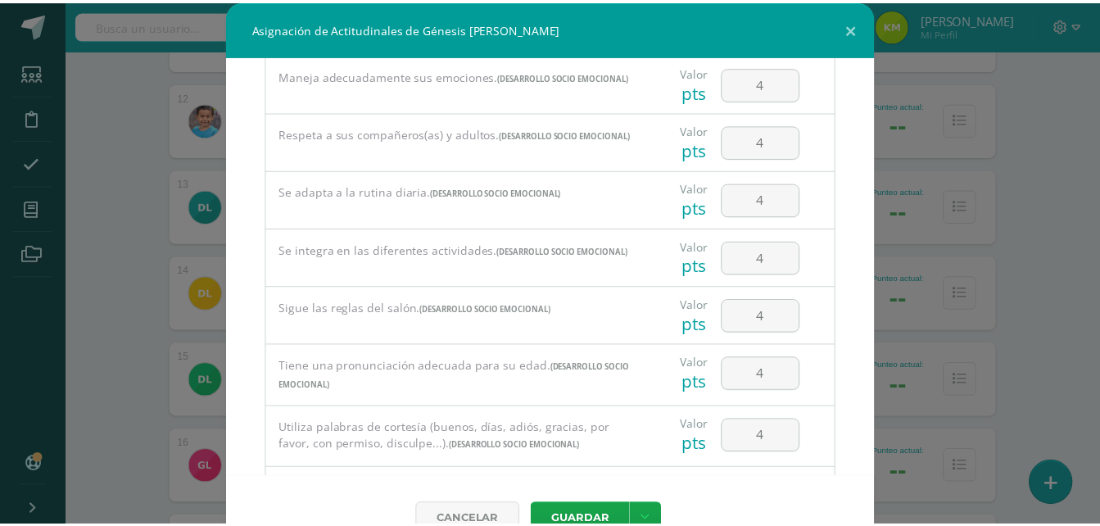
scroll to position [734, 0]
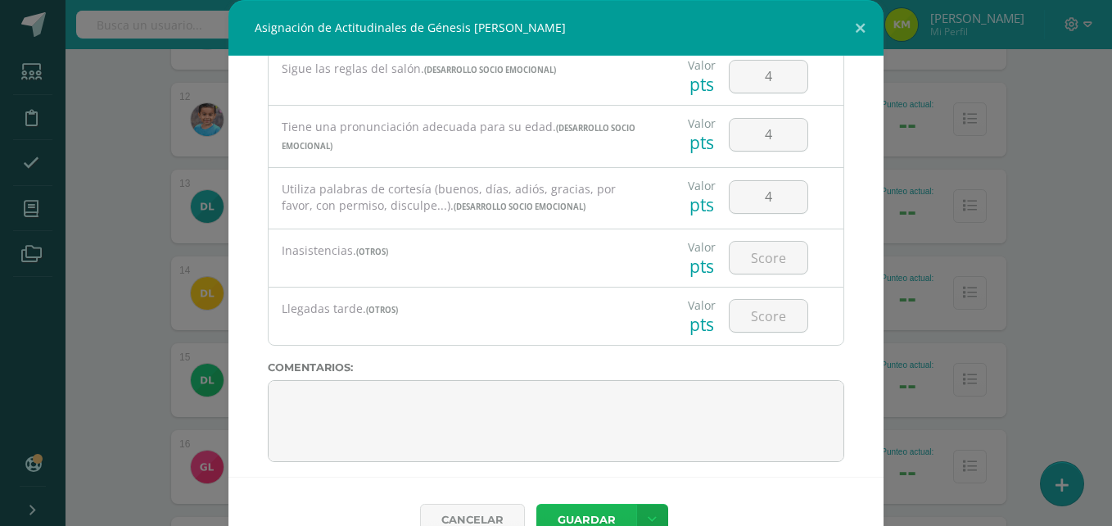
click at [593, 511] on button "Guardar" at bounding box center [586, 520] width 100 height 32
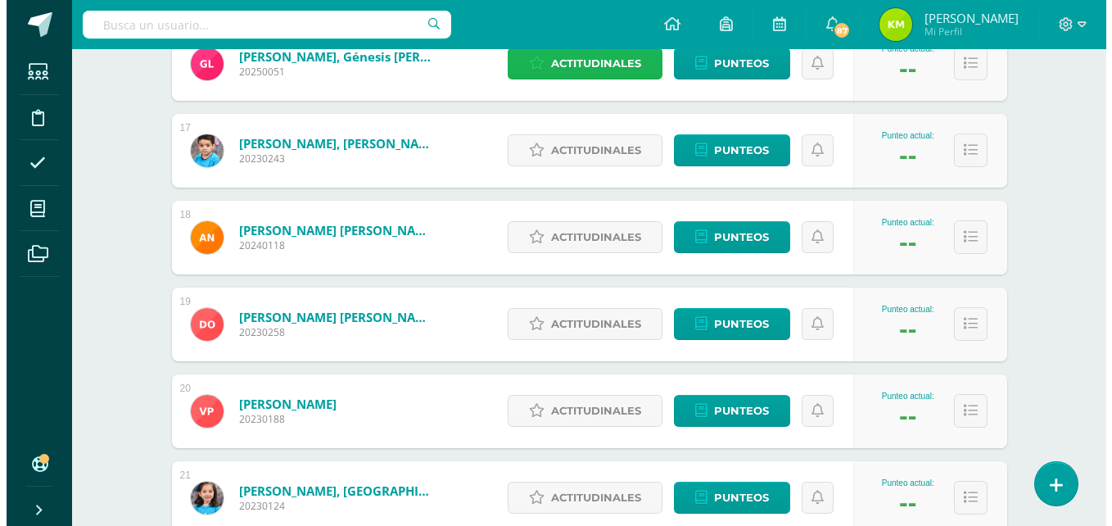
scroll to position [1636, 0]
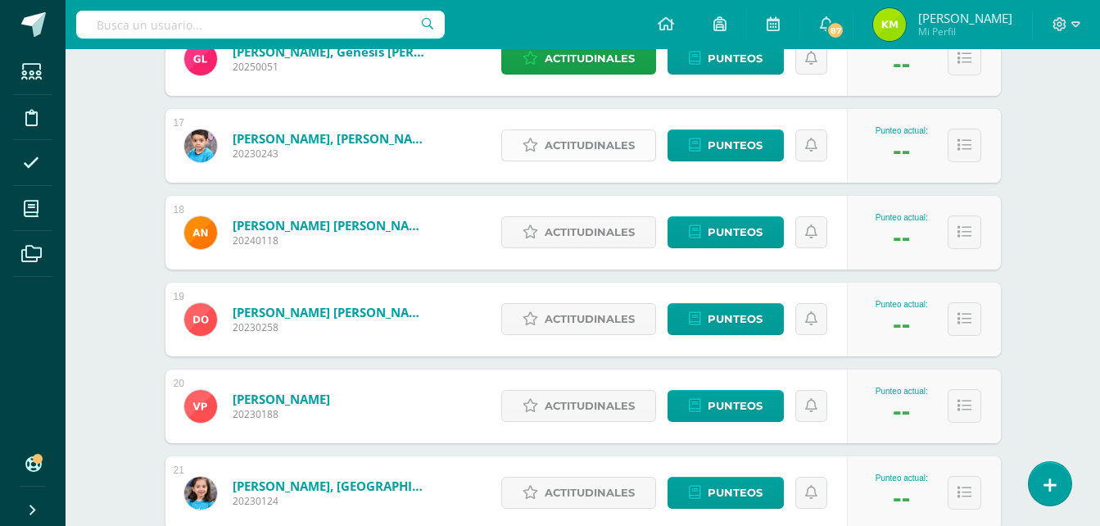
click at [610, 149] on span "Actitudinales" at bounding box center [590, 145] width 90 height 30
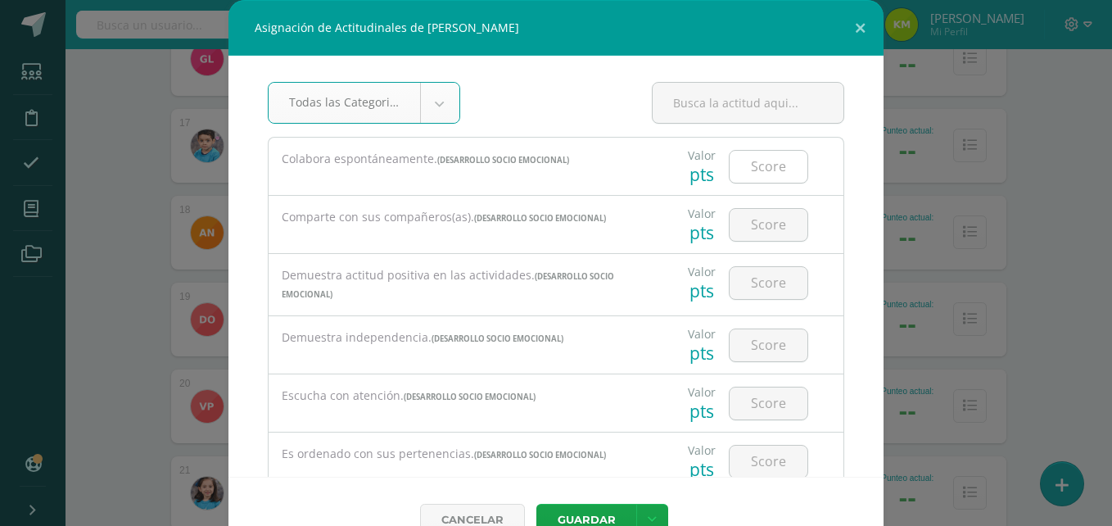
click at [745, 155] on input "number" at bounding box center [769, 167] width 78 height 32
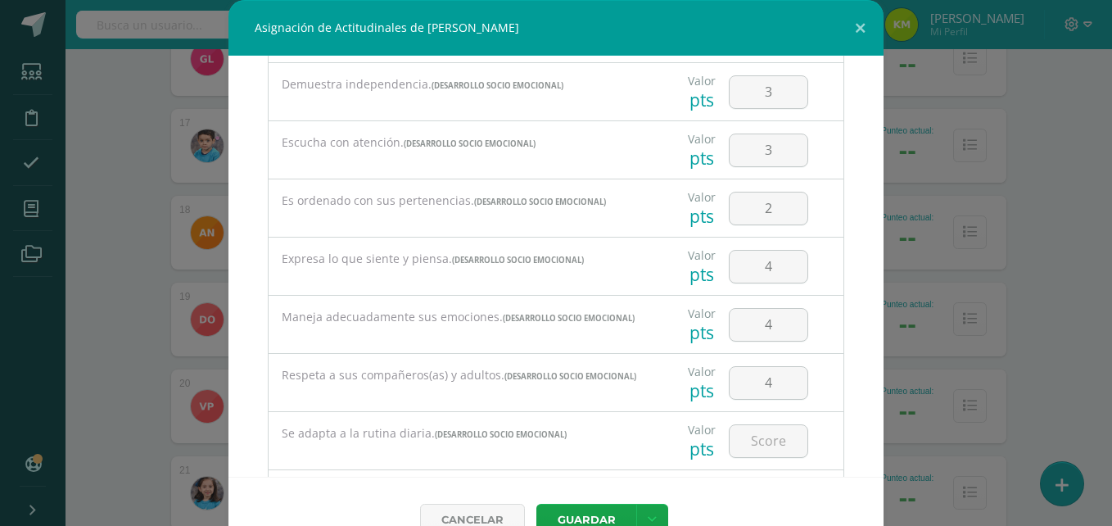
scroll to position [495, 0]
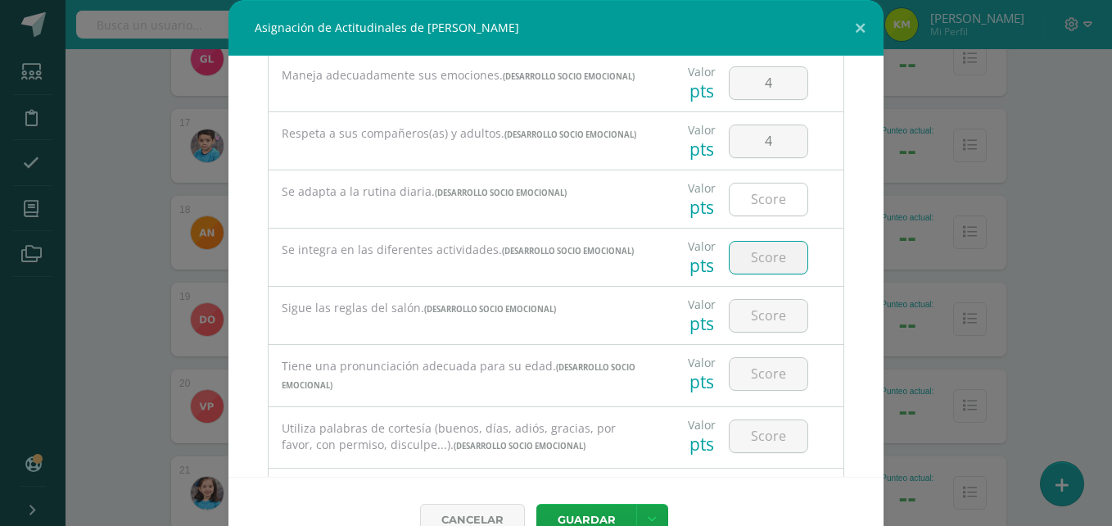
click at [742, 209] on input "number" at bounding box center [769, 199] width 78 height 32
click at [582, 515] on button "Guardar" at bounding box center [586, 520] width 100 height 32
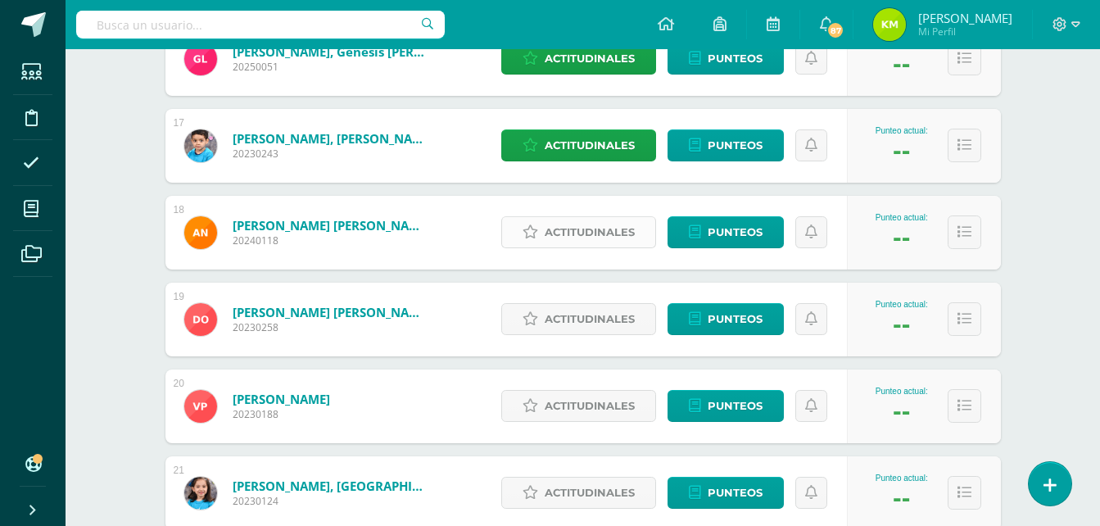
click at [581, 224] on span "Actitudinales" at bounding box center [590, 232] width 90 height 30
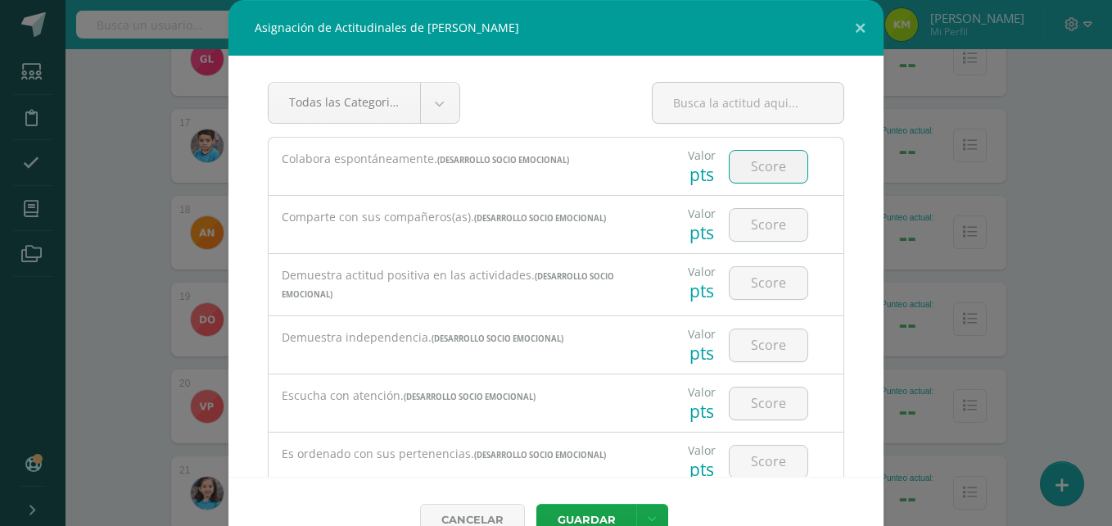
click at [740, 170] on input "number" at bounding box center [769, 167] width 78 height 32
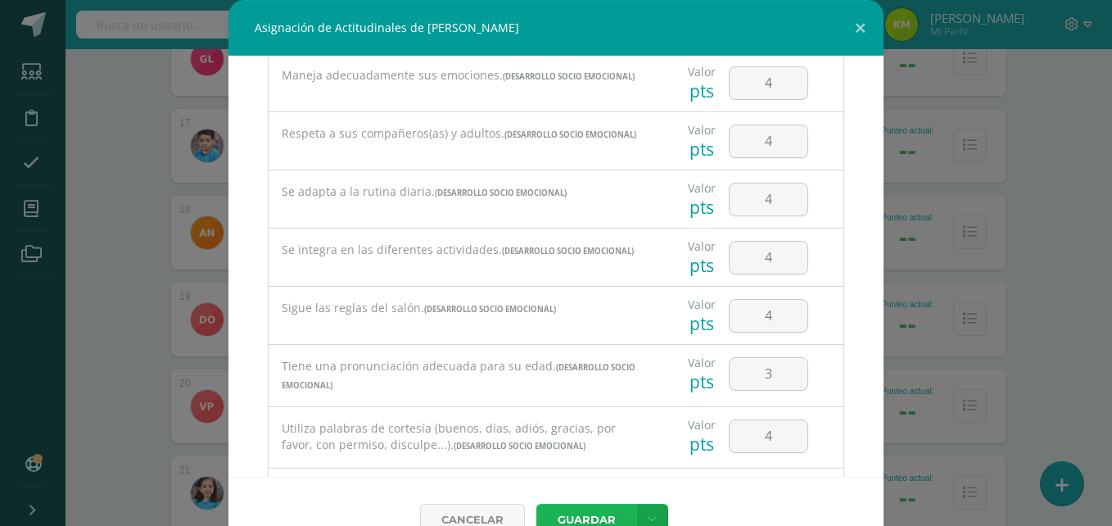
click at [563, 517] on button "Guardar" at bounding box center [586, 520] width 100 height 32
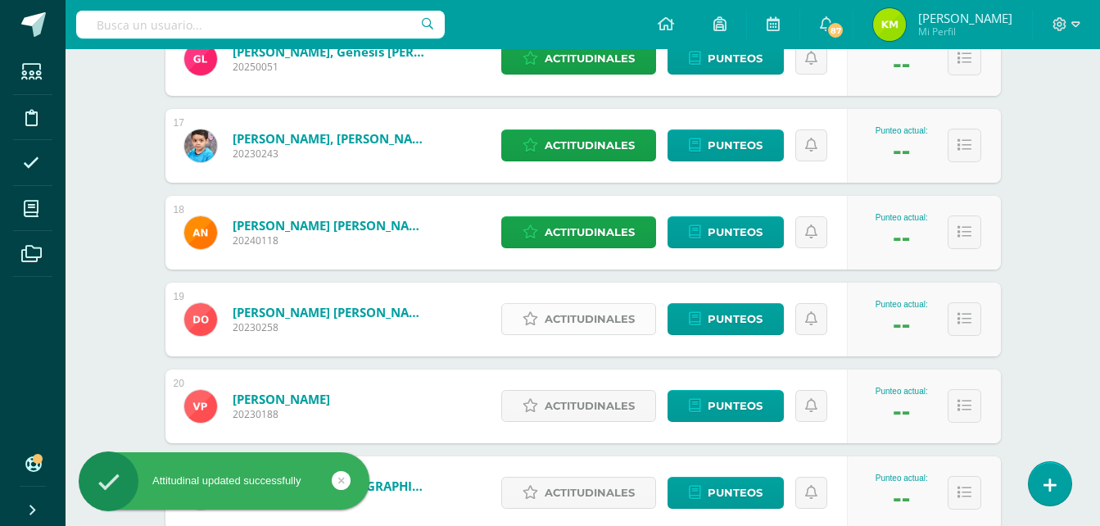
click at [616, 319] on span "Actitudinales" at bounding box center [590, 319] width 90 height 30
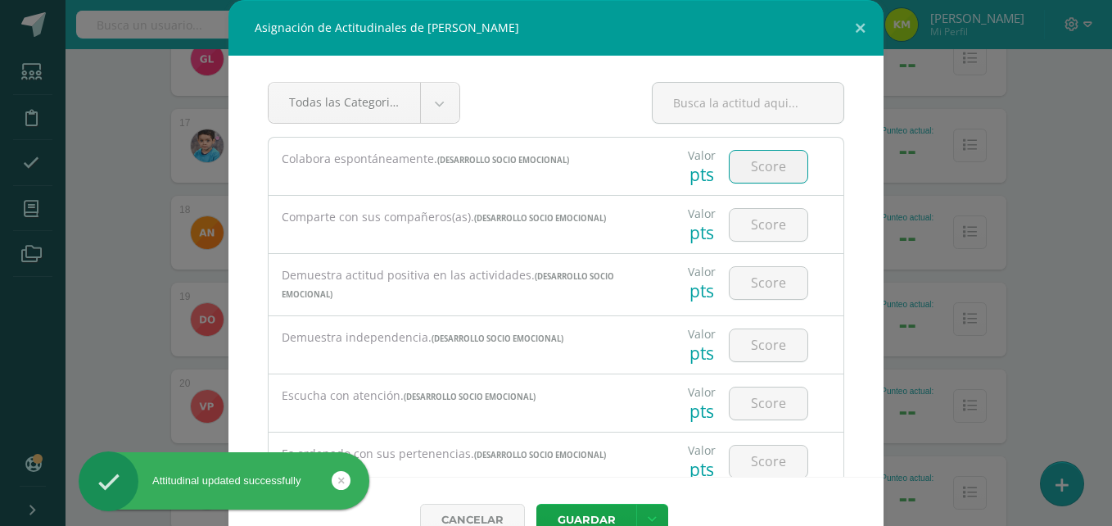
click at [769, 179] on input "number" at bounding box center [769, 167] width 78 height 32
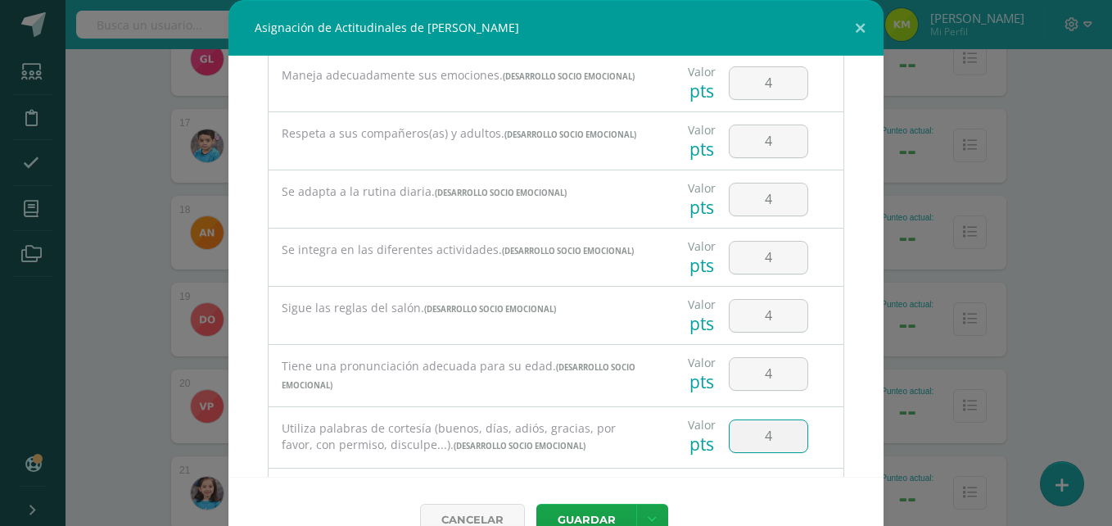
scroll to position [734, 0]
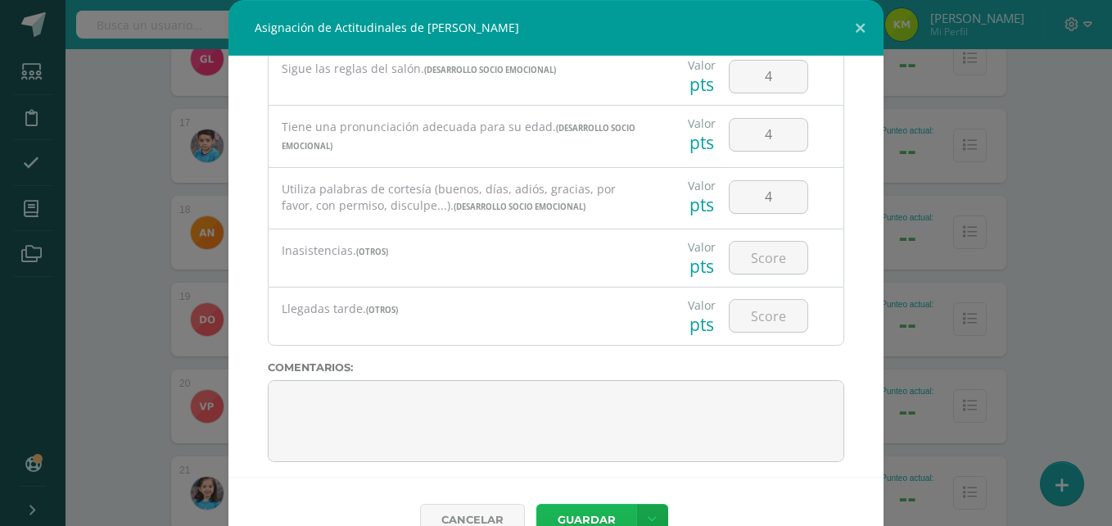
click at [590, 514] on button "Guardar" at bounding box center [586, 520] width 100 height 32
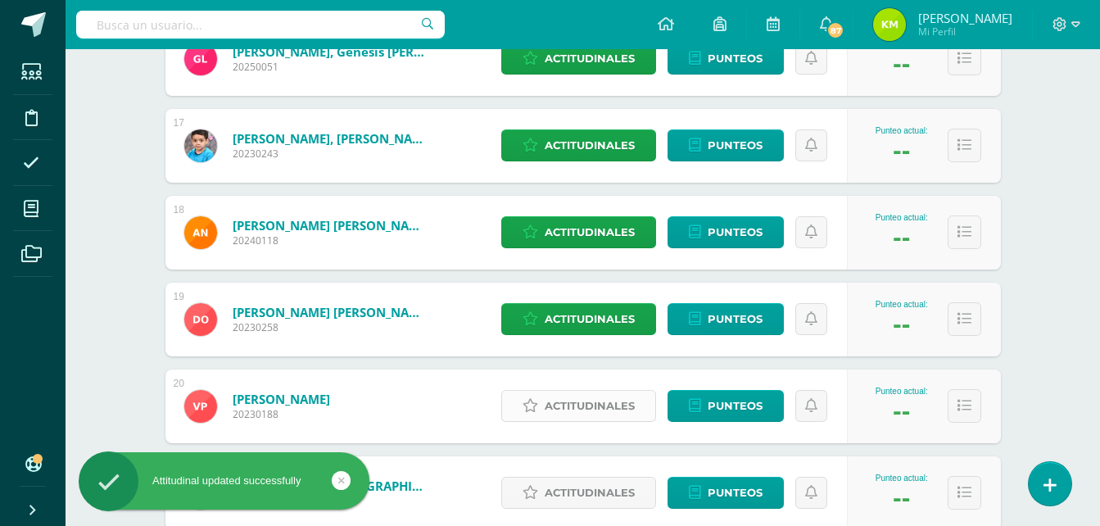
click at [589, 403] on span "Actitudinales" at bounding box center [590, 406] width 90 height 30
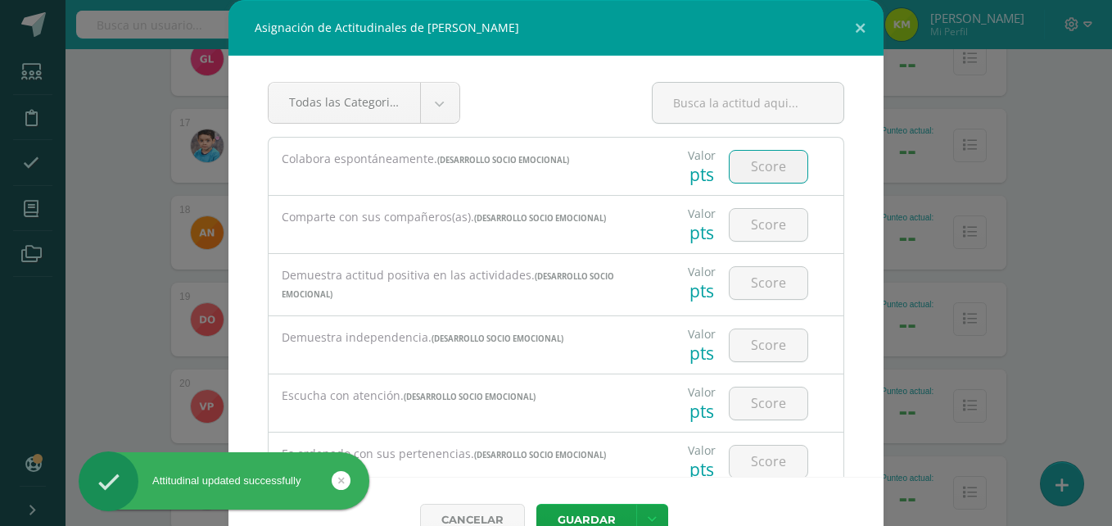
click at [761, 165] on input "number" at bounding box center [769, 167] width 78 height 32
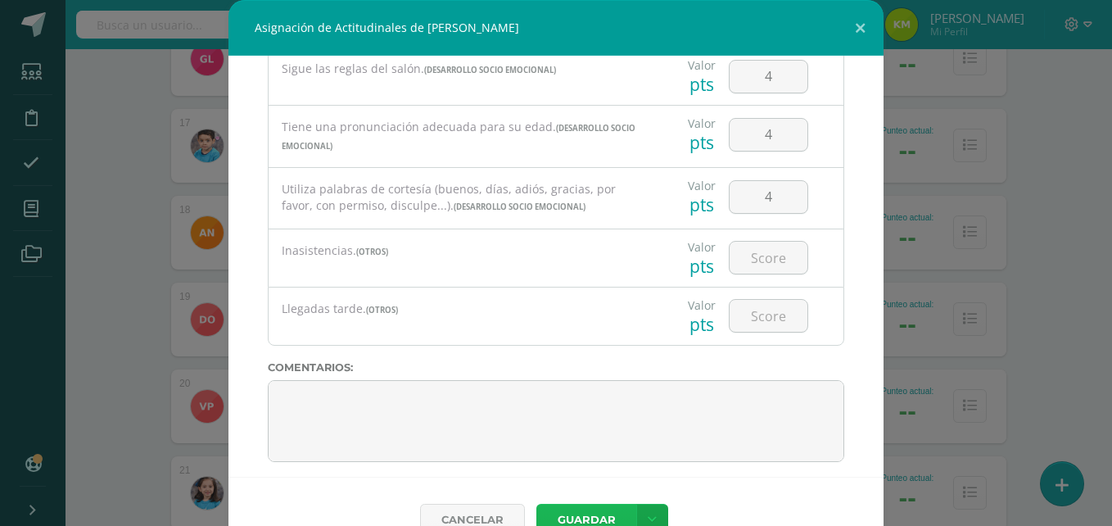
click at [603, 510] on button "Guardar" at bounding box center [586, 520] width 100 height 32
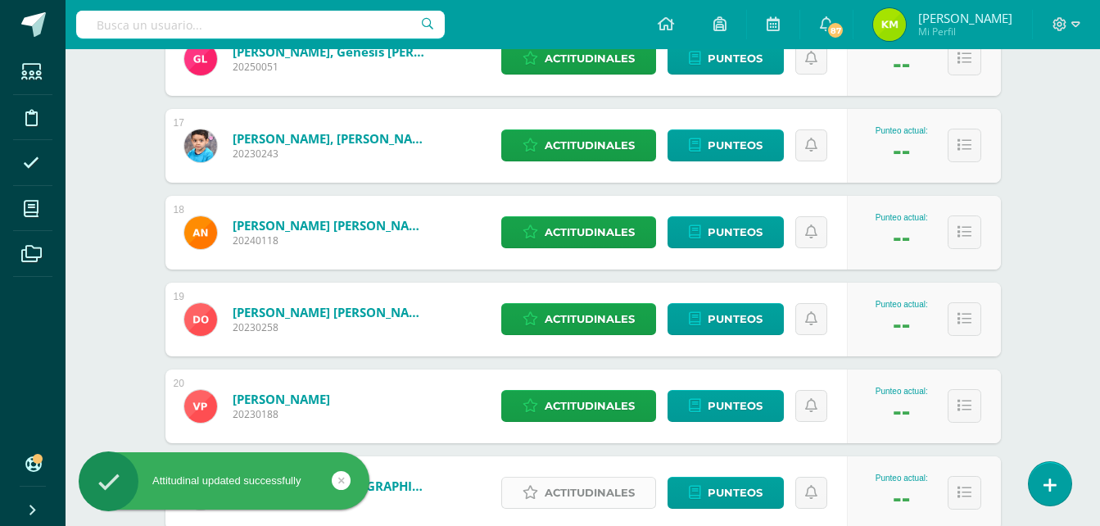
click at [599, 489] on span "Actitudinales" at bounding box center [590, 492] width 90 height 30
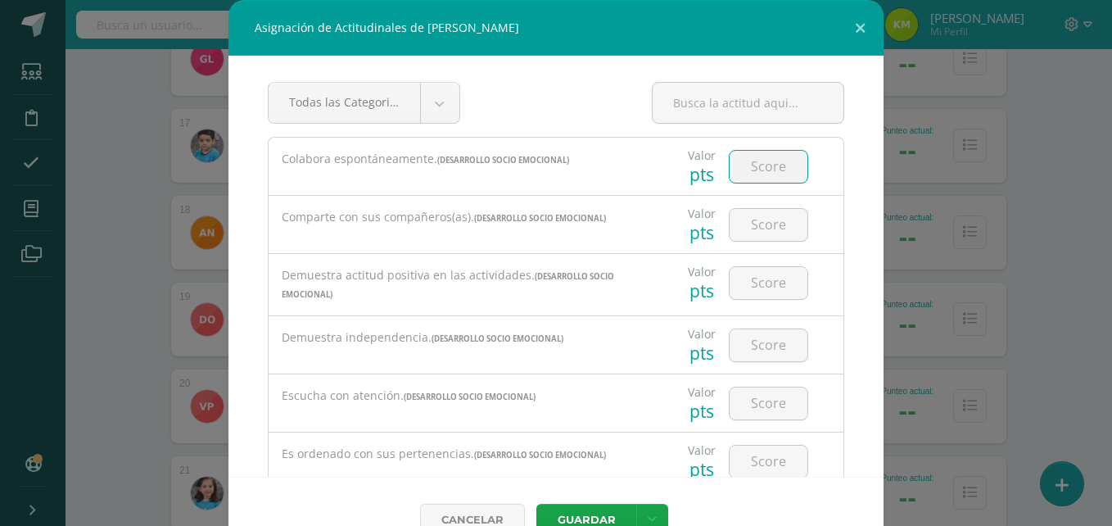
click at [751, 163] on input "number" at bounding box center [769, 167] width 78 height 32
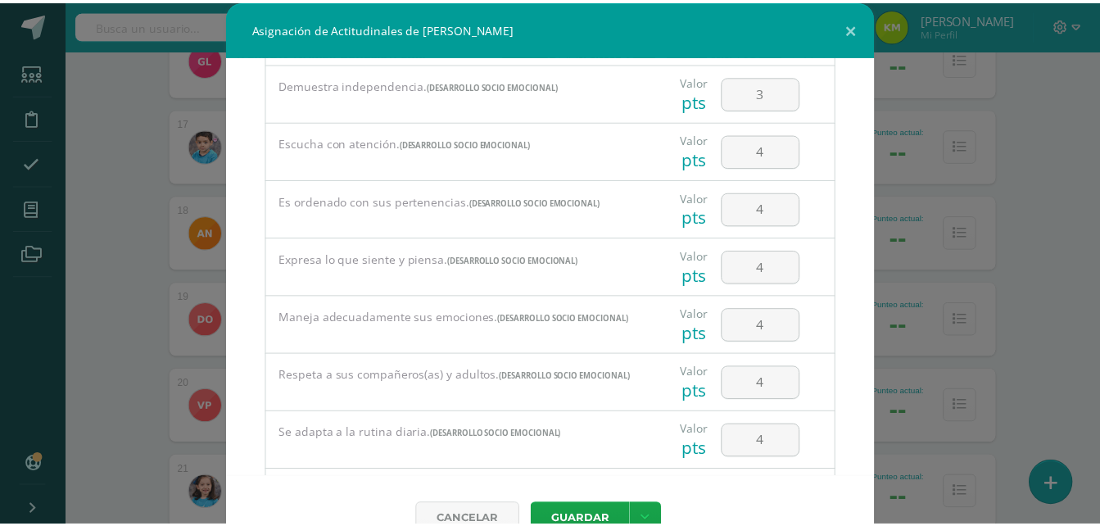
scroll to position [495, 0]
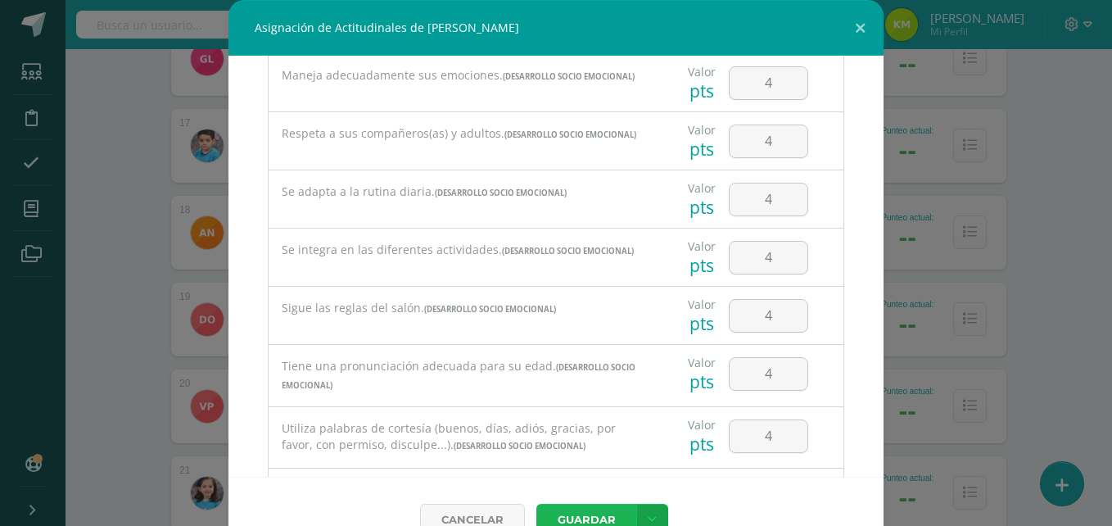
click at [580, 509] on button "Guardar" at bounding box center [586, 520] width 100 height 32
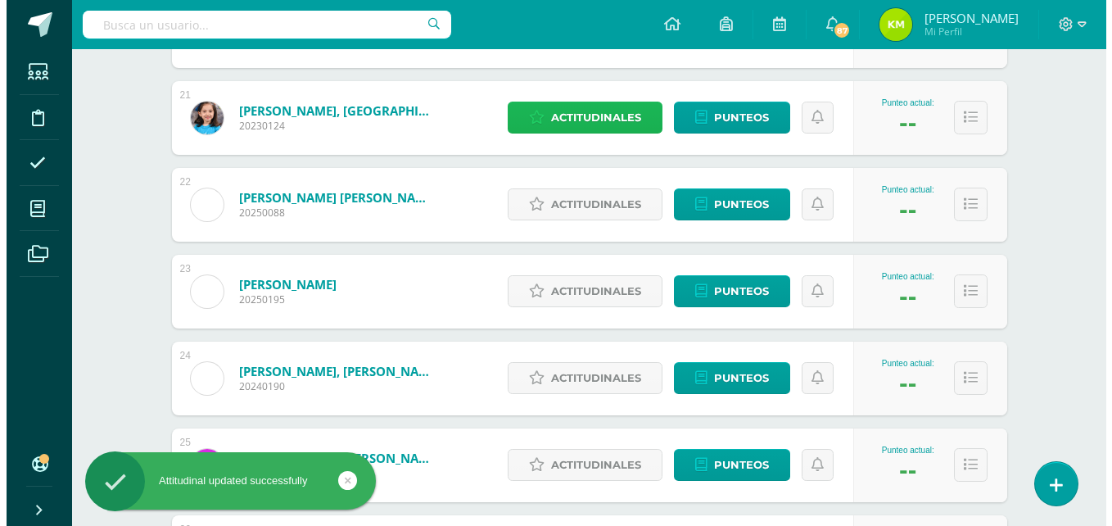
scroll to position [2030, 0]
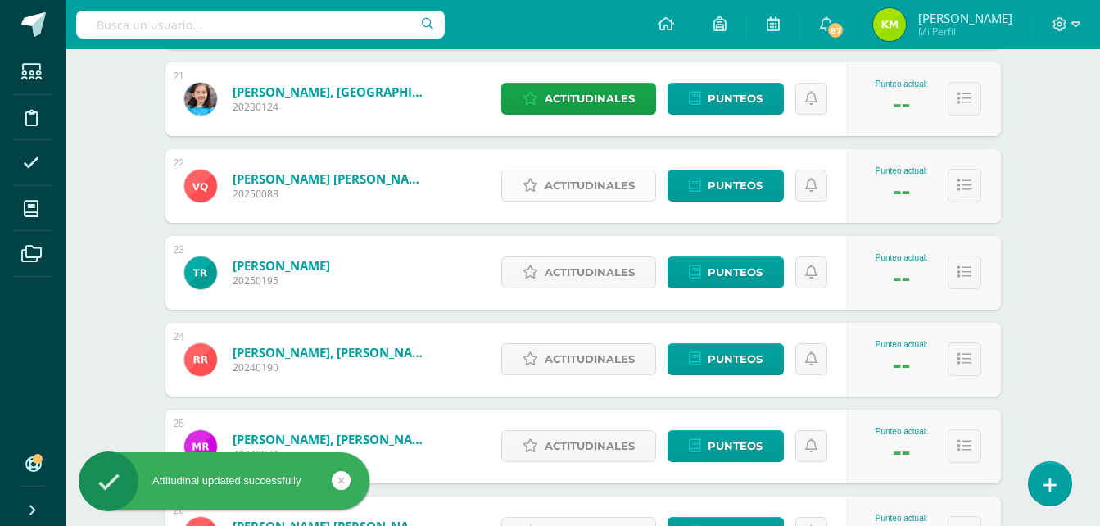
click at [584, 184] on span "Actitudinales" at bounding box center [590, 185] width 90 height 30
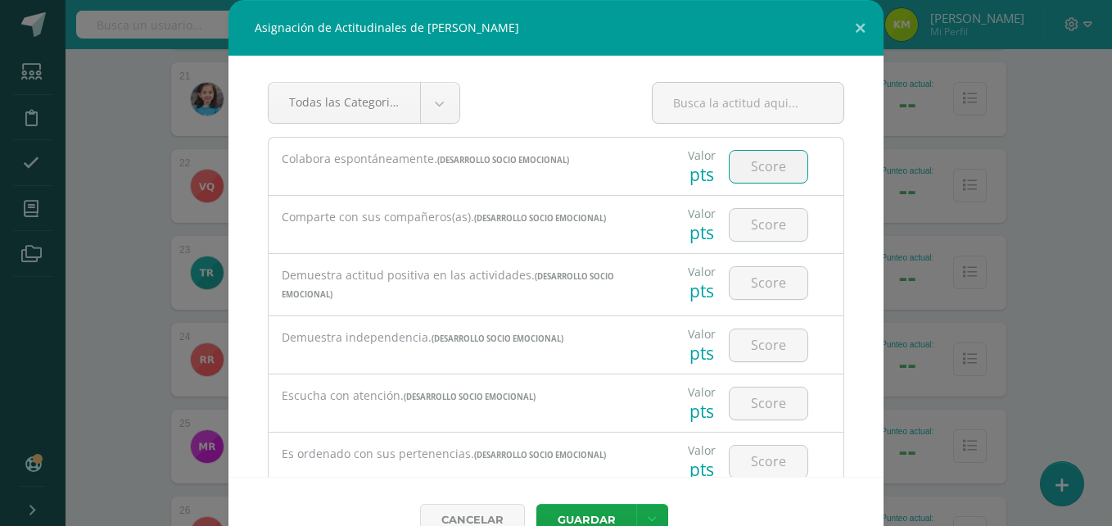
click at [736, 174] on input "number" at bounding box center [769, 167] width 78 height 32
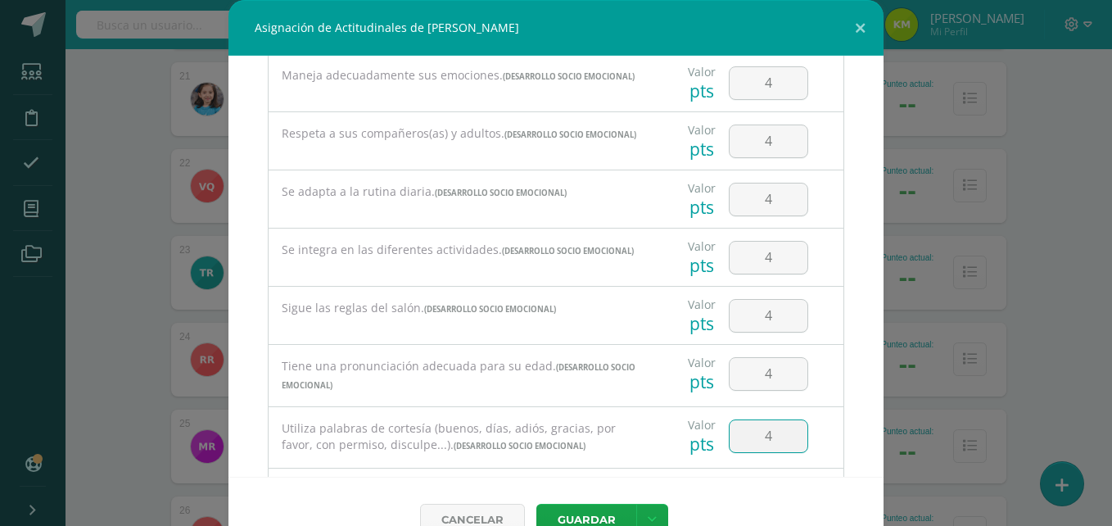
scroll to position [734, 0]
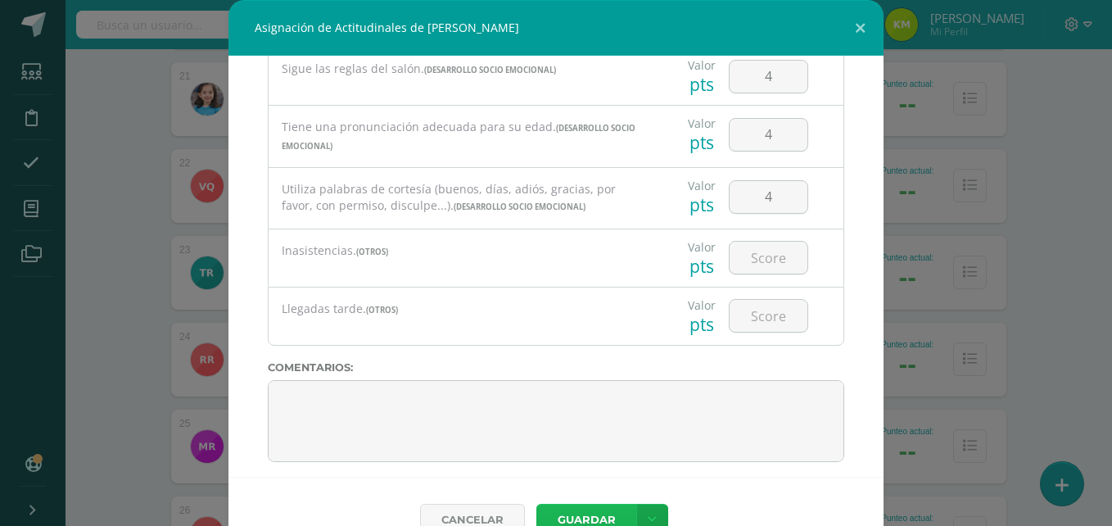
click at [599, 513] on button "Guardar" at bounding box center [586, 520] width 100 height 32
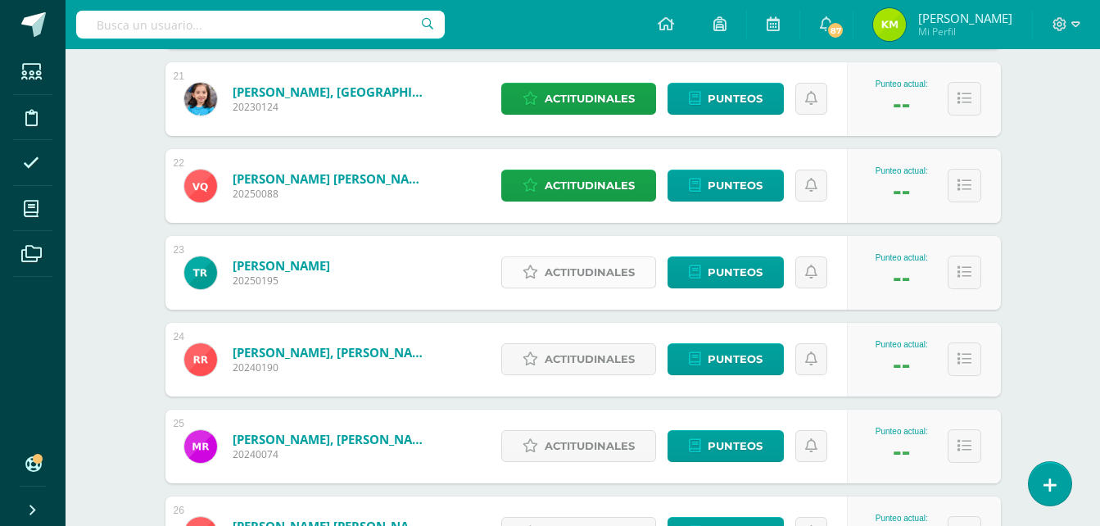
click at [560, 273] on span "Actitudinales" at bounding box center [590, 272] width 90 height 30
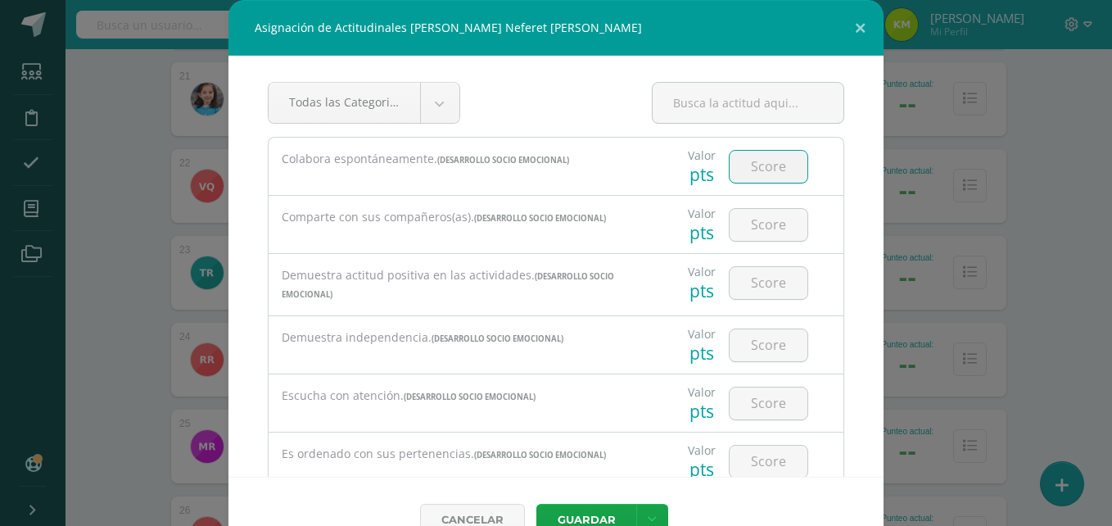
click at [742, 169] on input "number" at bounding box center [769, 167] width 78 height 32
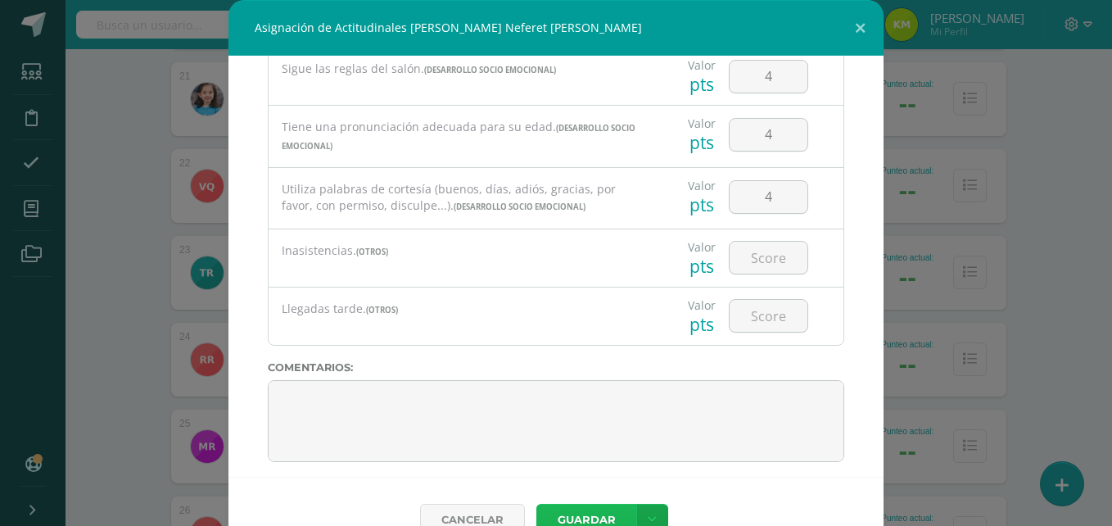
click at [572, 521] on button "Guardar" at bounding box center [586, 520] width 100 height 32
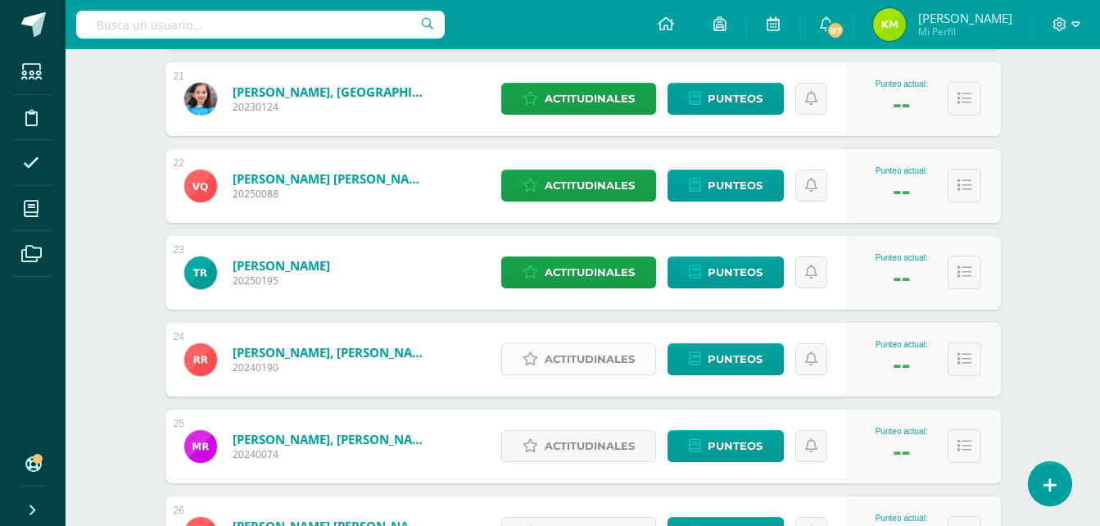
click at [561, 359] on span "Actitudinales" at bounding box center [590, 359] width 90 height 30
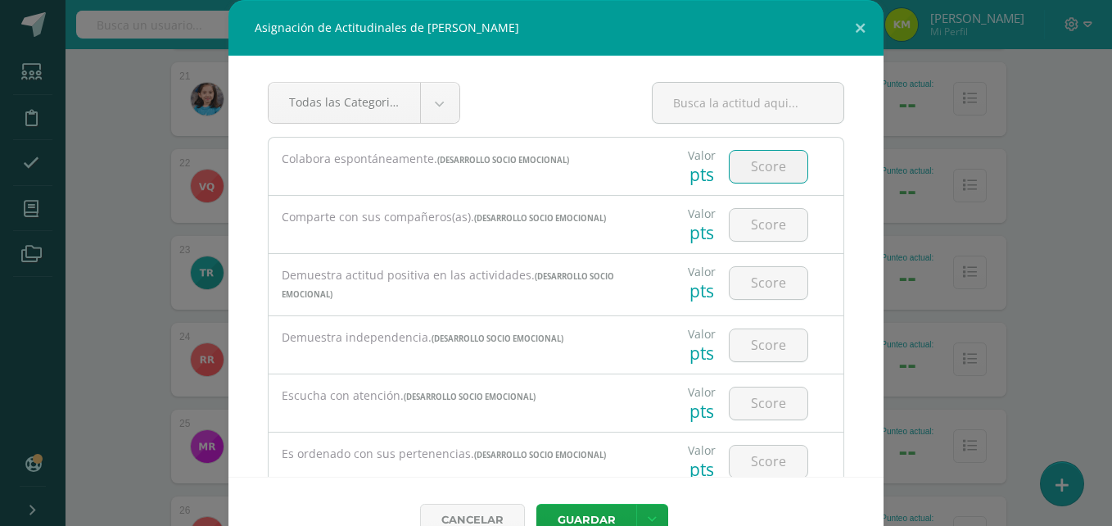
click at [733, 169] on input "number" at bounding box center [769, 167] width 78 height 32
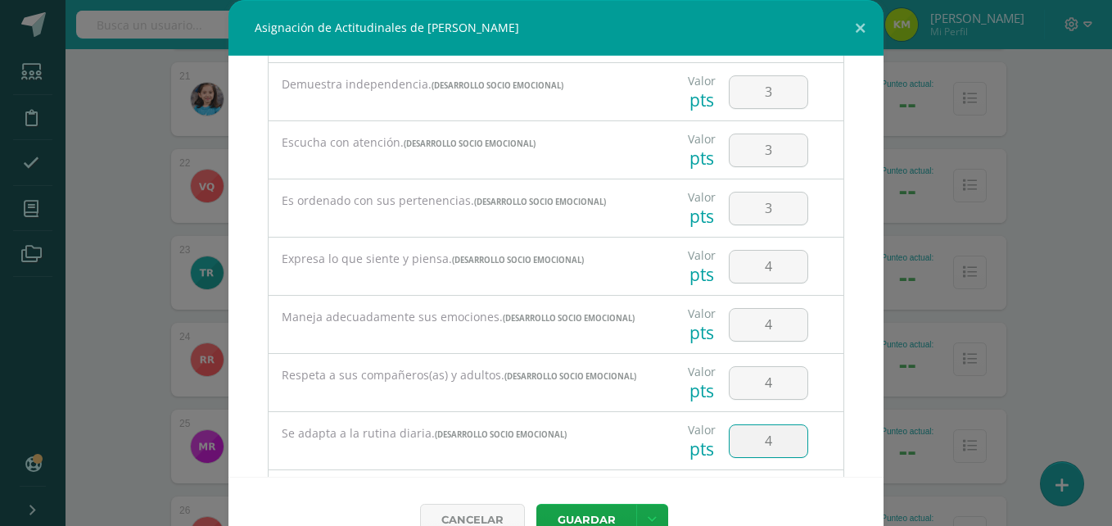
scroll to position [495, 0]
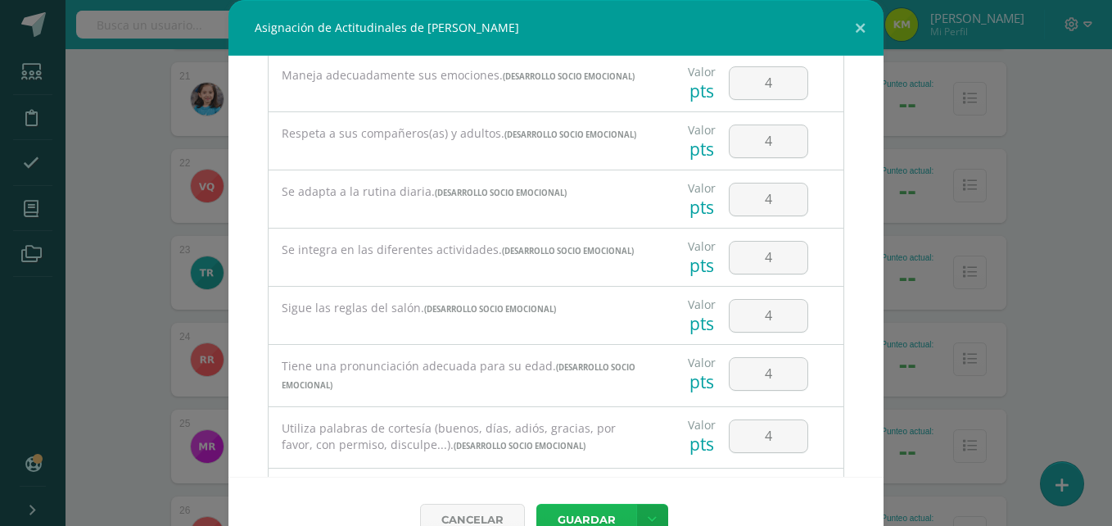
click at [566, 513] on button "Guardar" at bounding box center [586, 520] width 100 height 32
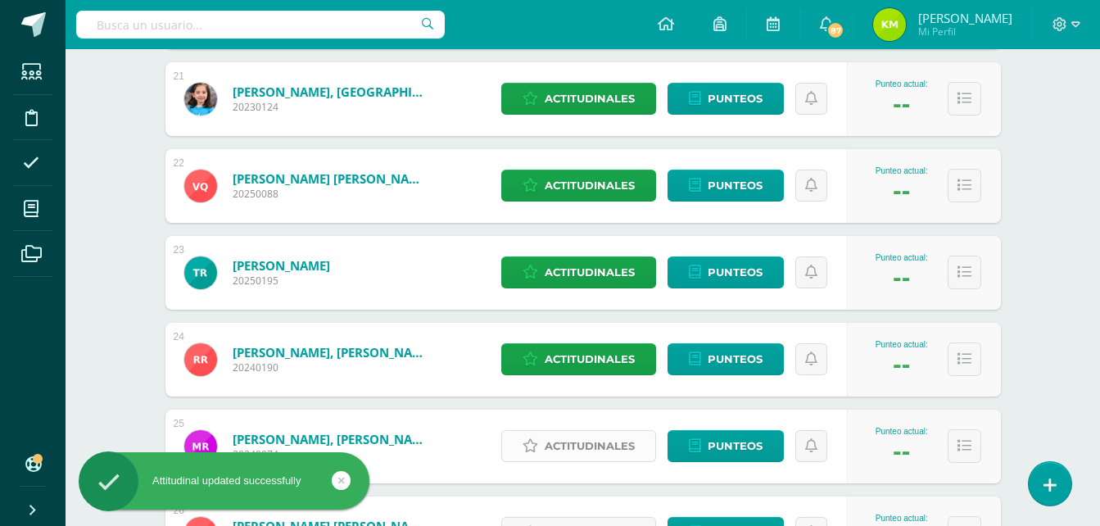
click at [586, 454] on span "Actitudinales" at bounding box center [590, 446] width 90 height 30
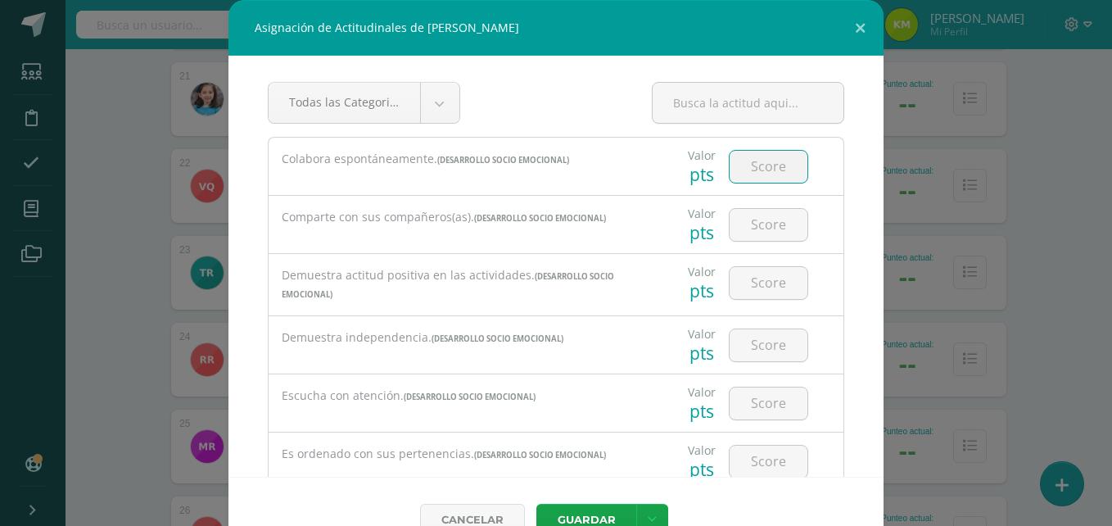
click at [758, 172] on input "number" at bounding box center [769, 167] width 78 height 32
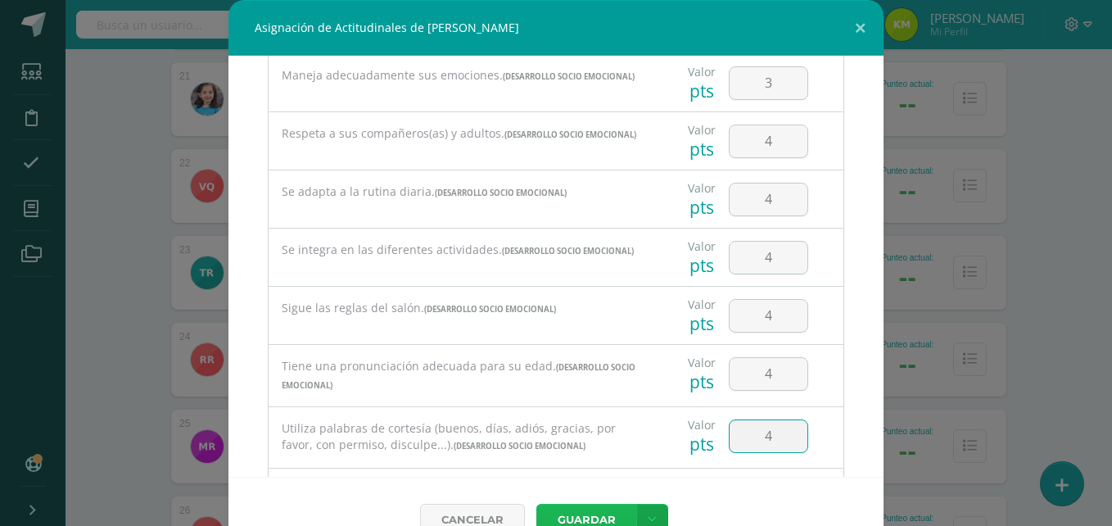
click at [583, 514] on button "Guardar" at bounding box center [586, 520] width 100 height 32
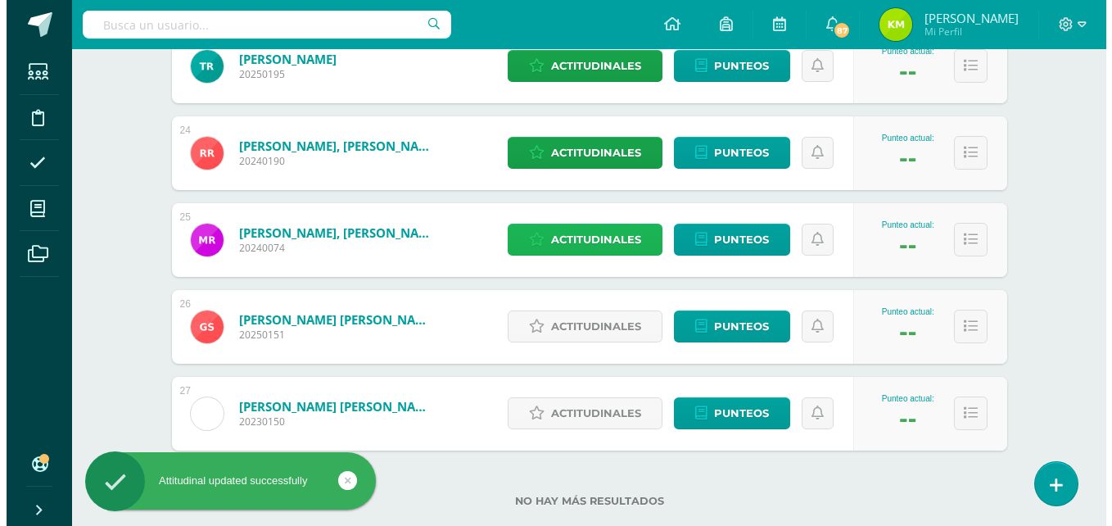
scroll to position [2270, 0]
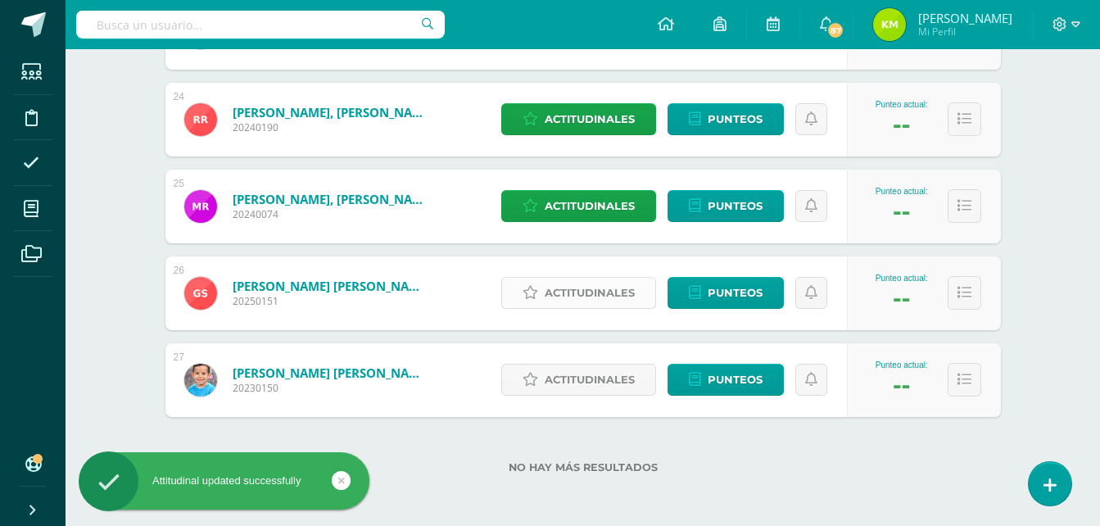
click at [587, 300] on span "Actitudinales" at bounding box center [590, 293] width 90 height 30
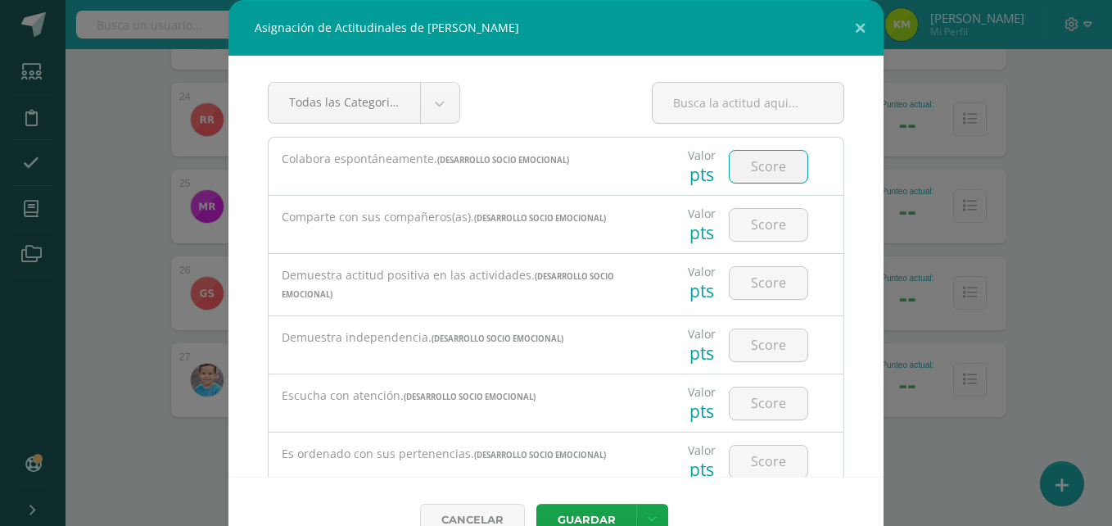
click at [737, 164] on input "number" at bounding box center [769, 167] width 78 height 32
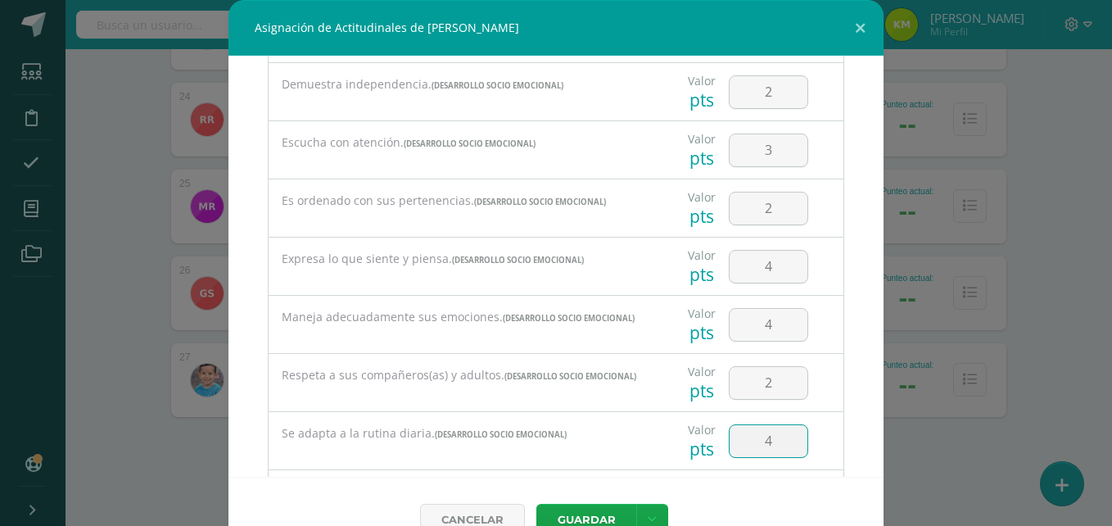
scroll to position [495, 0]
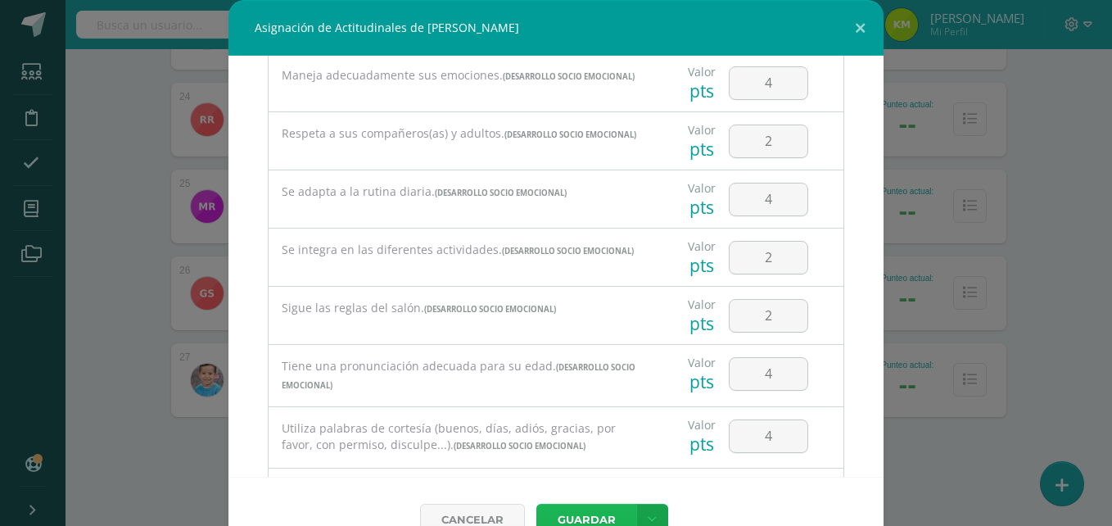
click at [579, 518] on button "Guardar" at bounding box center [586, 520] width 100 height 32
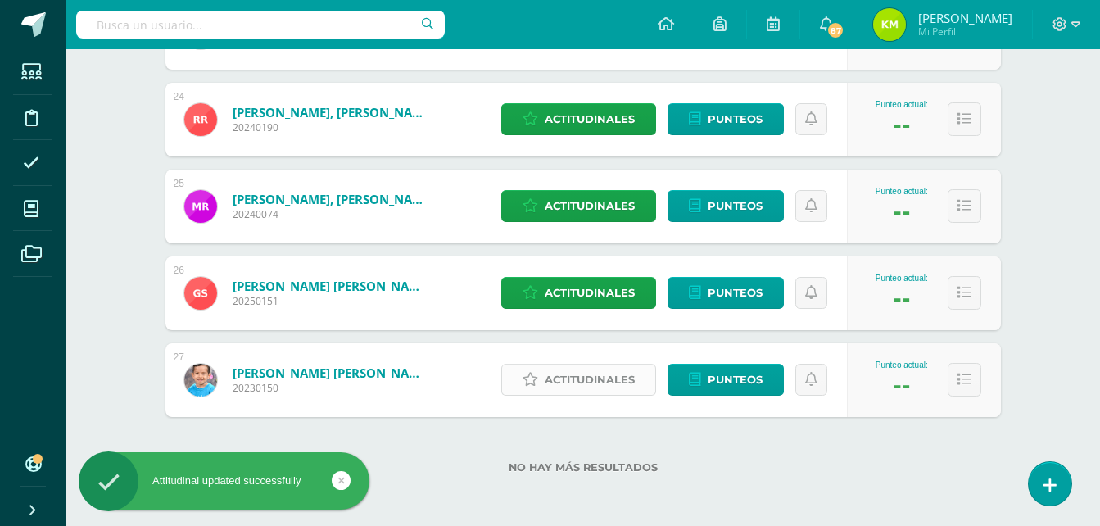
click at [573, 372] on span "Actitudinales" at bounding box center [590, 379] width 90 height 30
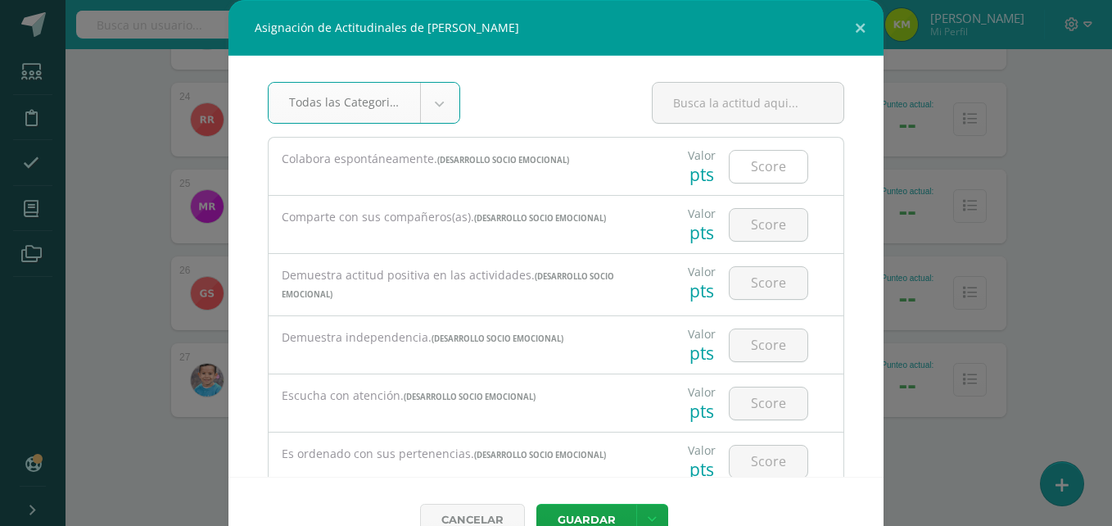
click at [746, 173] on input "number" at bounding box center [769, 167] width 78 height 32
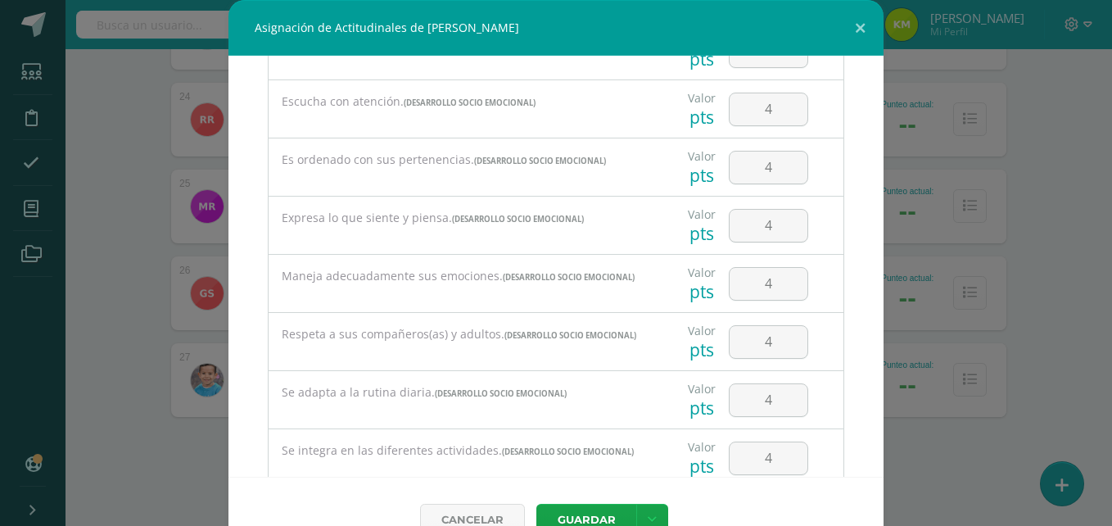
scroll to position [291, 0]
click at [762, 116] on input "4" at bounding box center [769, 112] width 78 height 32
click at [761, 169] on input "4" at bounding box center [769, 170] width 78 height 32
drag, startPoint x: 869, startPoint y: 375, endPoint x: 841, endPoint y: 435, distance: 65.9
click at [841, 435] on div "Todas las Categorias Todas las Categorias DESARROLLO SOCIO EMOCIONAL OTROS Sin …" at bounding box center [555, 266] width 655 height 421
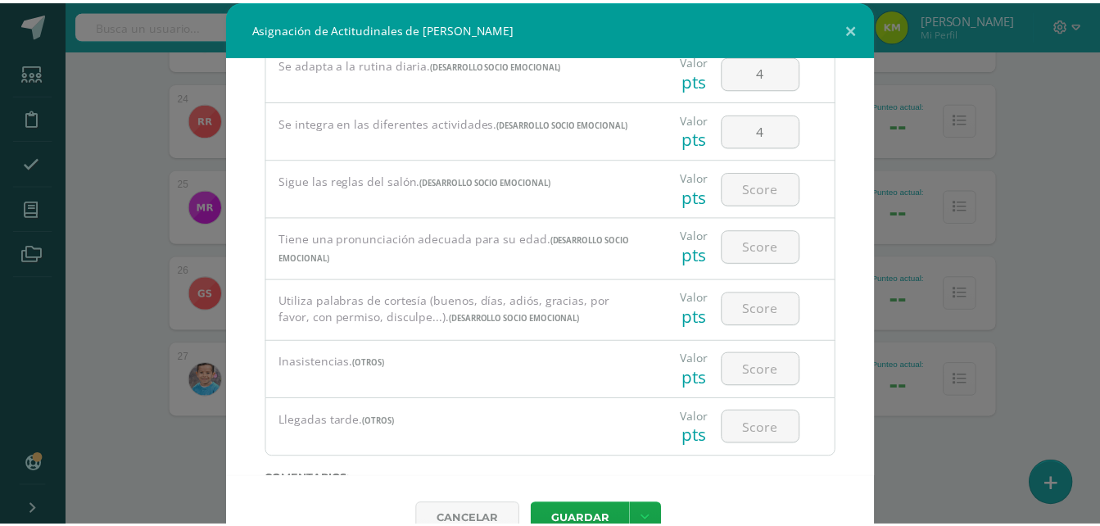
scroll to position [633, 0]
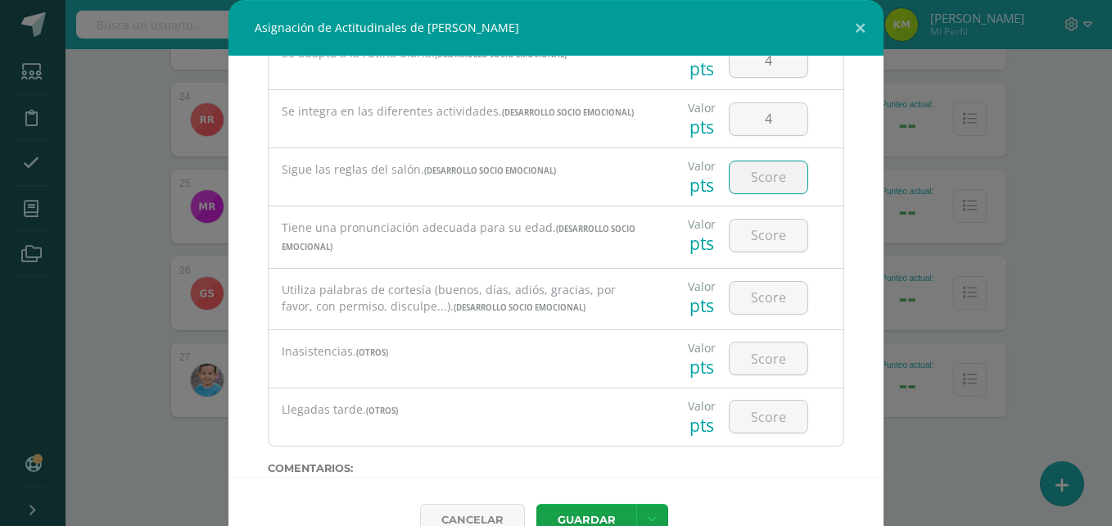
click at [755, 191] on input "number" at bounding box center [769, 177] width 78 height 32
click at [769, 368] on input "4" at bounding box center [769, 358] width 78 height 32
click at [585, 516] on button "Guardar" at bounding box center [586, 520] width 100 height 32
